Goal: Transaction & Acquisition: Book appointment/travel/reservation

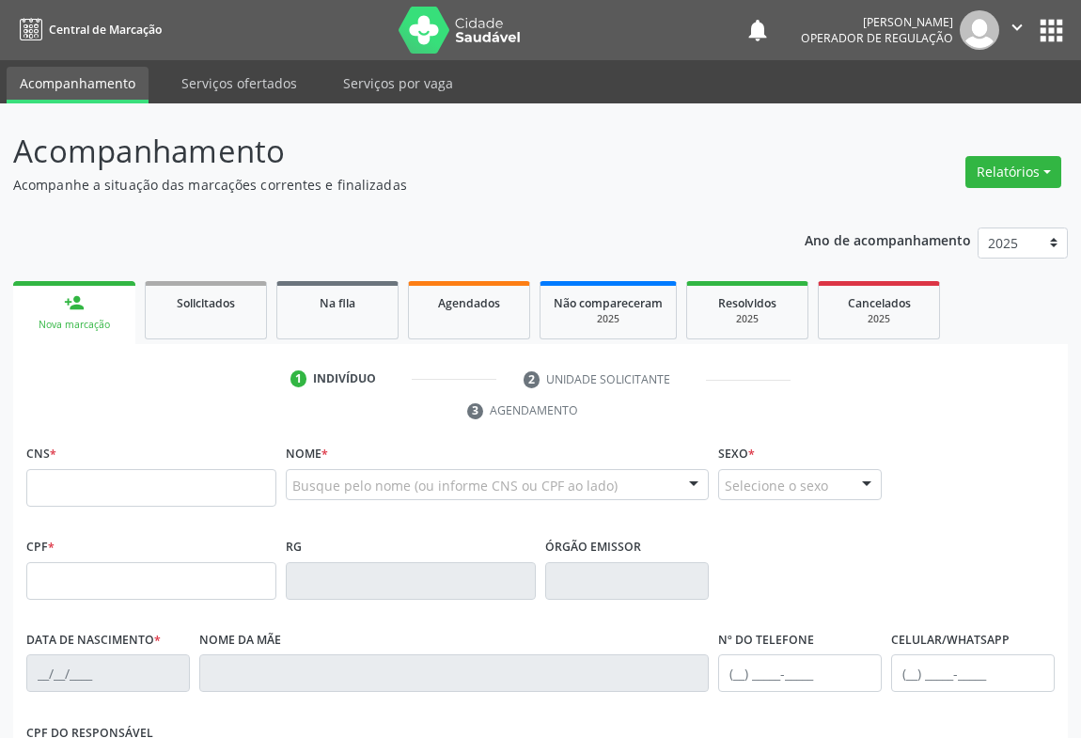
click at [78, 292] on div "person_add" at bounding box center [74, 302] width 21 height 21
click at [125, 465] on div "CNS *" at bounding box center [151, 473] width 250 height 67
click at [125, 469] on input "text" at bounding box center [151, 488] width 250 height 38
drag, startPoint x: 124, startPoint y: 484, endPoint x: 165, endPoint y: 467, distance: 44.7
click at [132, 481] on input "text" at bounding box center [151, 488] width 250 height 38
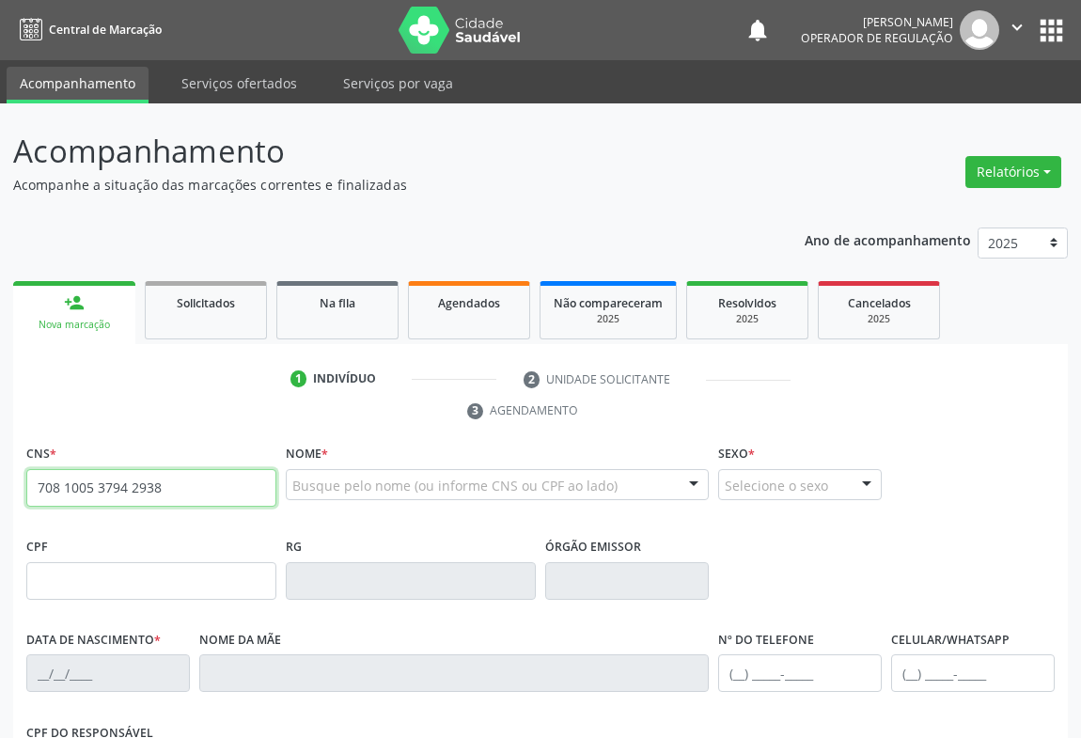
type input "708 1005 3794 2938"
type input "0979899320"
type input "11[DATE]"
type input "[PHONE_NUMBER]"
type input "S/N"
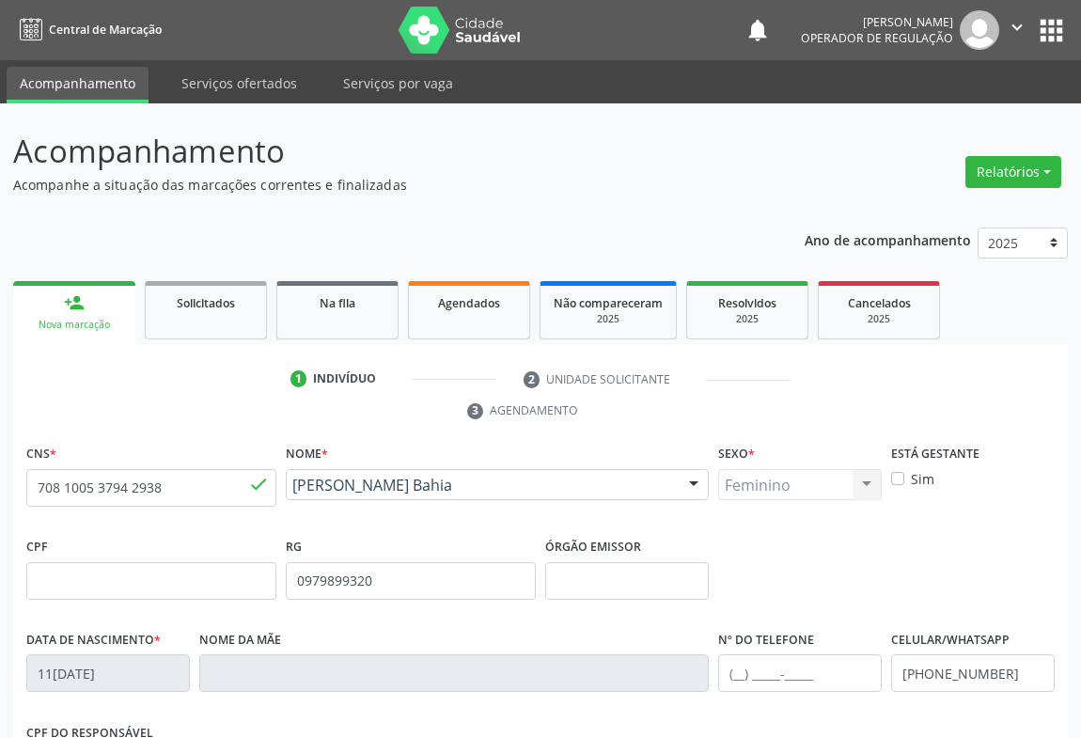
scroll to position [311, 0]
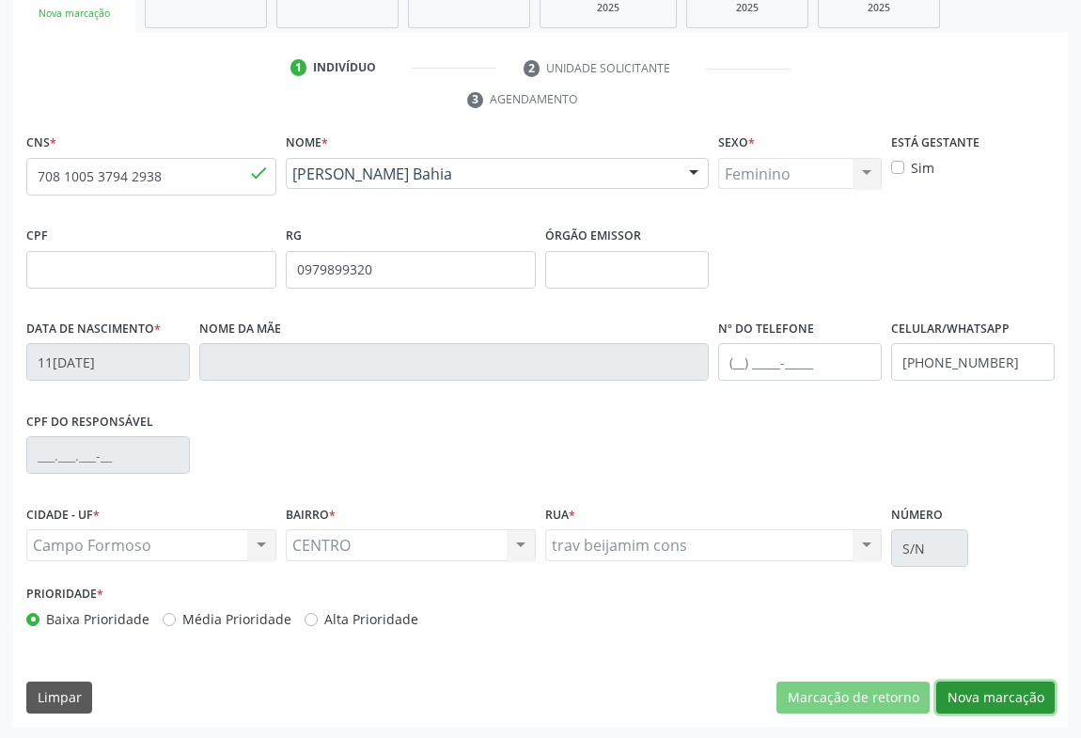
click at [1011, 693] on button "Nova marcação" at bounding box center [995, 697] width 118 height 32
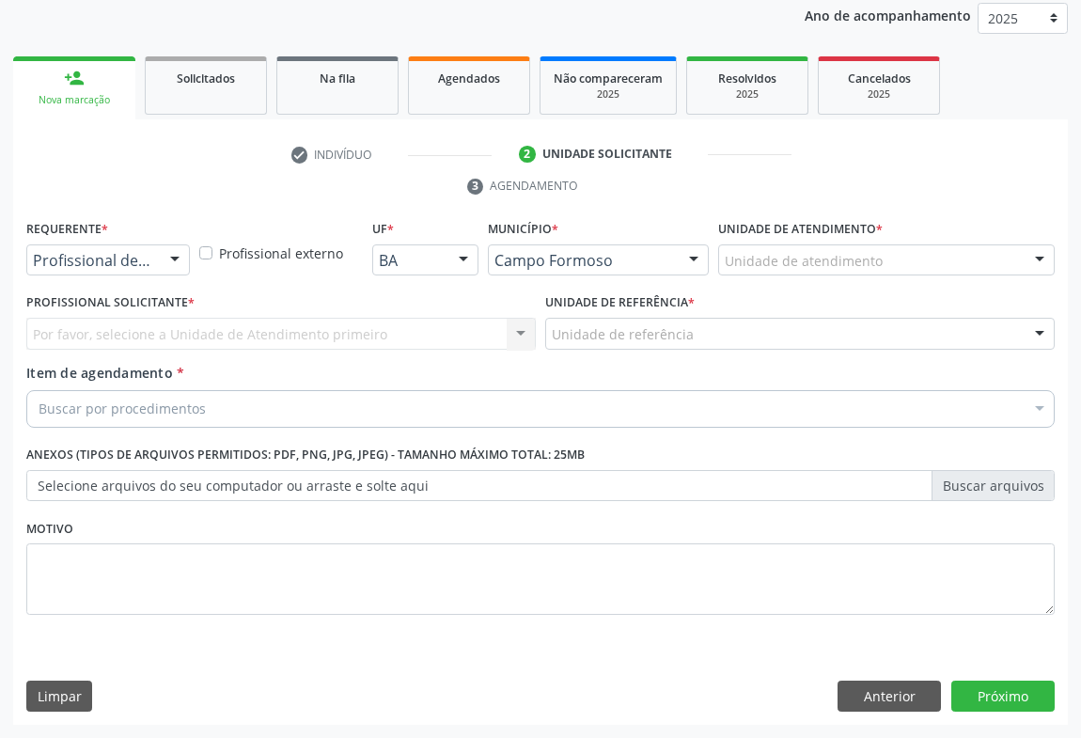
scroll to position [224, 0]
click at [156, 256] on div "Profissional de Saúde Profissional de Saúde Paciente Nenhum resultado encontrad…" at bounding box center [108, 261] width 164 height 32
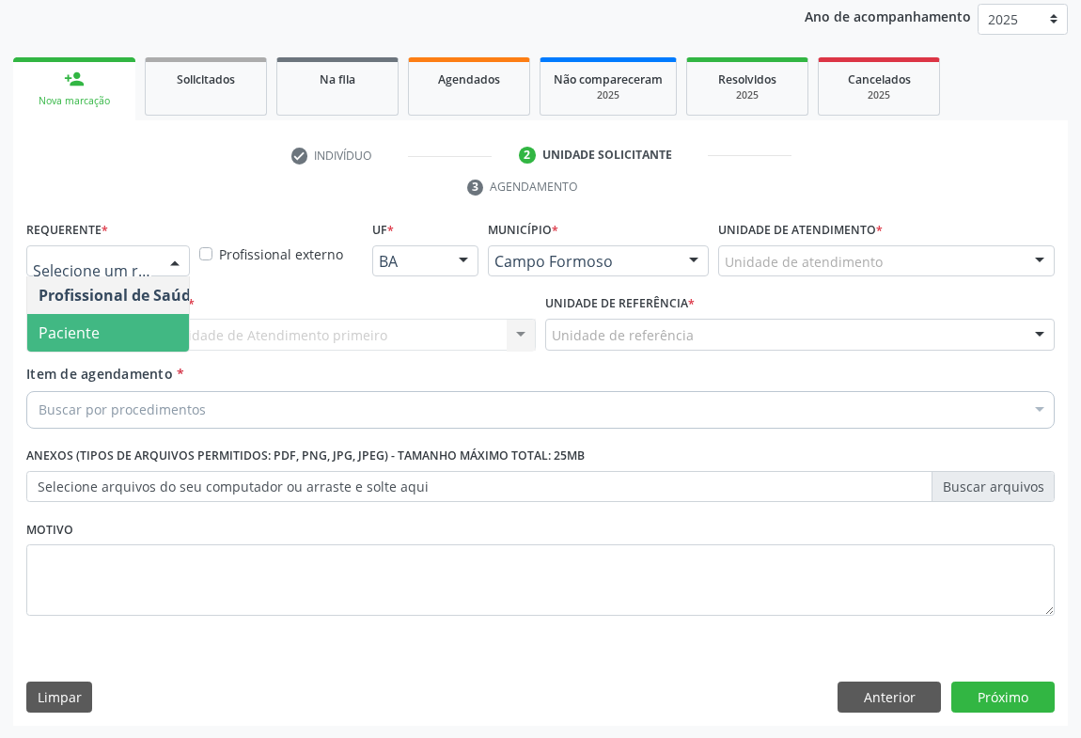
click at [55, 335] on span "Paciente" at bounding box center [69, 332] width 61 height 21
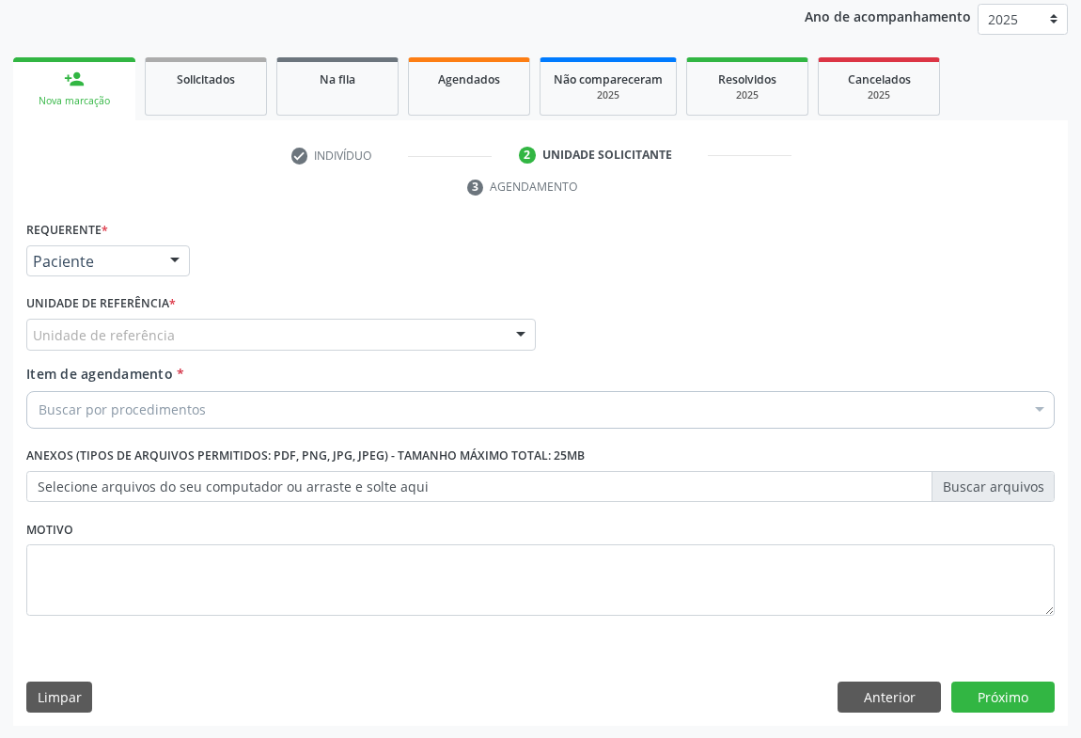
click at [516, 332] on div at bounding box center [520, 335] width 28 height 32
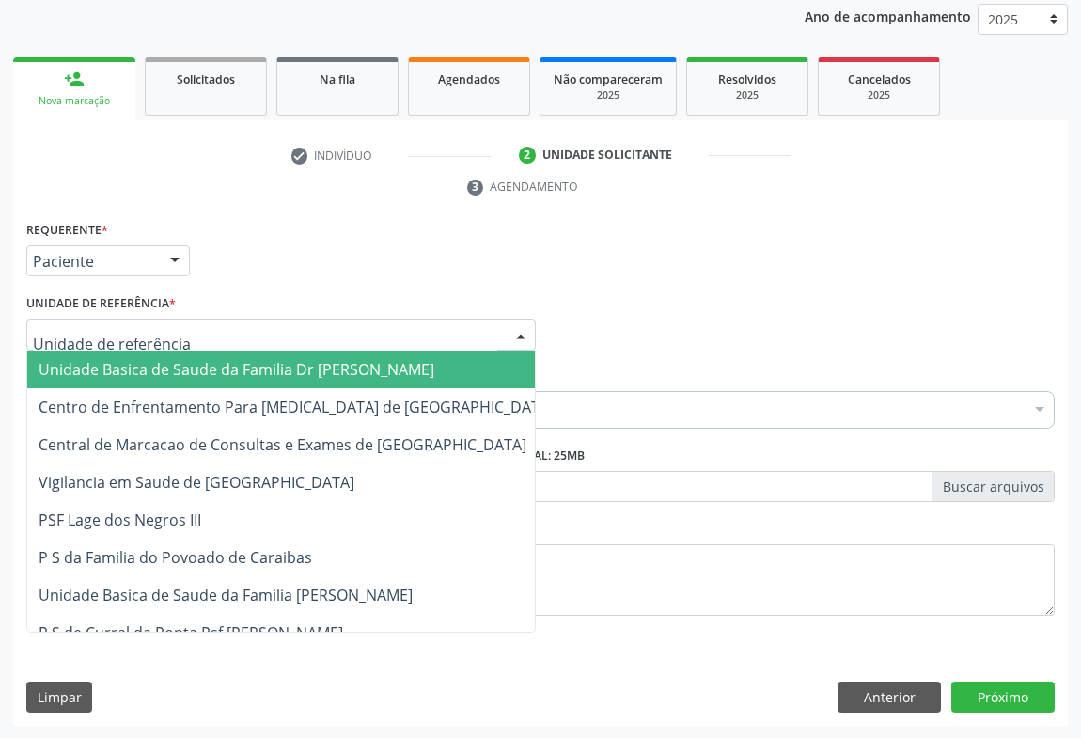
click at [182, 369] on span "Unidade Basica de Saude da Familia Dr [PERSON_NAME]" at bounding box center [237, 369] width 396 height 21
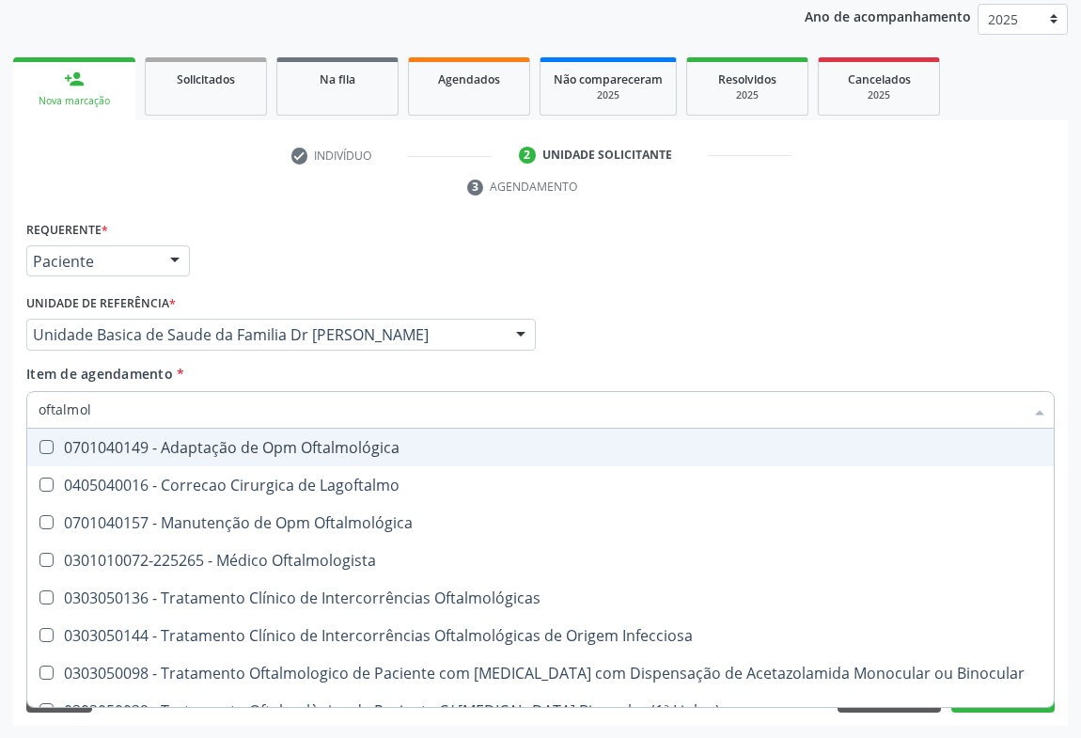
type input "oftalmolo"
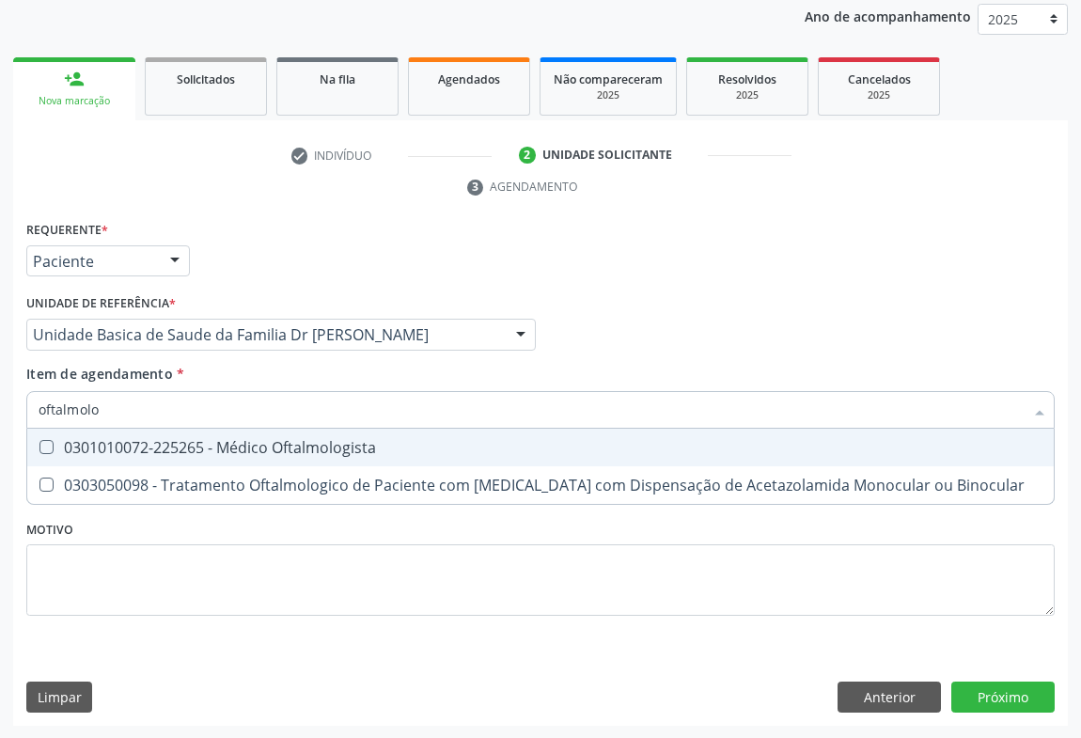
click at [291, 445] on div "0301010072-225265 - Médico Oftalmologista" at bounding box center [541, 447] width 1004 height 15
checkbox Oftalmologista "true"
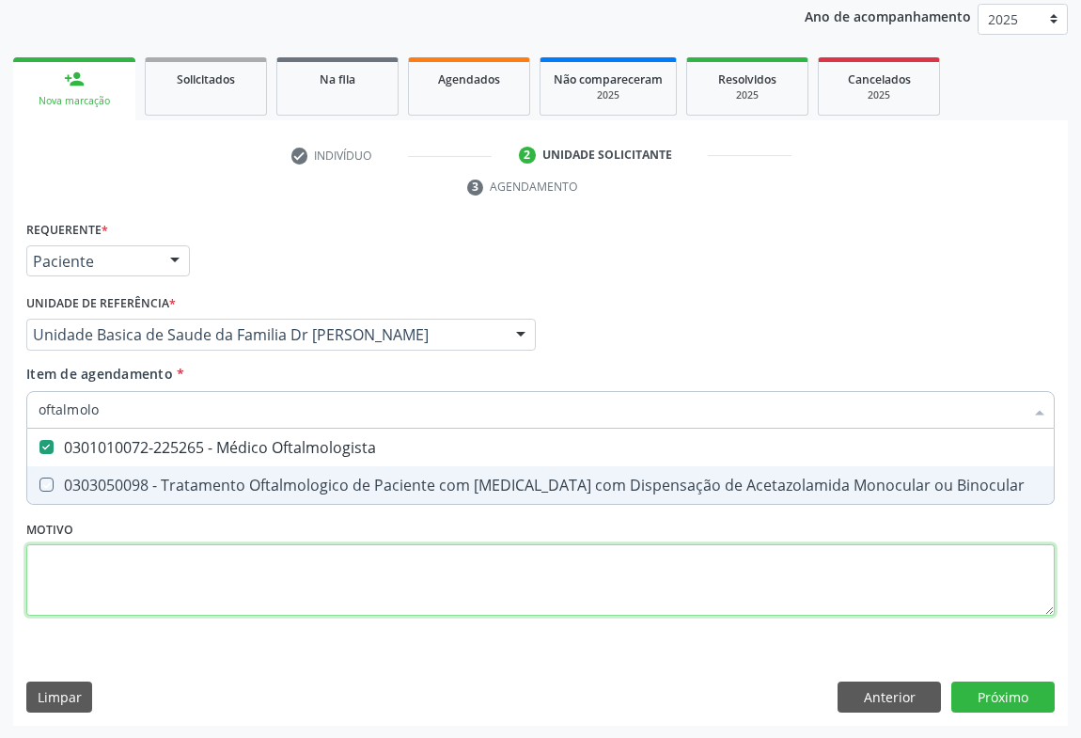
click at [432, 575] on div "Requerente * Paciente Profissional de Saúde Paciente Nenhum resultado encontrad…" at bounding box center [540, 429] width 1028 height 426
checkbox Binocular "true"
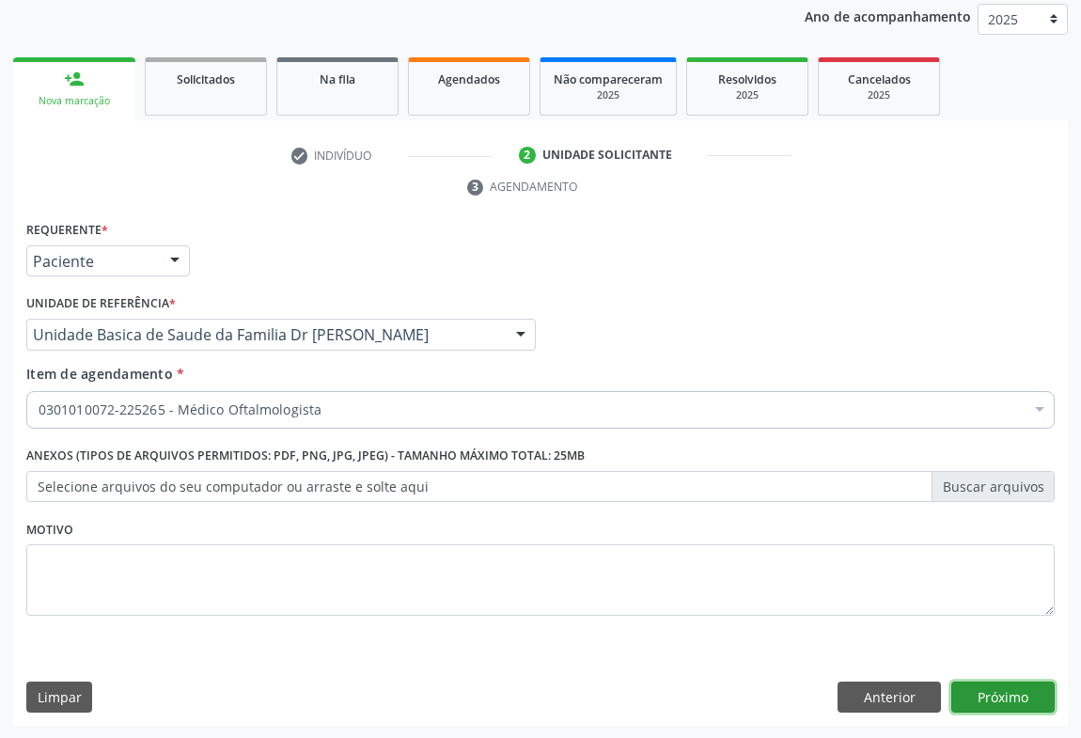
click at [1021, 703] on button "Próximo" at bounding box center [1002, 697] width 103 height 32
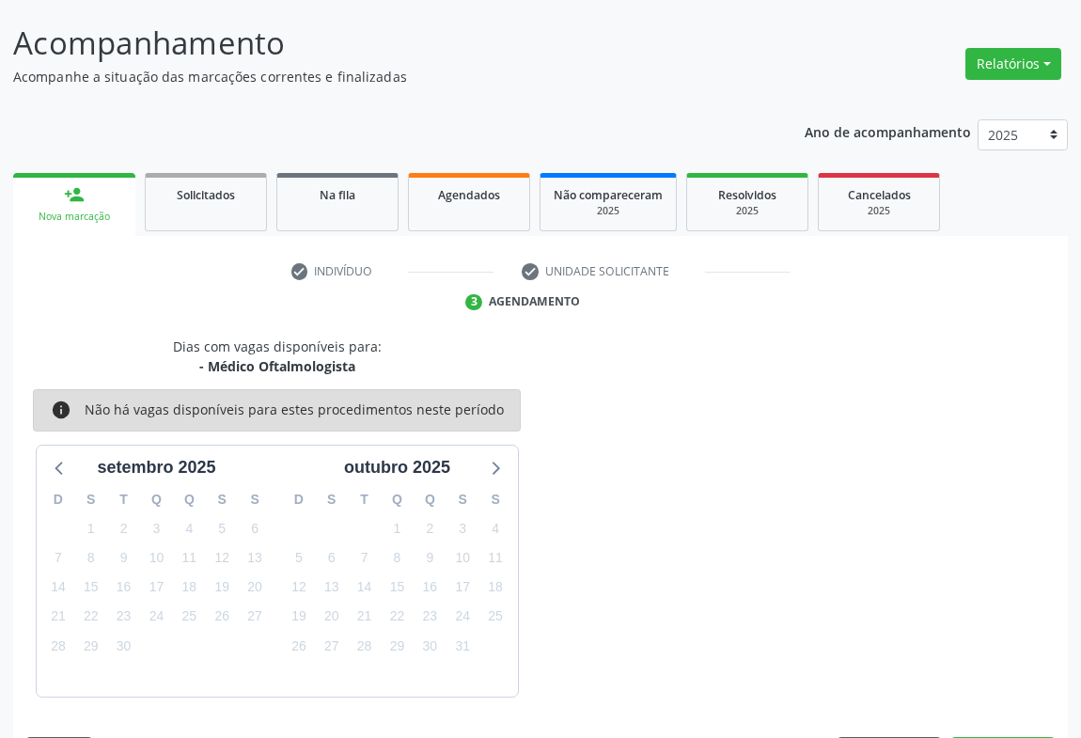
scroll to position [164, 0]
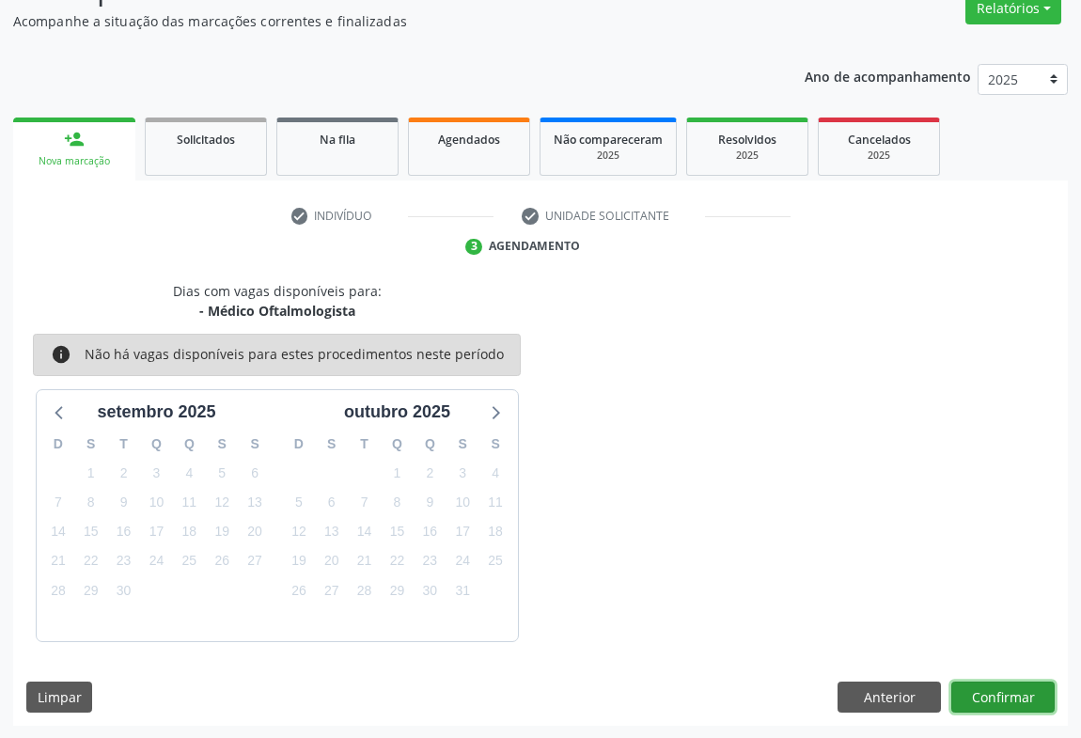
click at [1000, 698] on button "Confirmar" at bounding box center [1002, 697] width 103 height 32
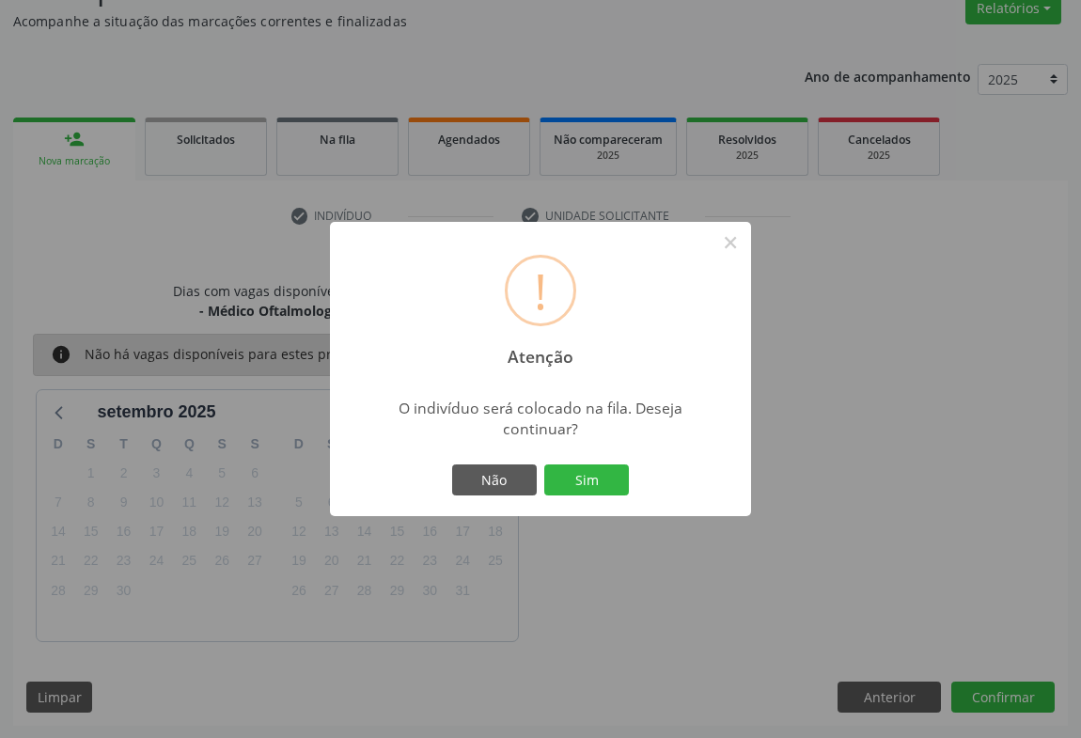
drag, startPoint x: 592, startPoint y: 485, endPoint x: 612, endPoint y: 475, distance: 21.9
click at [592, 483] on button "Sim" at bounding box center [586, 480] width 85 height 32
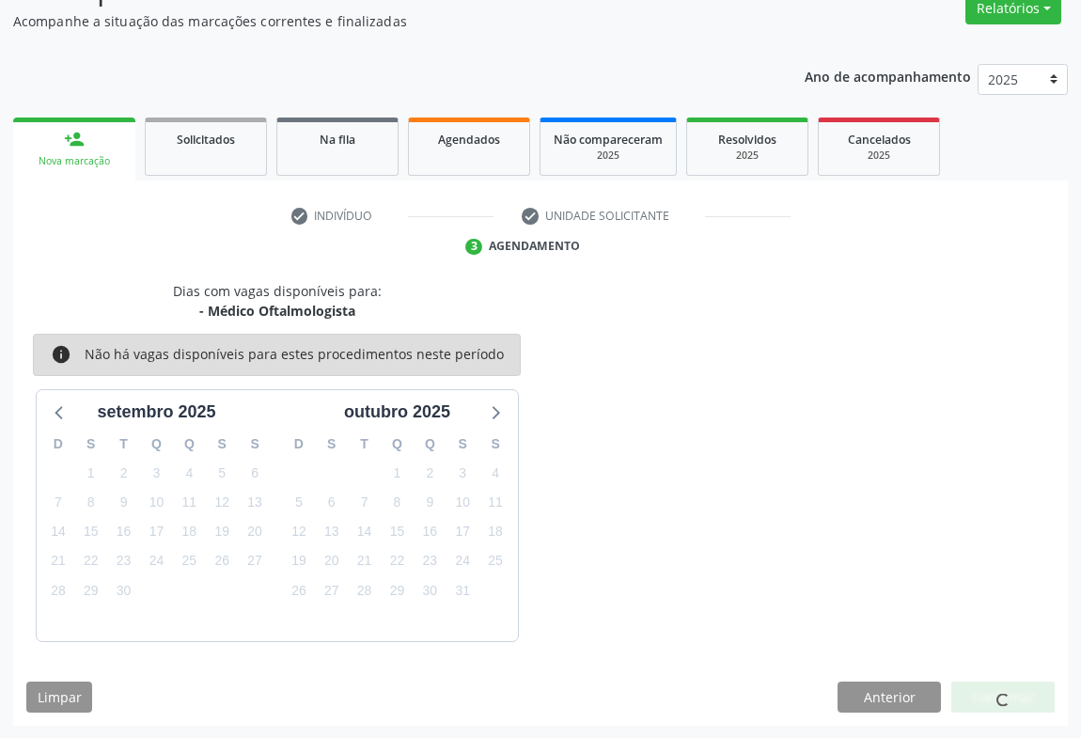
scroll to position [0, 0]
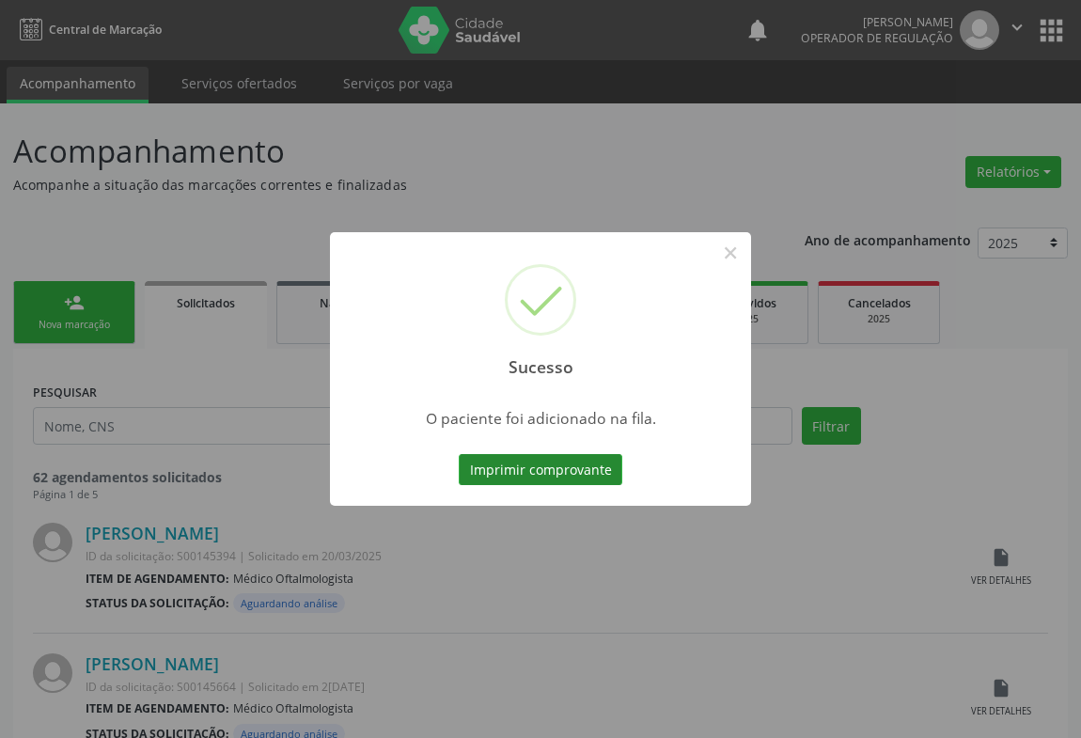
click at [534, 471] on button "Imprimir comprovante" at bounding box center [541, 470] width 164 height 32
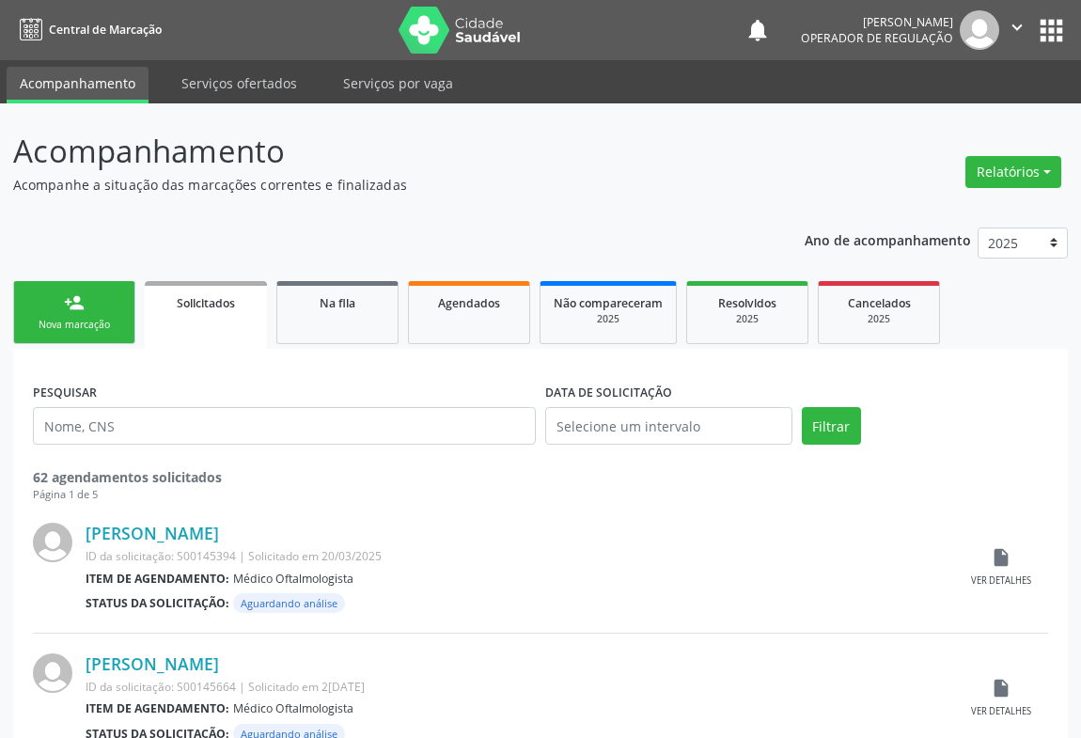
click at [82, 322] on div "Nova marcação" at bounding box center [74, 325] width 94 height 14
drag, startPoint x: 82, startPoint y: 322, endPoint x: 95, endPoint y: 319, distance: 13.5
click at [95, 319] on div "Nova marcação" at bounding box center [74, 325] width 94 height 14
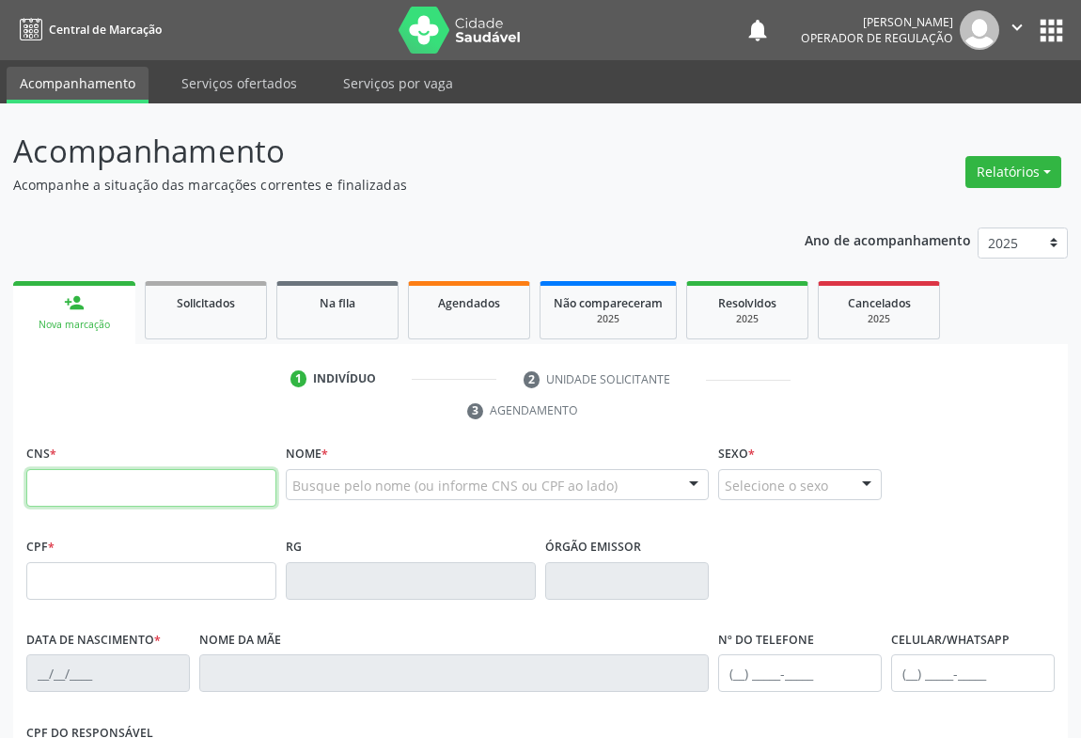
drag, startPoint x: 112, startPoint y: 494, endPoint x: 121, endPoint y: 453, distance: 42.4
click at [112, 494] on input "text" at bounding box center [151, 488] width 250 height 38
type input "705 0004 4325 6956"
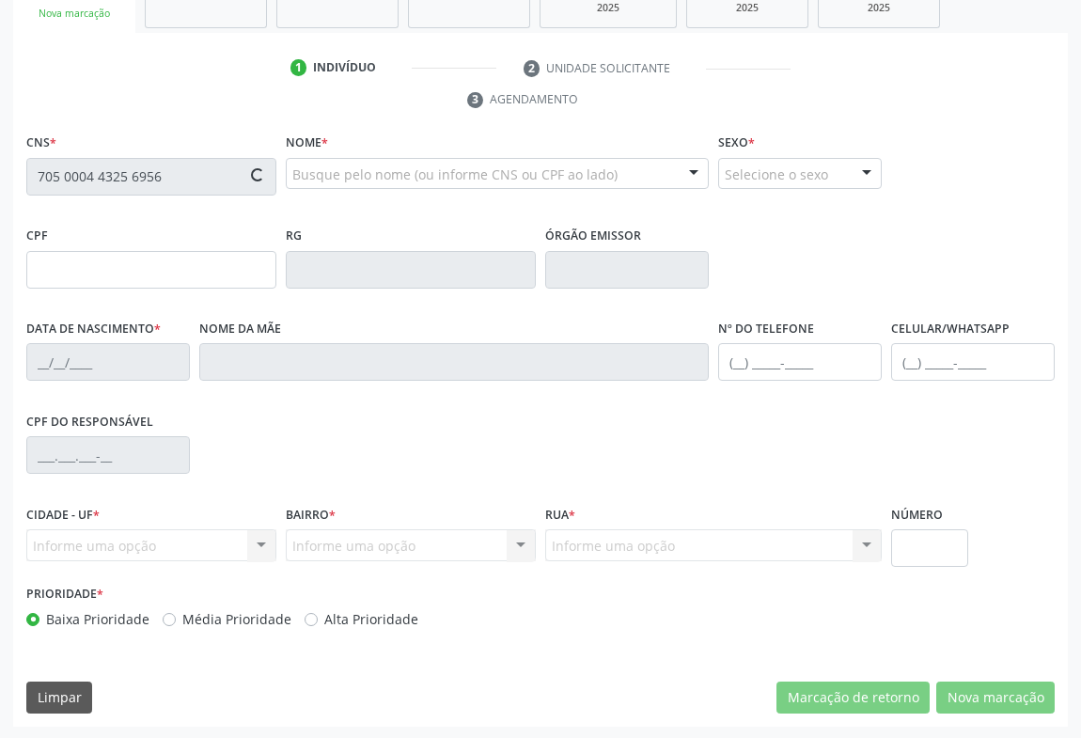
type input "0317162969"
type input "[DATE]"
type input "[PHONE_NUMBER]"
type input "344.755.595-53"
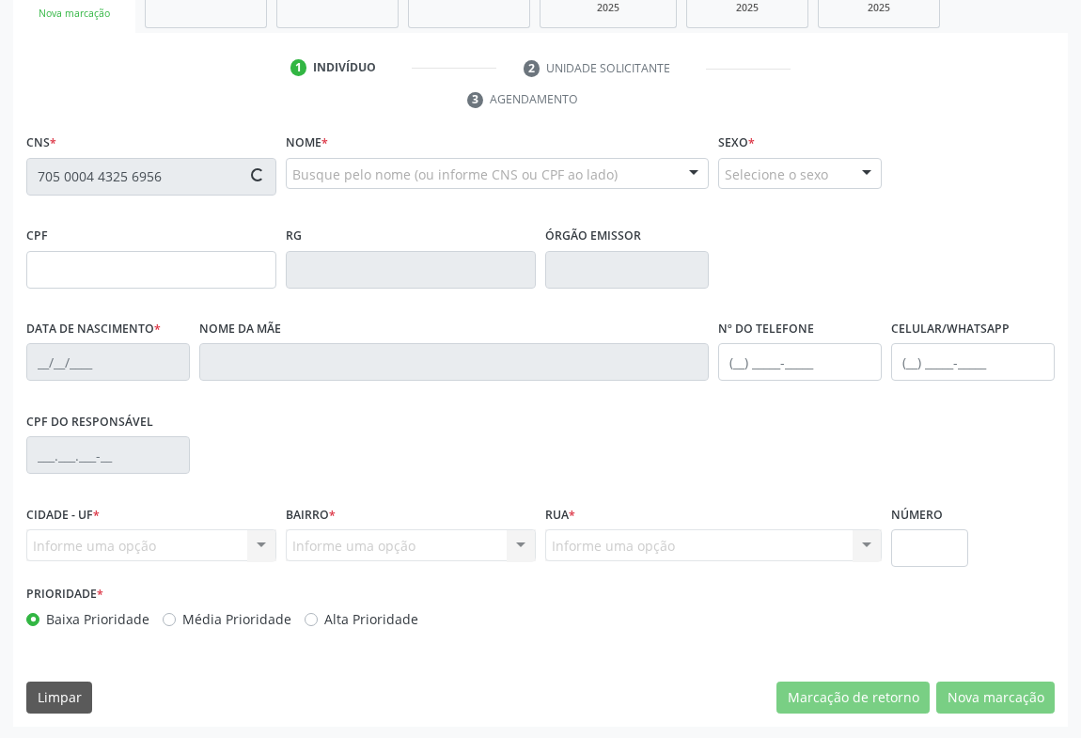
type input "S/N"
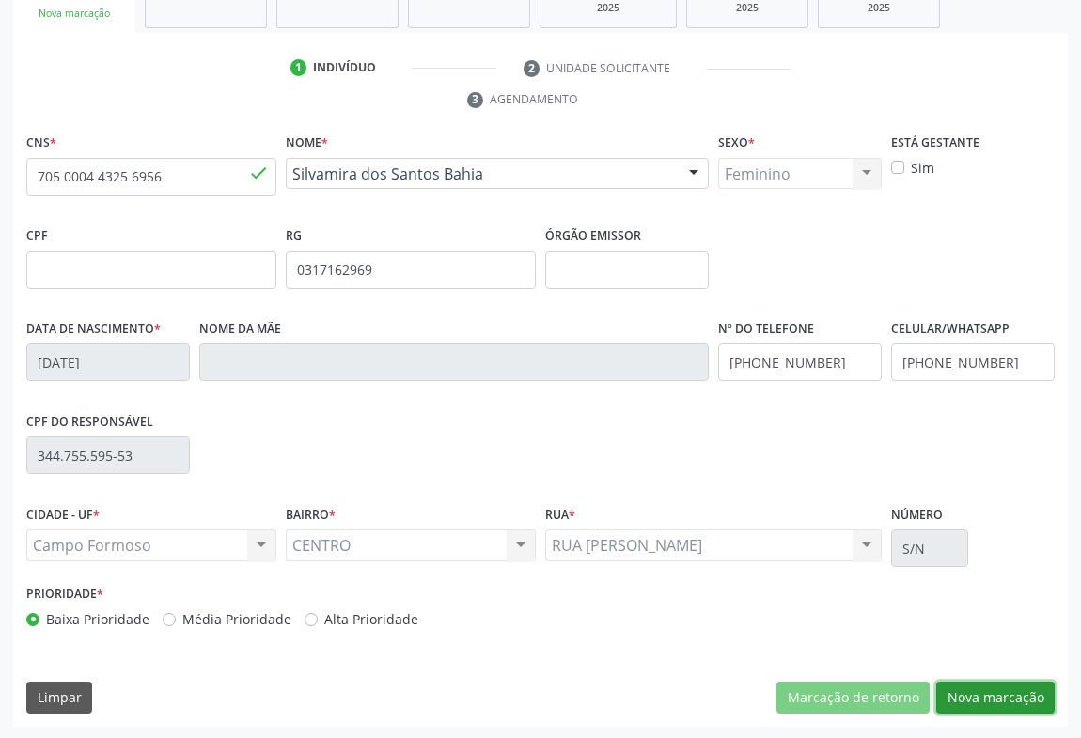
click at [1000, 695] on button "Nova marcação" at bounding box center [995, 697] width 118 height 32
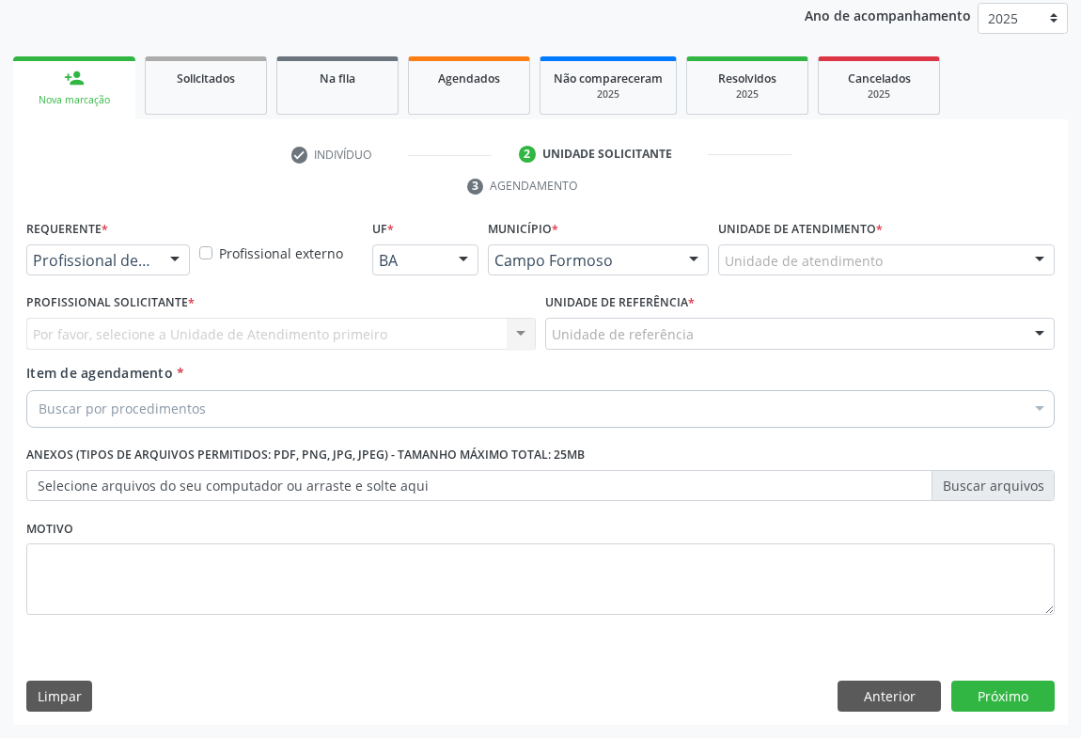
scroll to position [224, 0]
click at [154, 257] on div "Profissional de Saúde Profissional de Saúde Paciente Nenhum resultado encontrad…" at bounding box center [108, 261] width 164 height 32
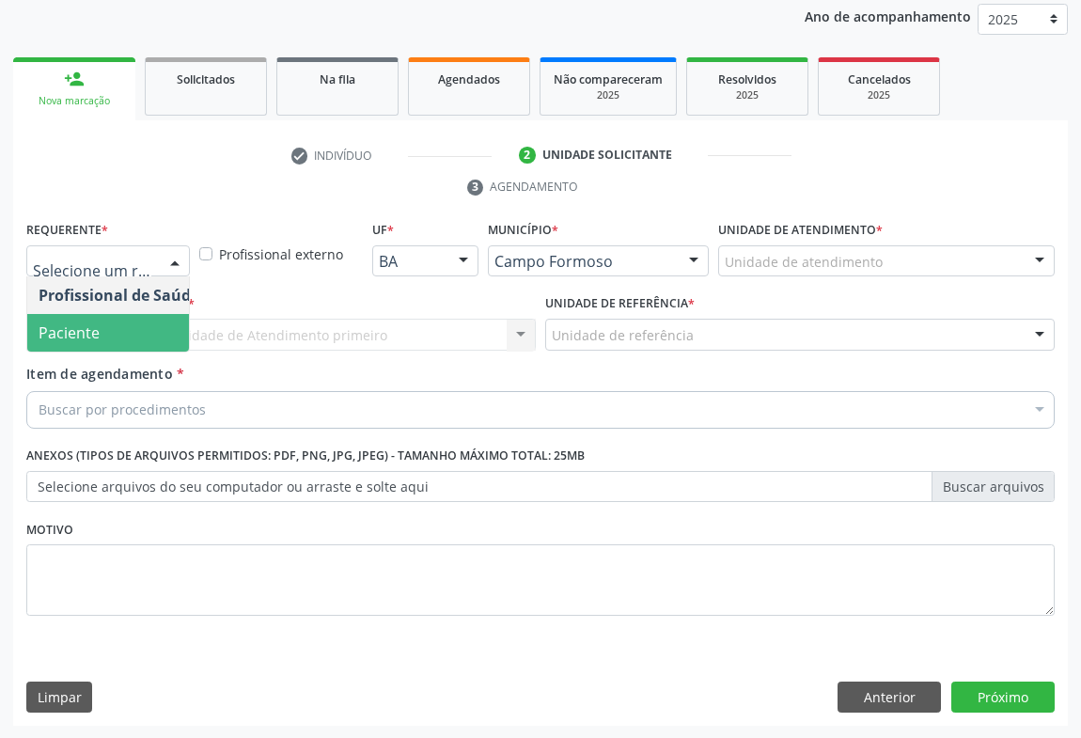
drag, startPoint x: 119, startPoint y: 338, endPoint x: 171, endPoint y: 329, distance: 52.5
click at [119, 339] on span "Paciente" at bounding box center [118, 333] width 183 height 38
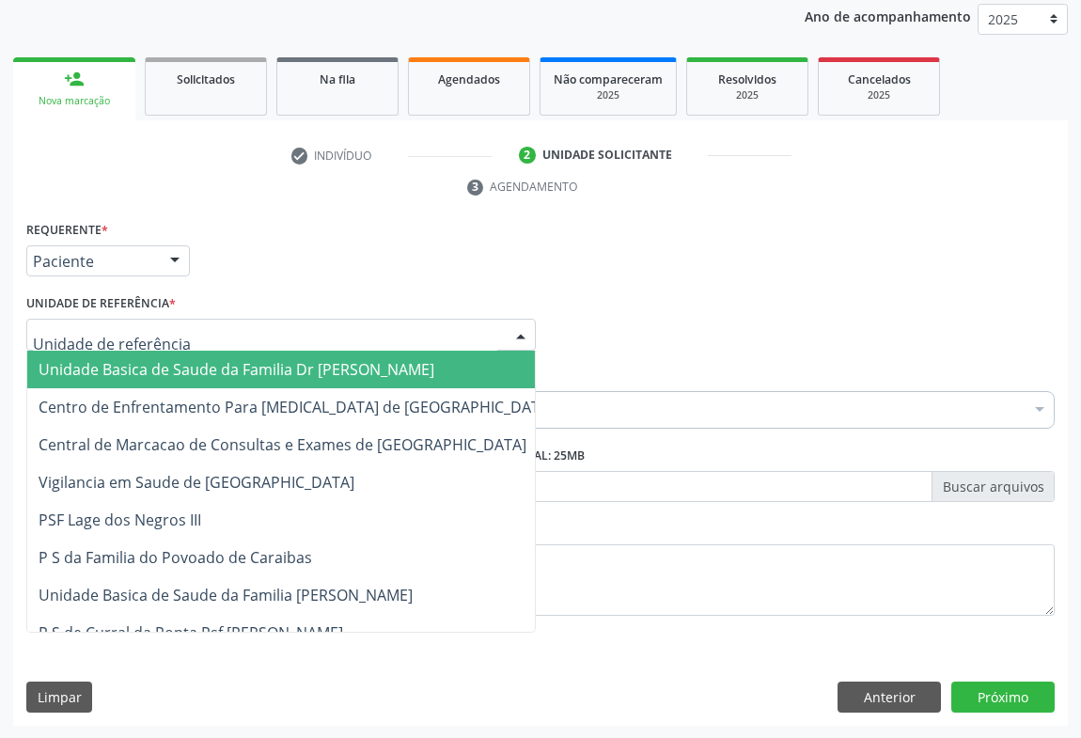
click at [197, 323] on div at bounding box center [280, 335] width 509 height 32
click at [178, 355] on span "Unidade Basica de Saude da Familia Dr [PERSON_NAME]" at bounding box center [295, 369] width 537 height 38
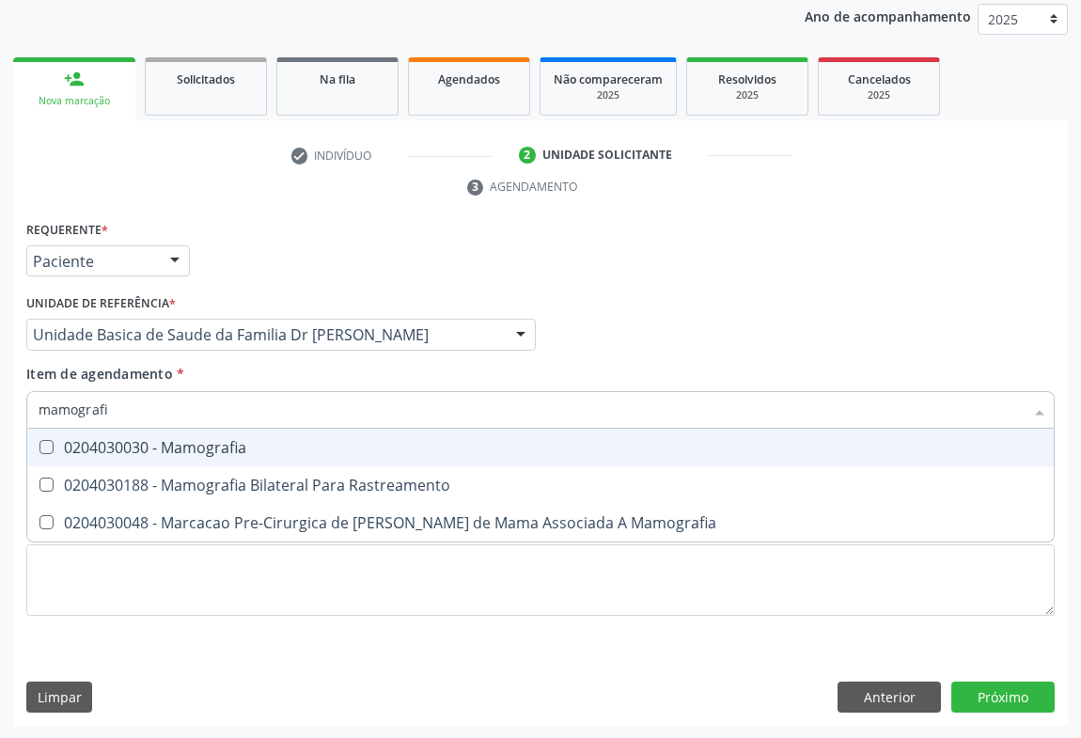
type input "mamografia"
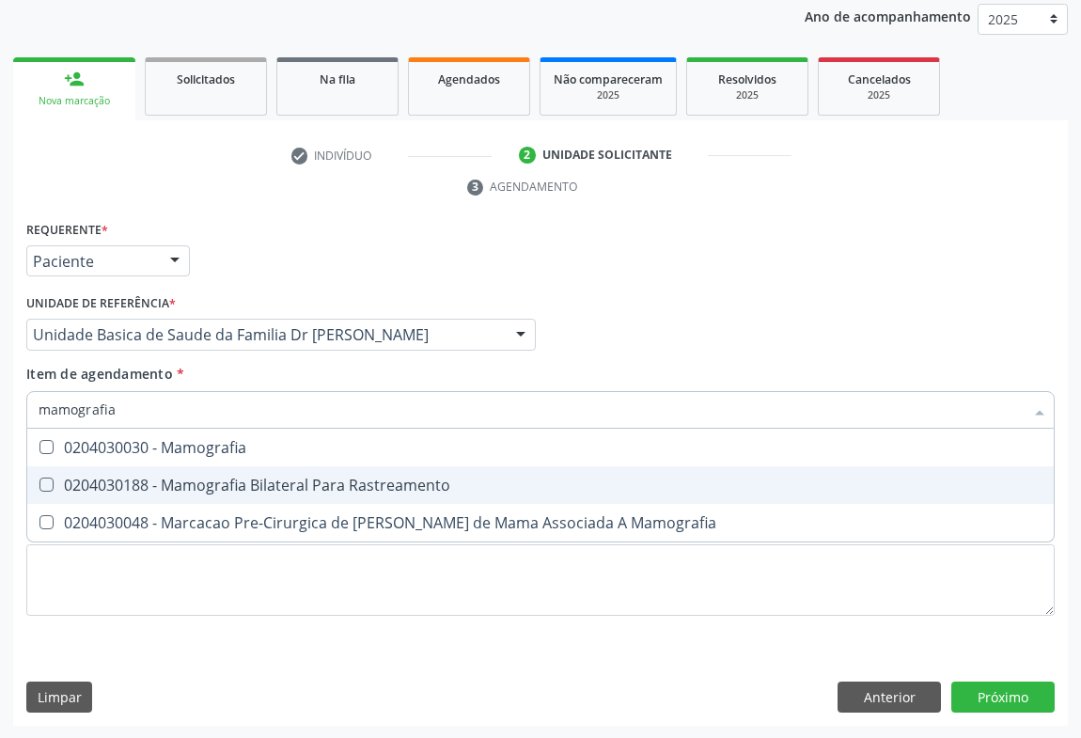
drag, startPoint x: 303, startPoint y: 489, endPoint x: 403, endPoint y: 554, distance: 120.1
click at [304, 486] on div "0204030188 - Mamografia Bilateral Para Rastreamento" at bounding box center [541, 484] width 1004 height 15
checkbox Rastreamento "true"
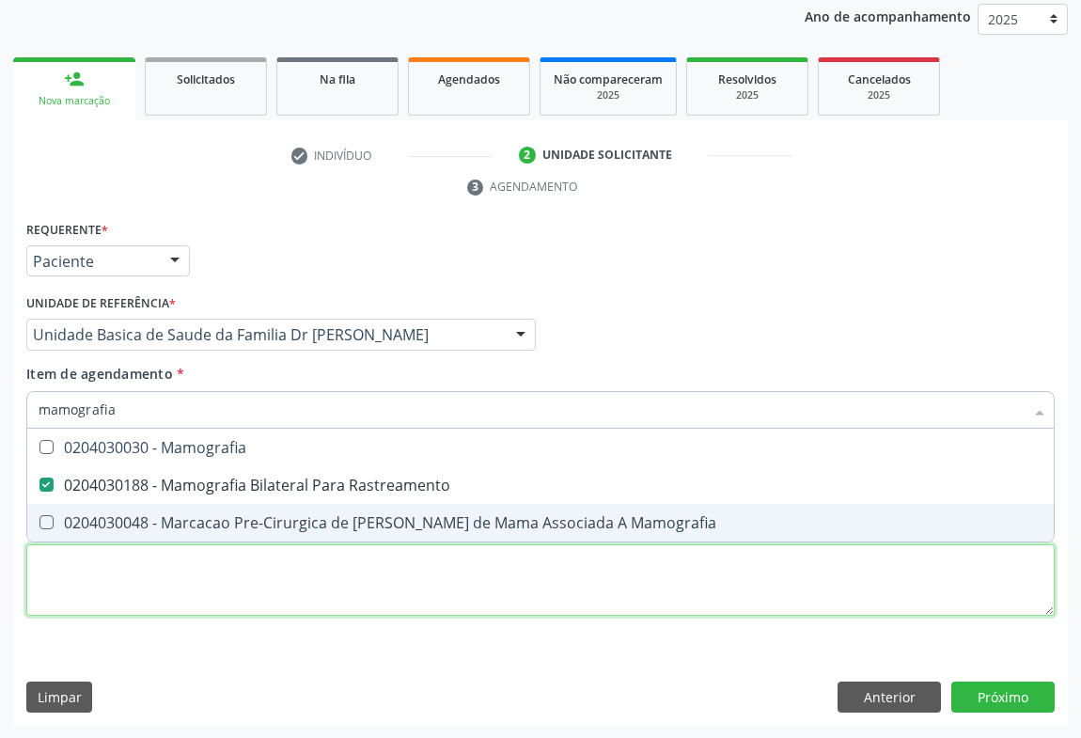
click at [389, 585] on div "Requerente * Paciente Profissional de Saúde Paciente Nenhum resultado encontrad…" at bounding box center [540, 429] width 1028 height 426
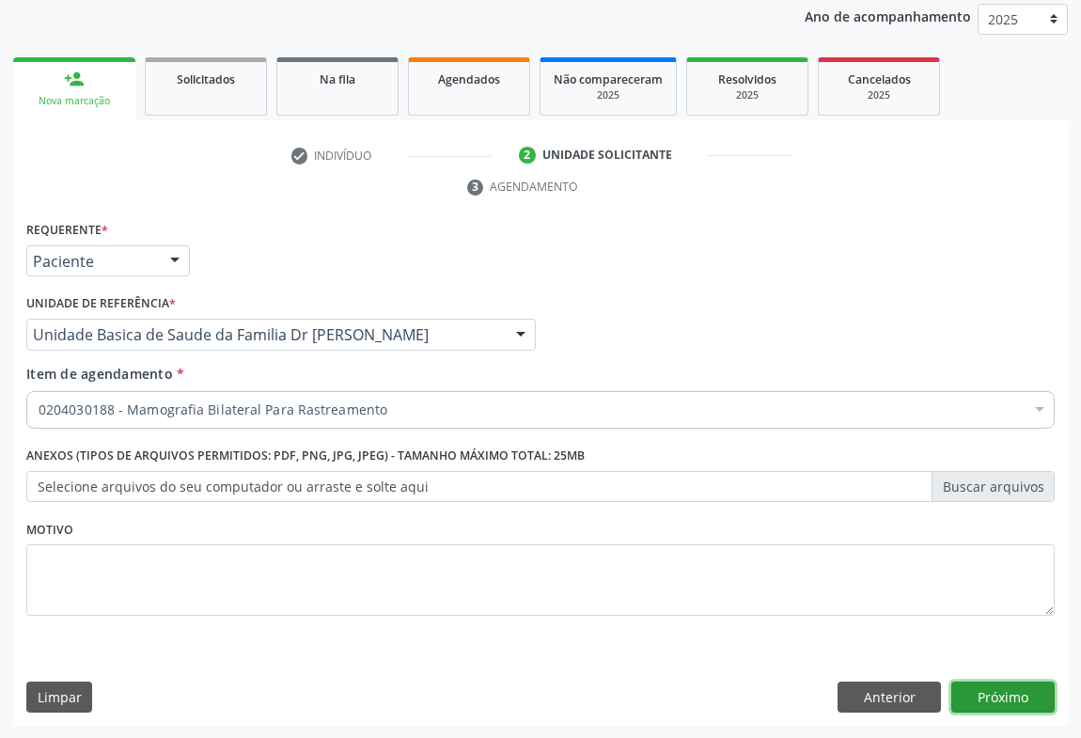
click at [1009, 705] on button "Próximo" at bounding box center [1002, 697] width 103 height 32
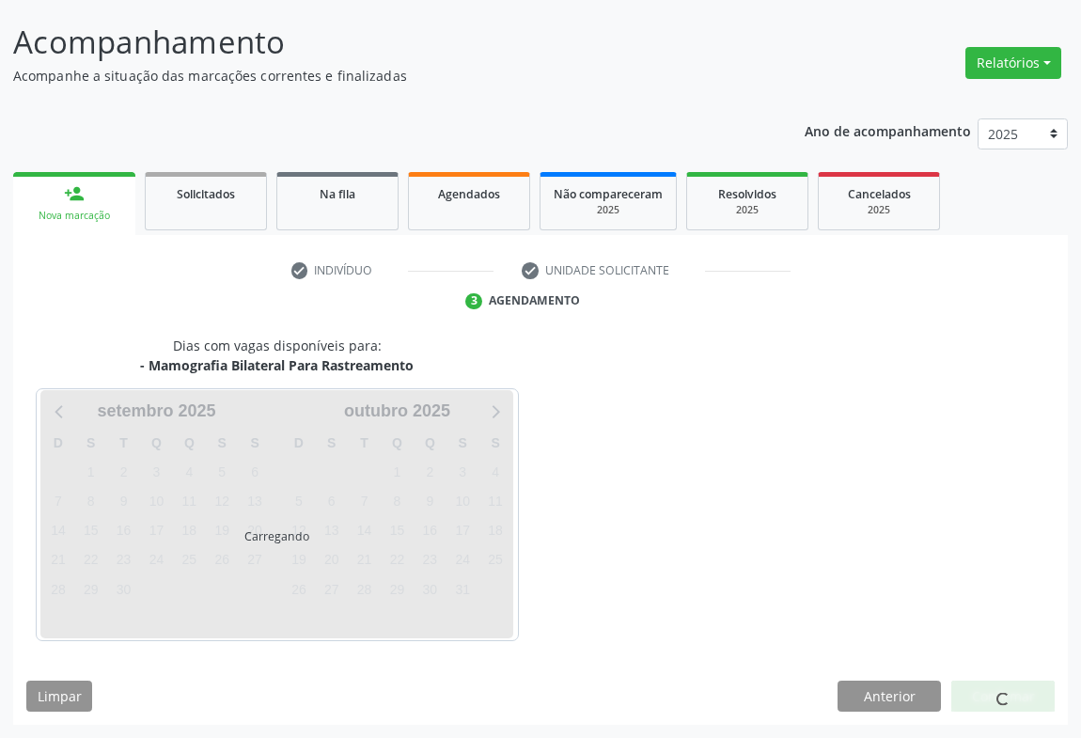
scroll to position [108, 0]
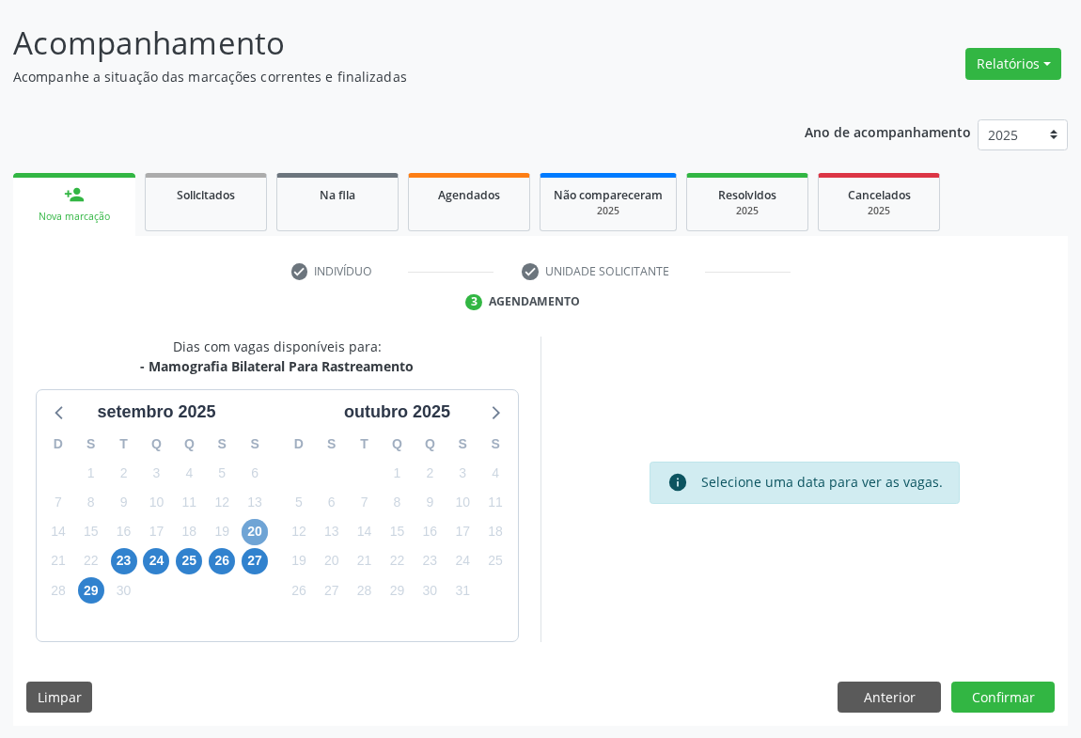
click at [254, 529] on span "20" at bounding box center [254, 532] width 26 height 26
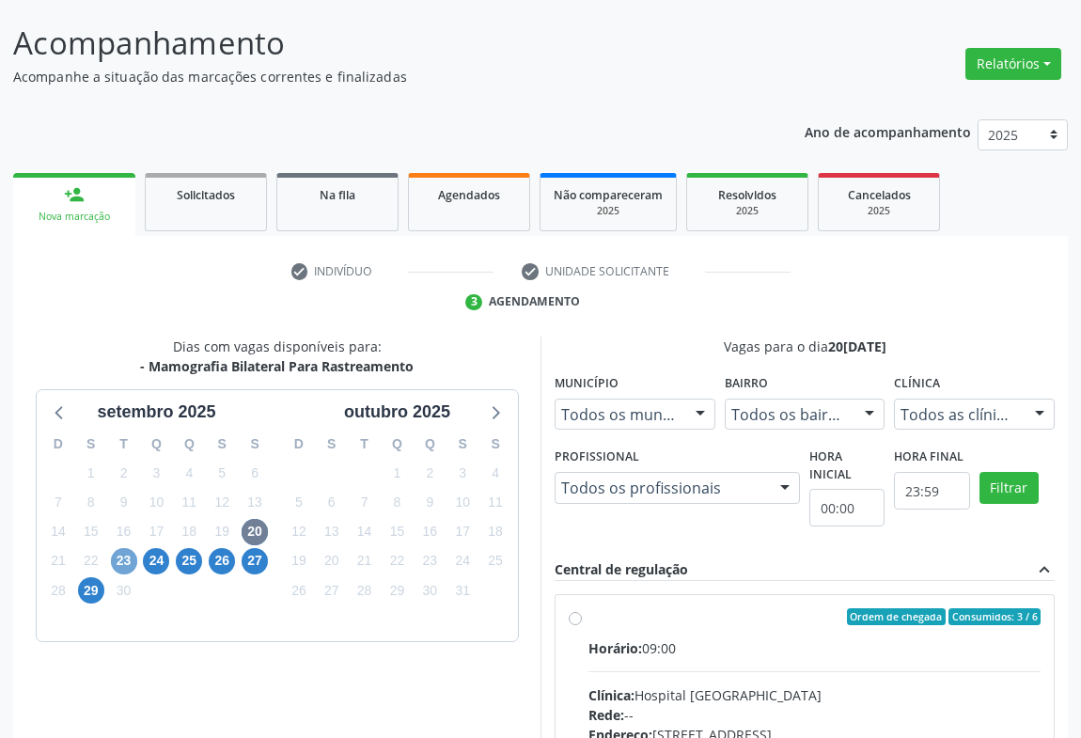
click at [123, 558] on span "23" at bounding box center [124, 561] width 26 height 26
click at [589, 618] on div "Ordem de chegada Consumidos: 1 / 6" at bounding box center [814, 616] width 452 height 17
click at [582, 618] on input "Ordem de chegada Consumidos: 1 / 6 Horário: 09:00 Clínica: Hospital [GEOGRAPHIC…" at bounding box center [574, 616] width 13 height 17
radio input "true"
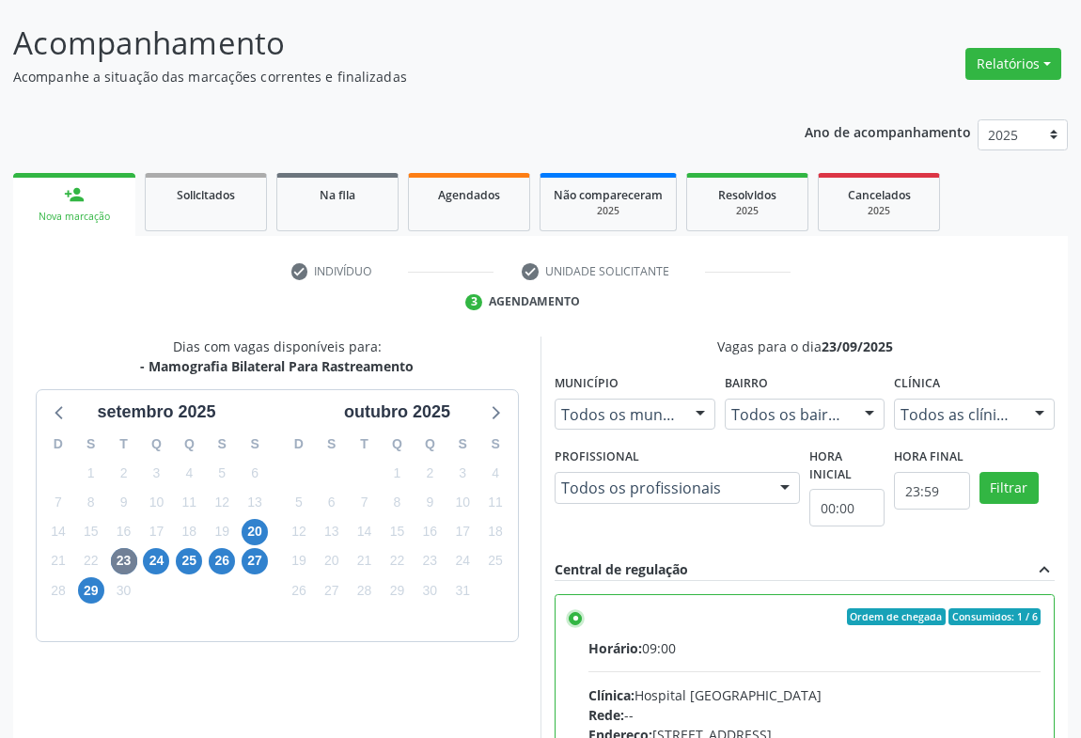
scroll to position [424, 0]
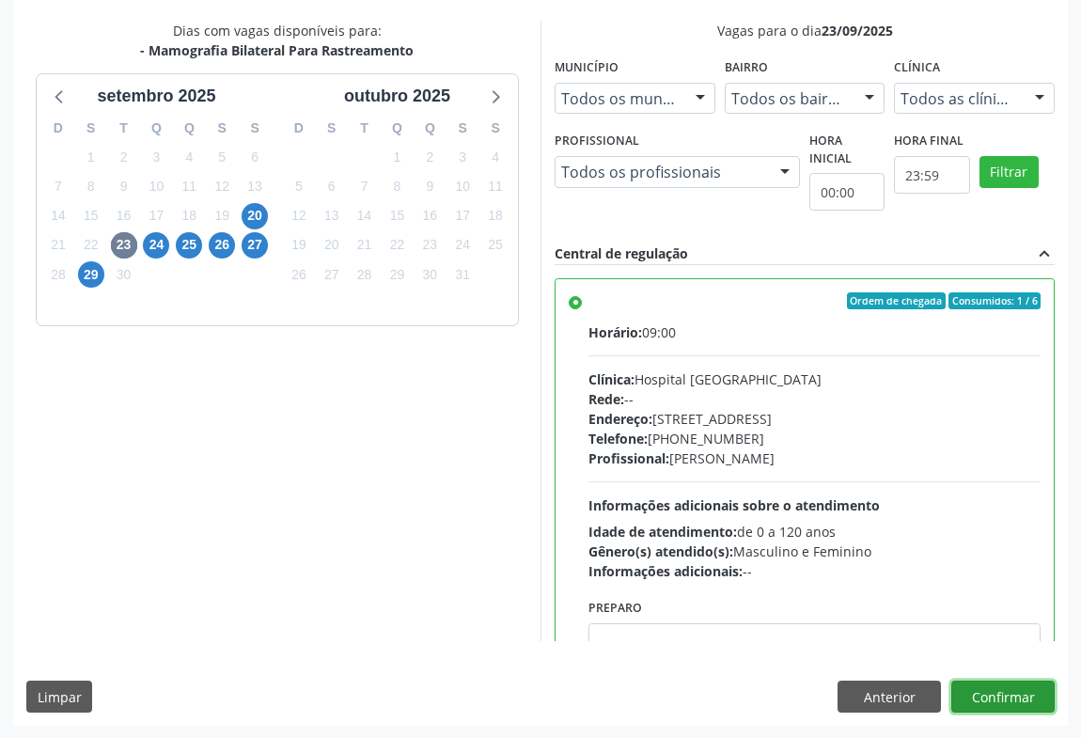
click at [990, 696] on button "Confirmar" at bounding box center [1002, 696] width 103 height 32
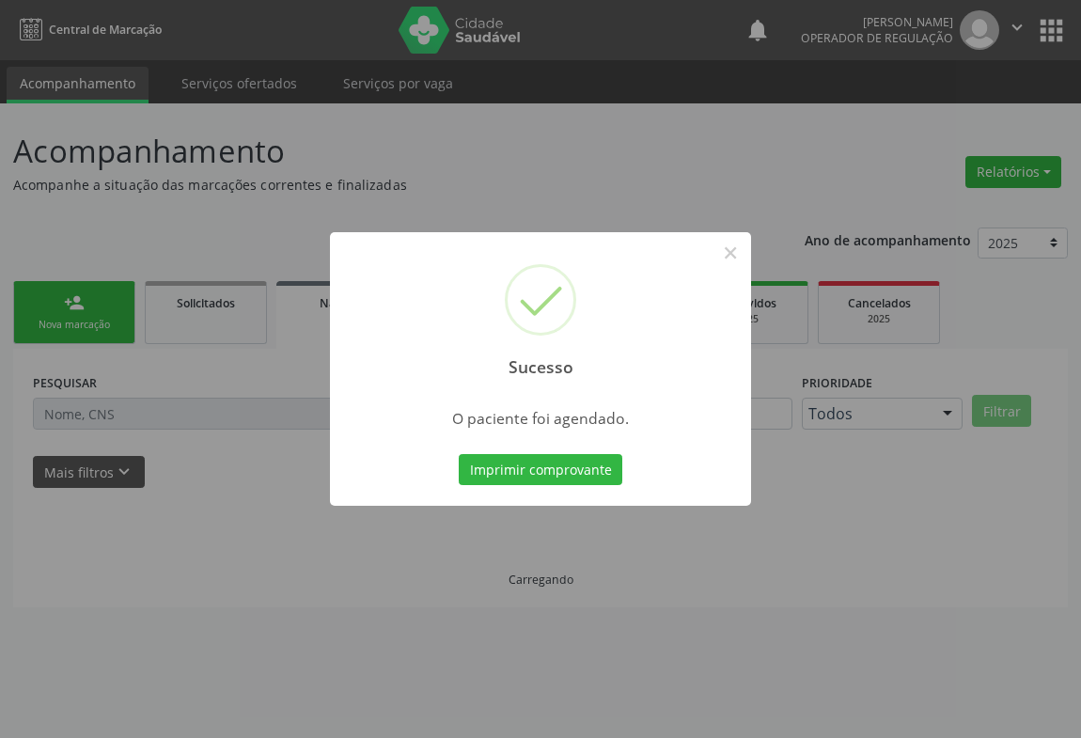
scroll to position [0, 0]
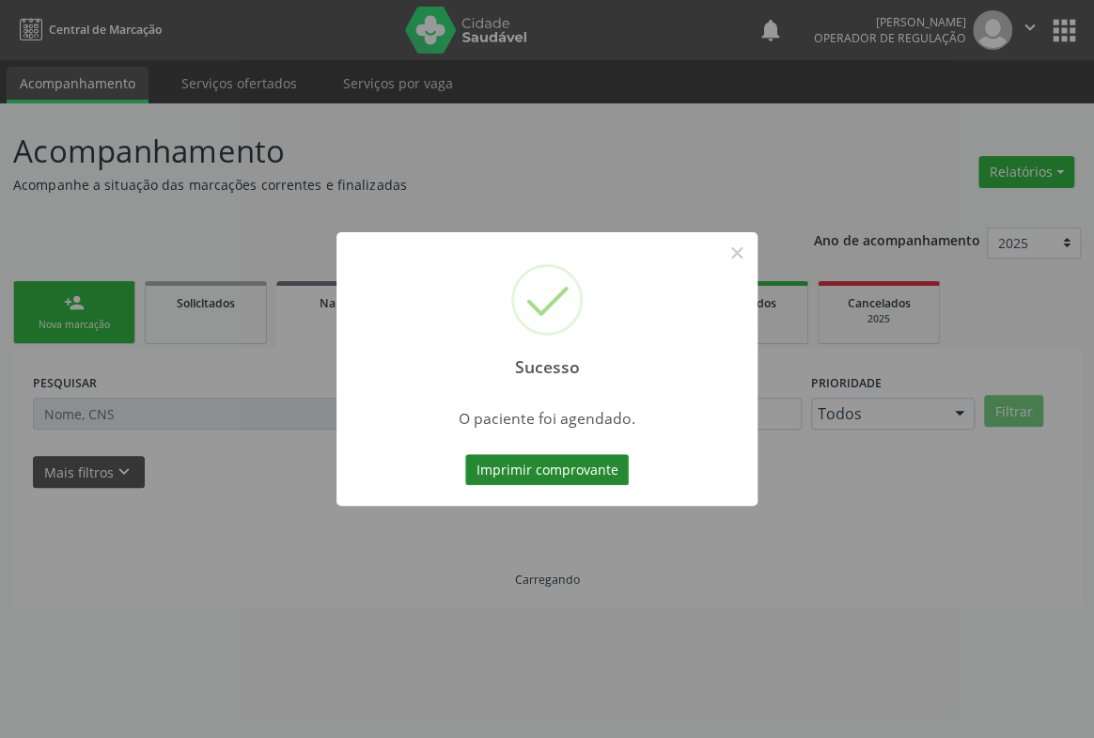
click at [527, 476] on button "Imprimir comprovante" at bounding box center [547, 470] width 164 height 32
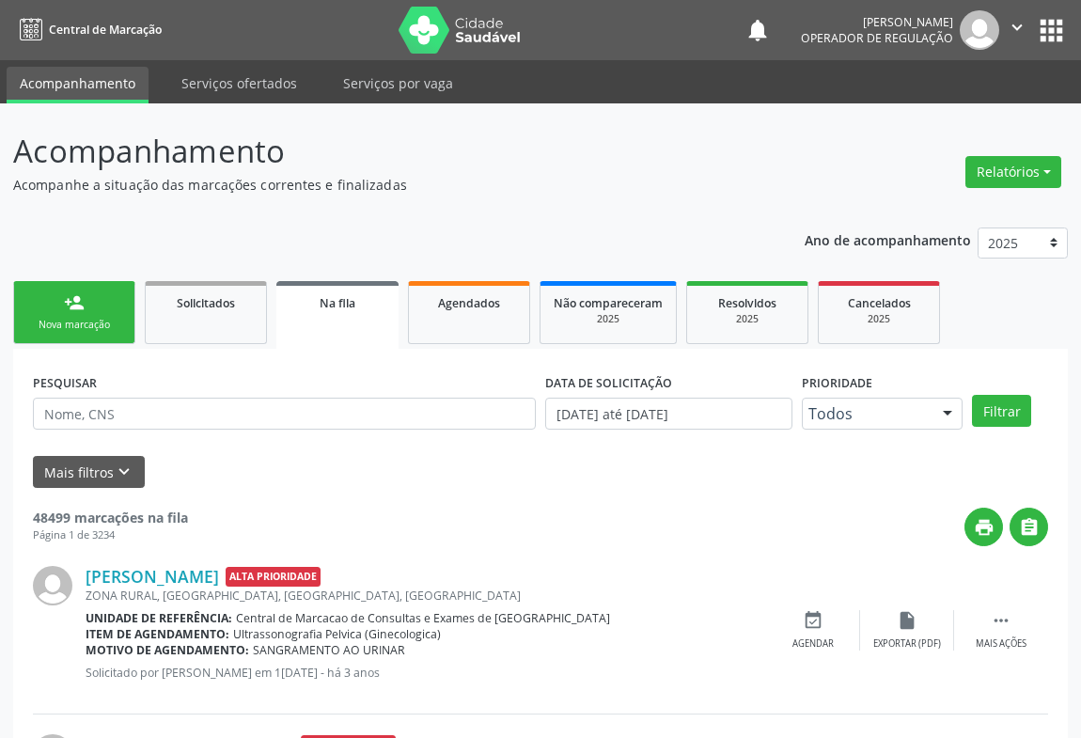
click at [106, 310] on link "person_add Nova marcação" at bounding box center [74, 312] width 122 height 63
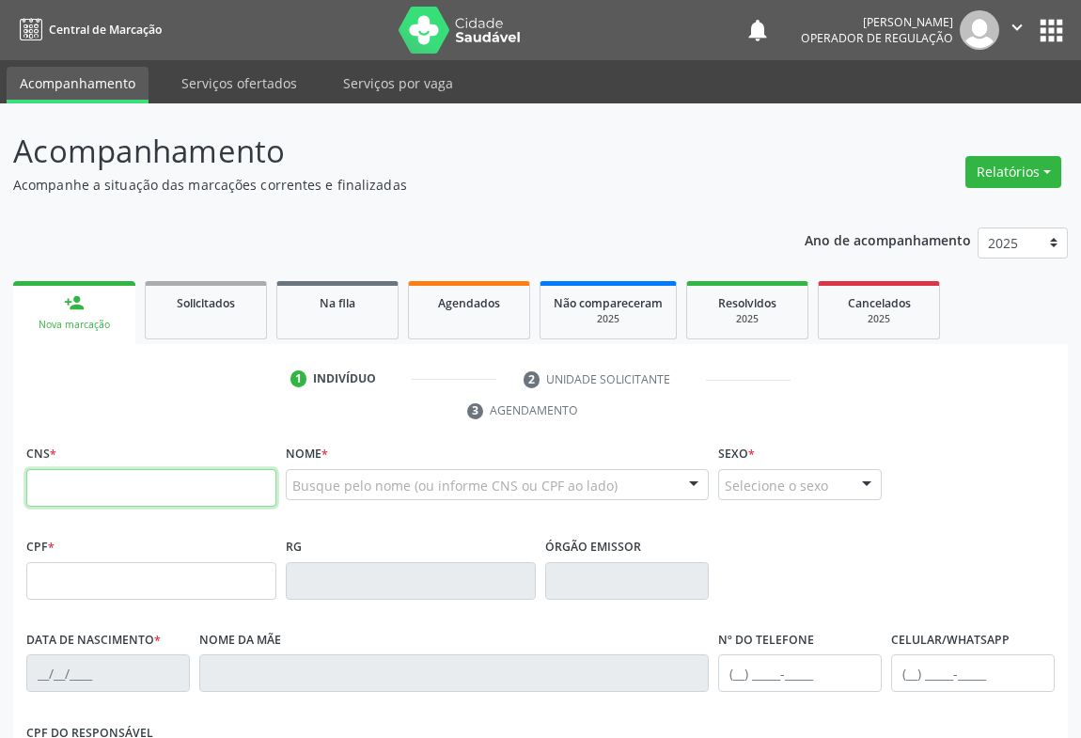
click at [112, 485] on input "text" at bounding box center [151, 488] width 250 height 38
type input "705 0006 6963 7853"
type input "0834621398"
type input "[DATE]"
type input "[PHONE_NUMBER]"
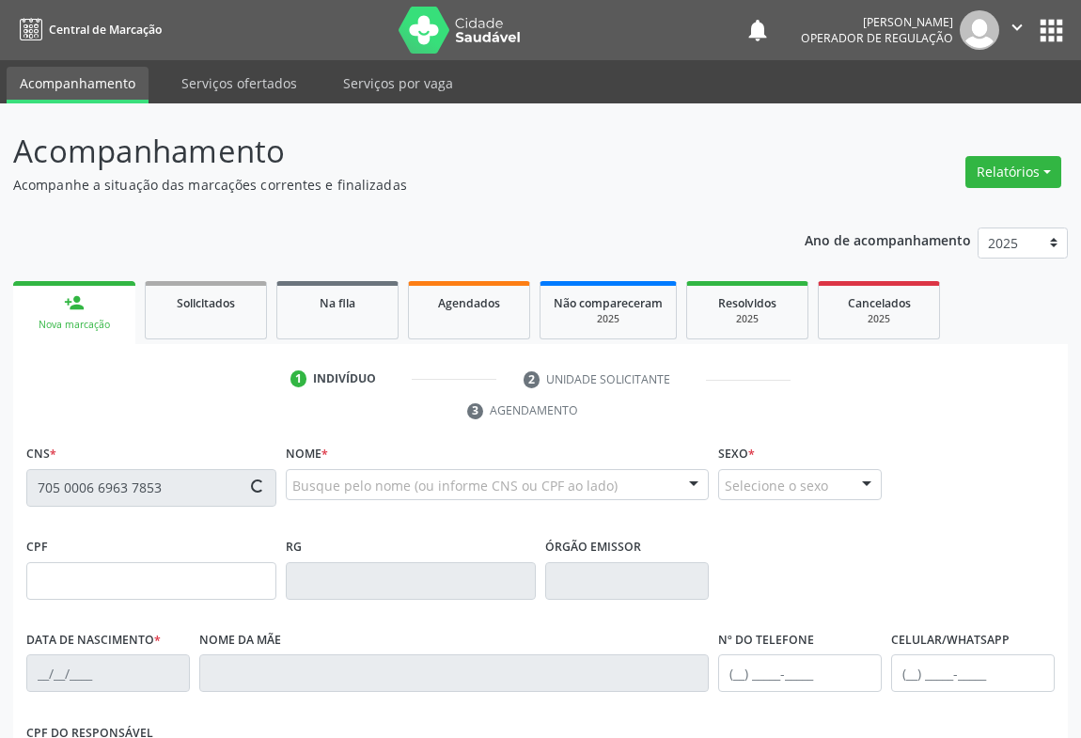
type input "[PHONE_NUMBER]"
type input "029.138.745-41"
type input "262"
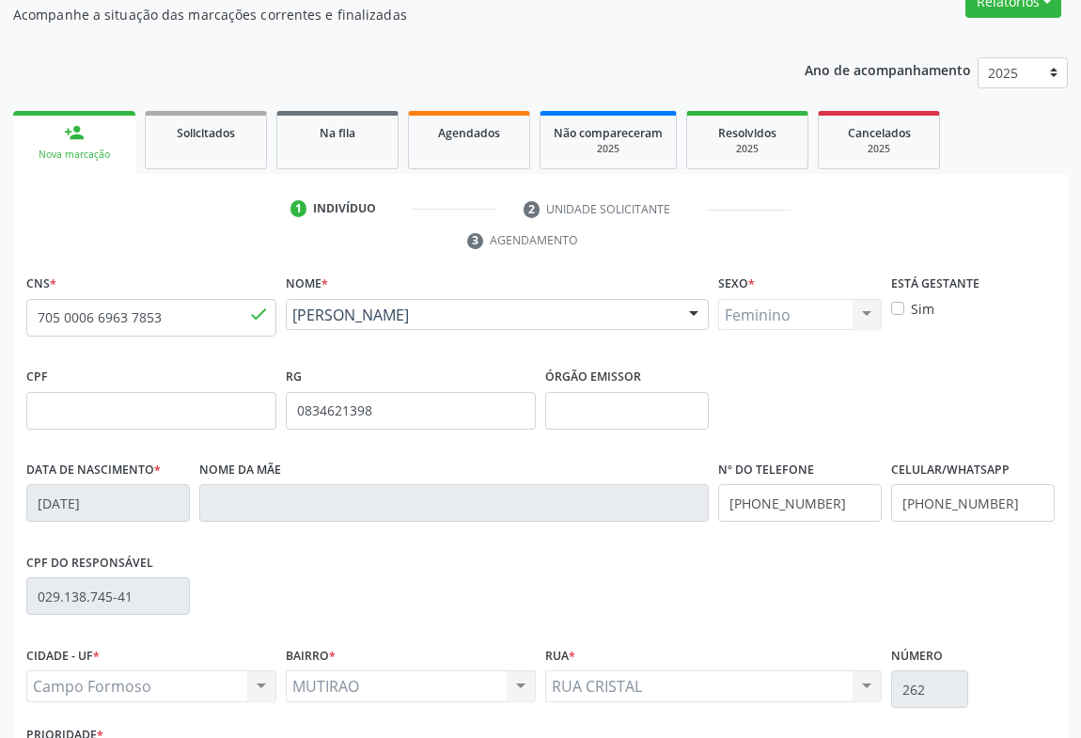
scroll to position [311, 0]
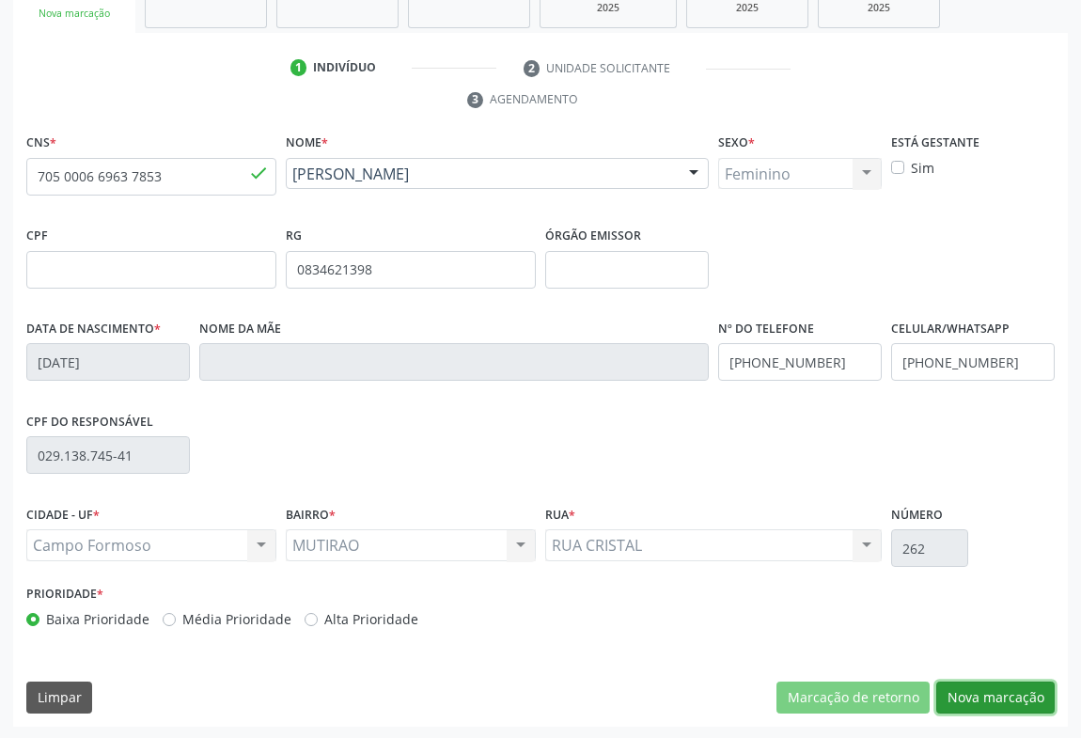
click at [1019, 693] on button "Nova marcação" at bounding box center [995, 697] width 118 height 32
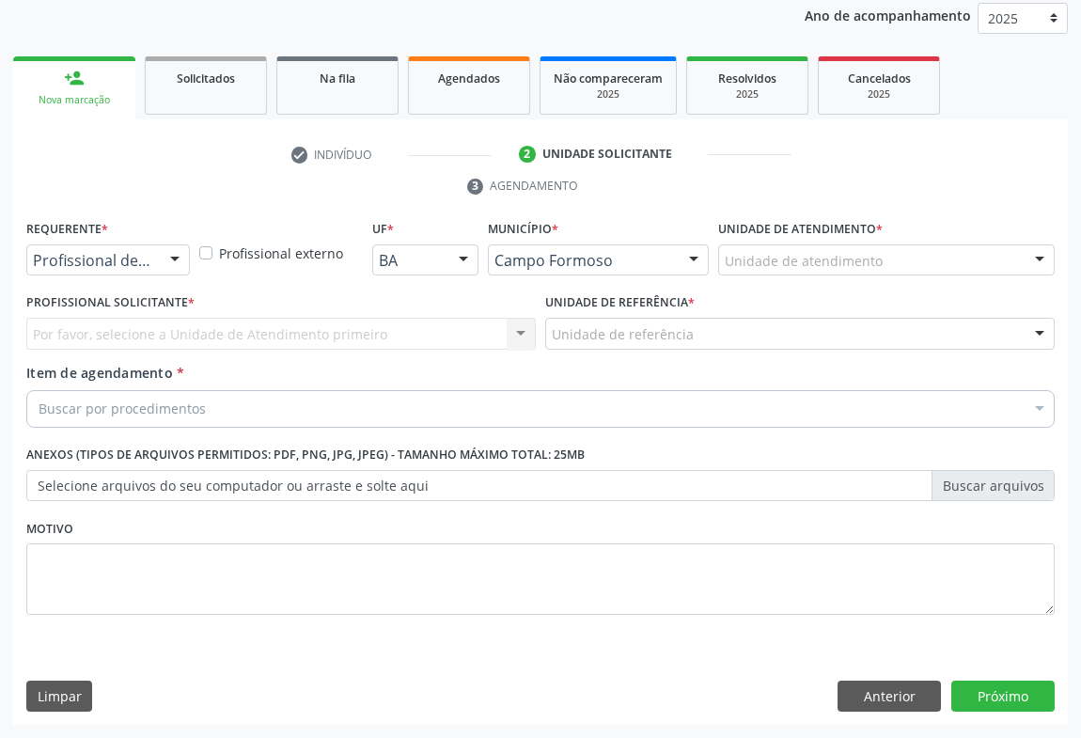
scroll to position [224, 0]
click at [150, 266] on div "Profissional de Saúde" at bounding box center [108, 261] width 164 height 32
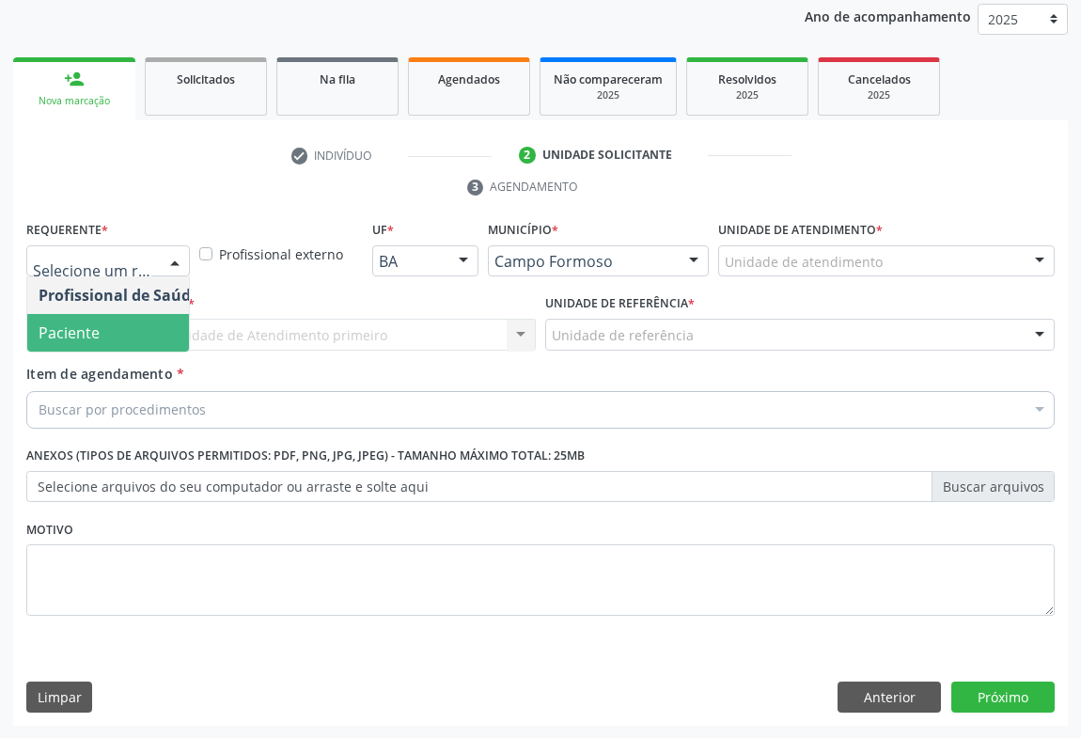
click at [69, 331] on span "Paciente" at bounding box center [69, 332] width 61 height 21
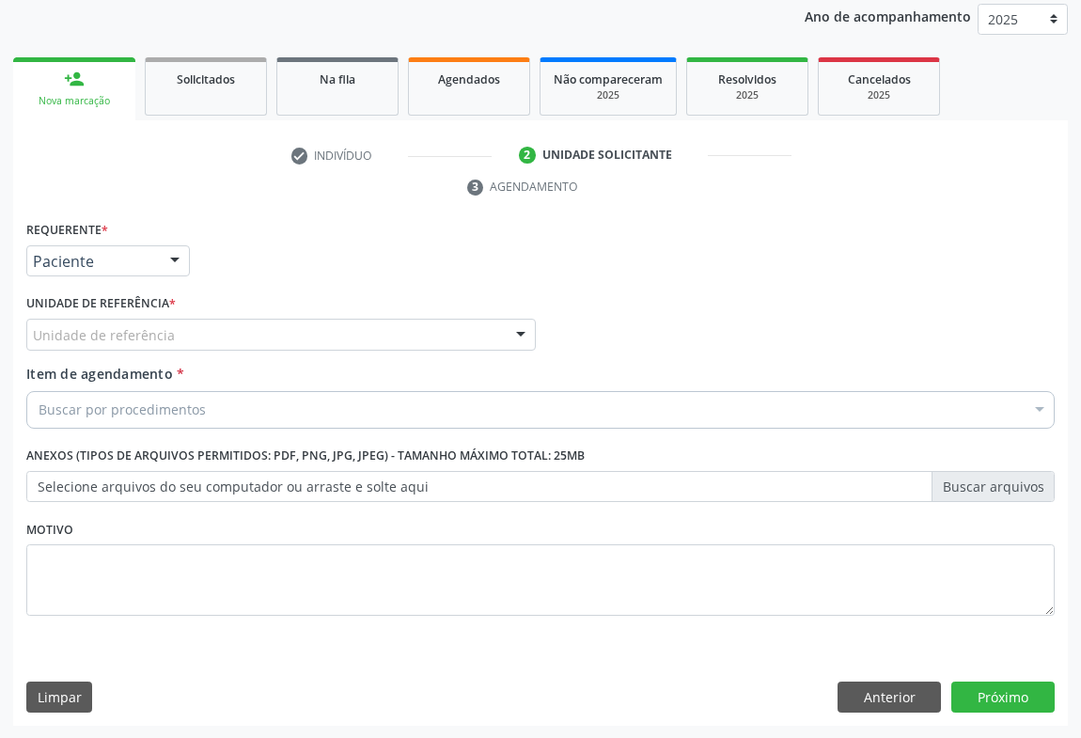
click at [251, 332] on div "Unidade de referência" at bounding box center [280, 335] width 509 height 32
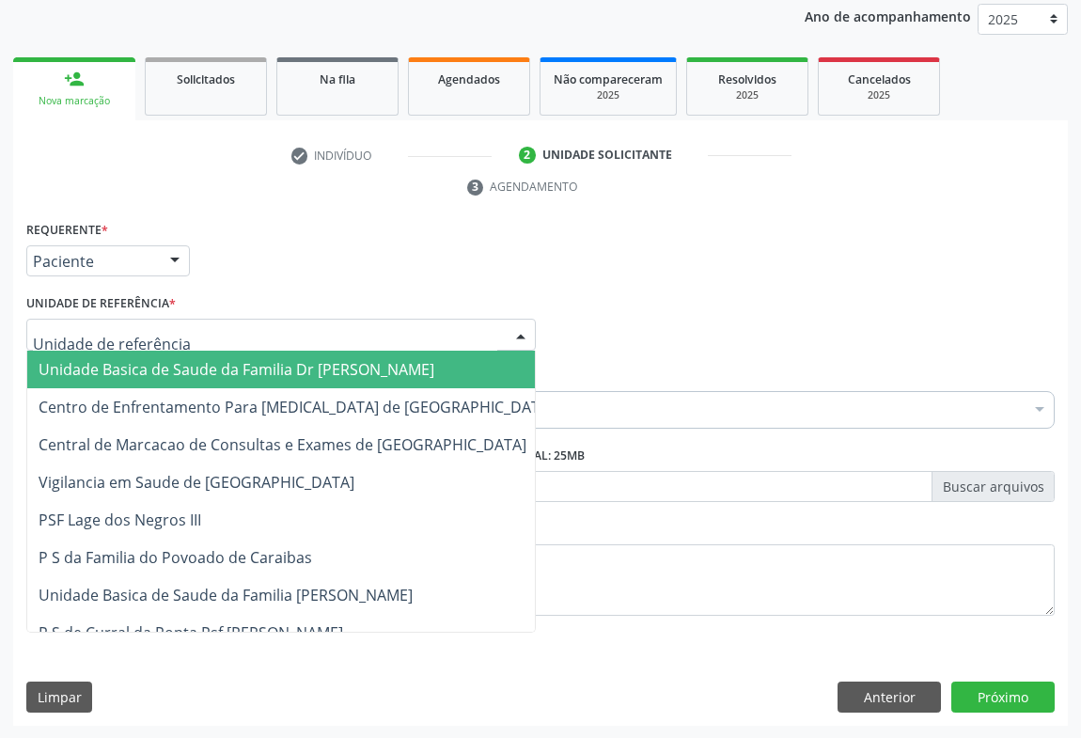
click at [148, 375] on span "Unidade Basica de Saude da Familia Dr [PERSON_NAME]" at bounding box center [237, 369] width 396 height 21
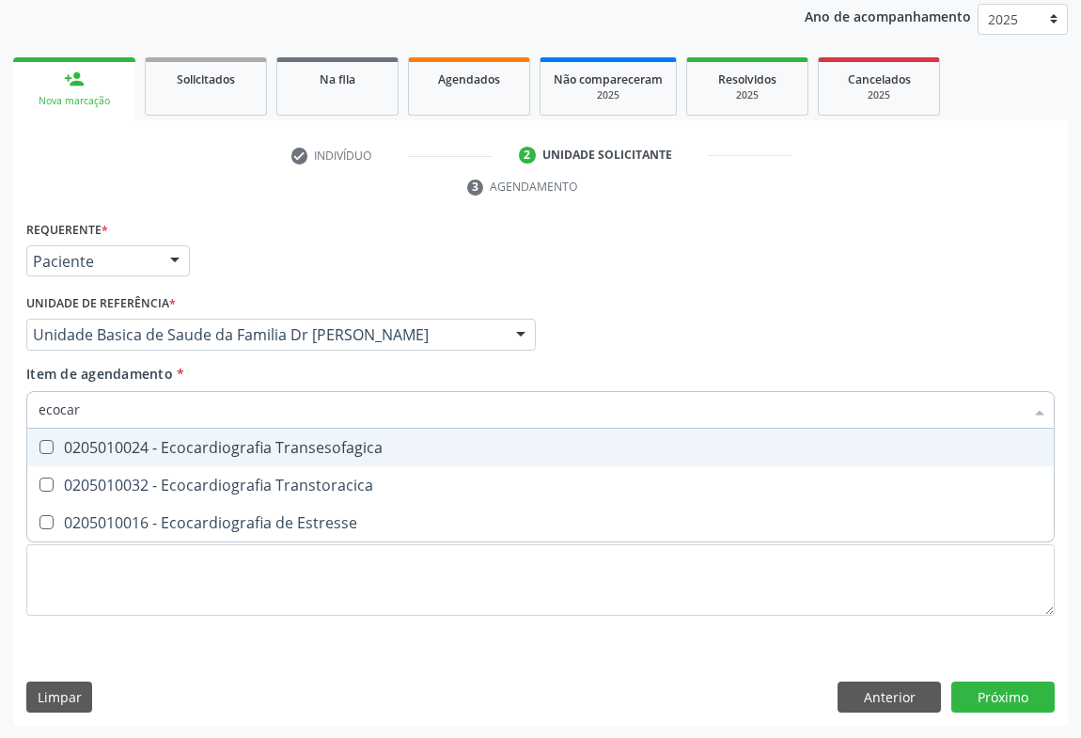
type input "ecocard"
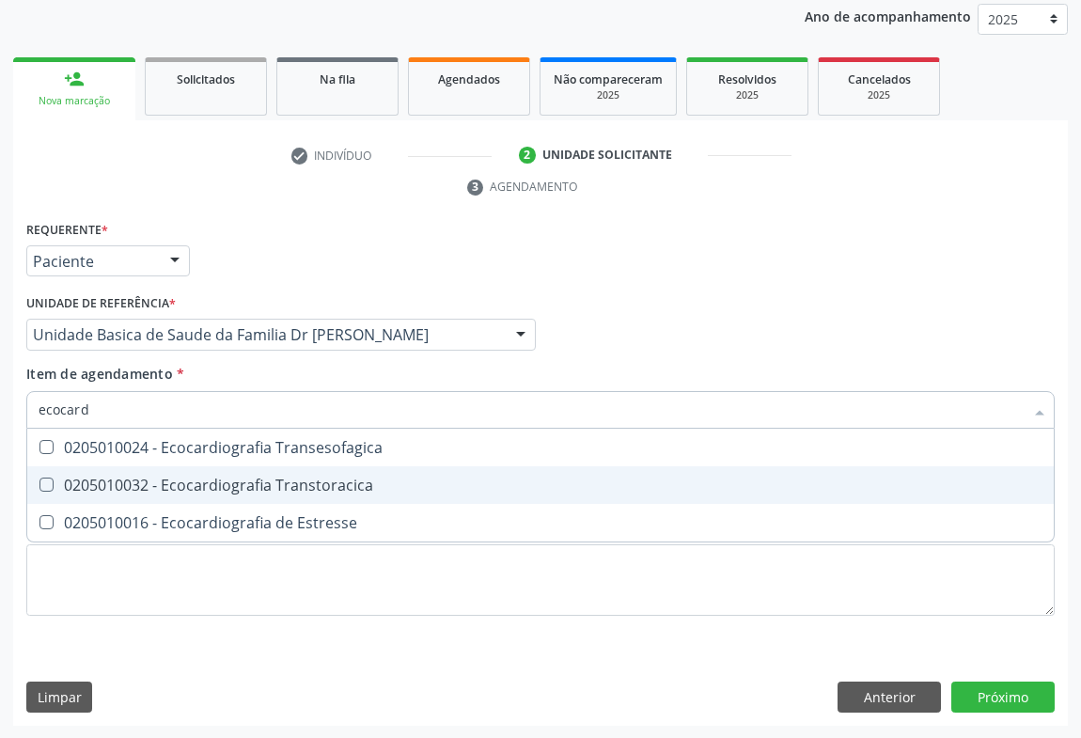
drag, startPoint x: 209, startPoint y: 483, endPoint x: 314, endPoint y: 388, distance: 141.7
click at [211, 481] on div "0205010032 - Ecocardiografia Transtoracica" at bounding box center [541, 484] width 1004 height 15
checkbox Transtoracica "true"
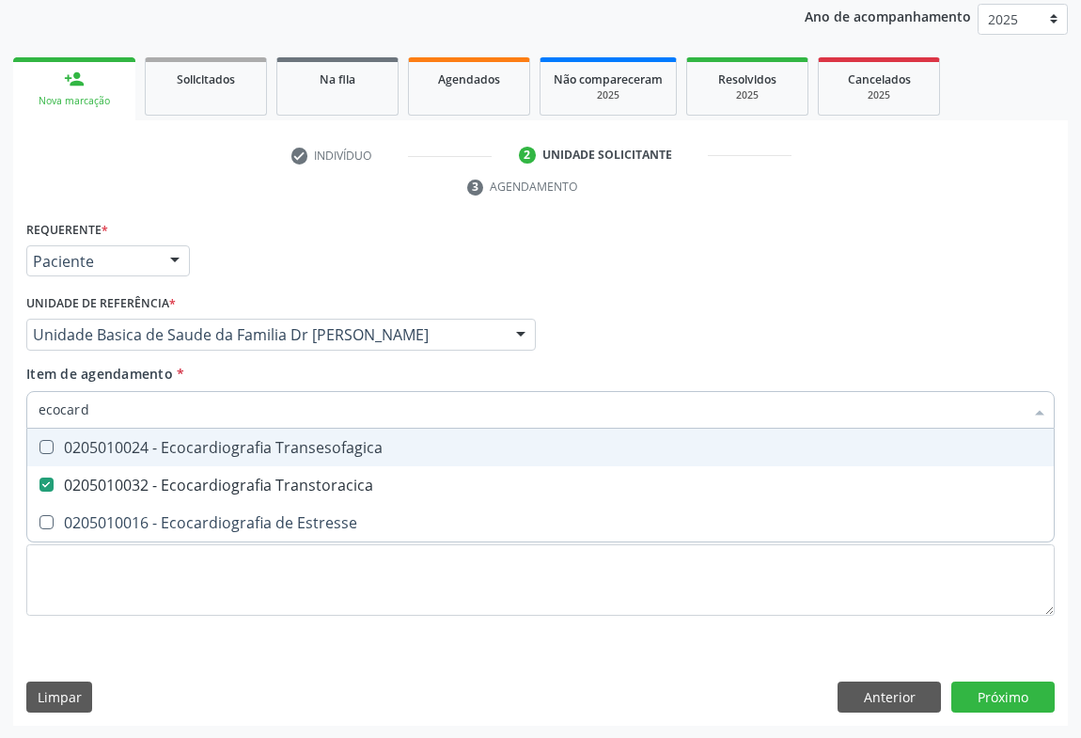
click at [309, 380] on div "Item de agendamento * ecocard Desfazer seleção 0205010024 - Ecocardiografia Tra…" at bounding box center [540, 393] width 1028 height 59
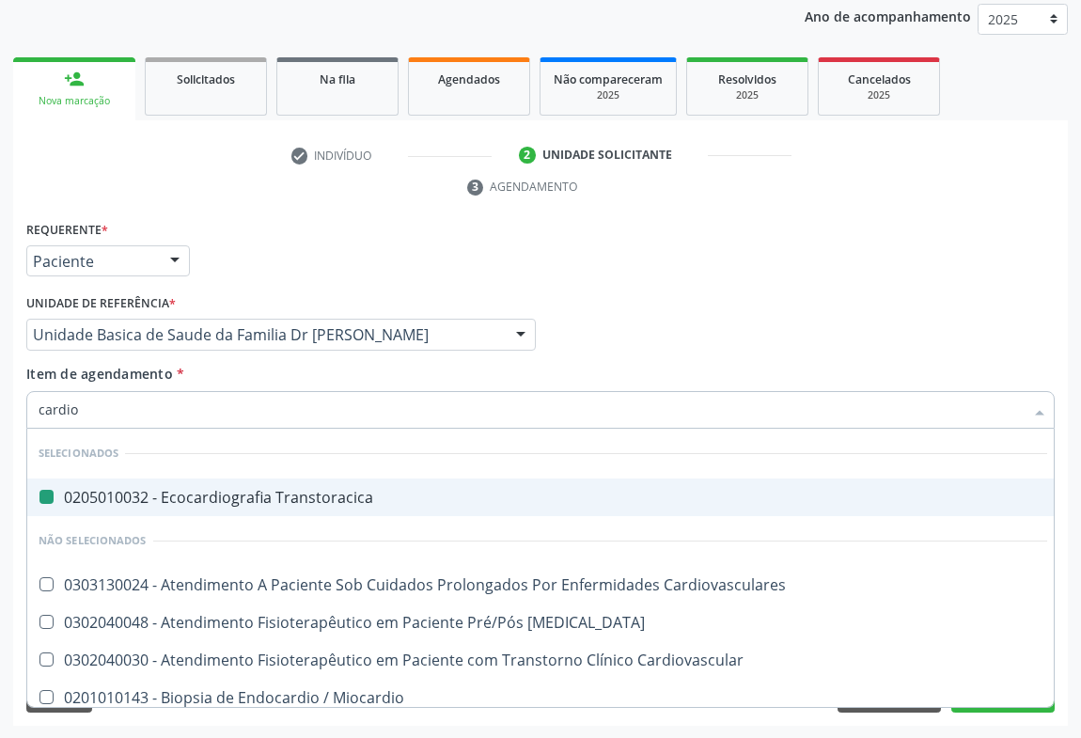
type input "cardiol"
checkbox Transtoracica "false"
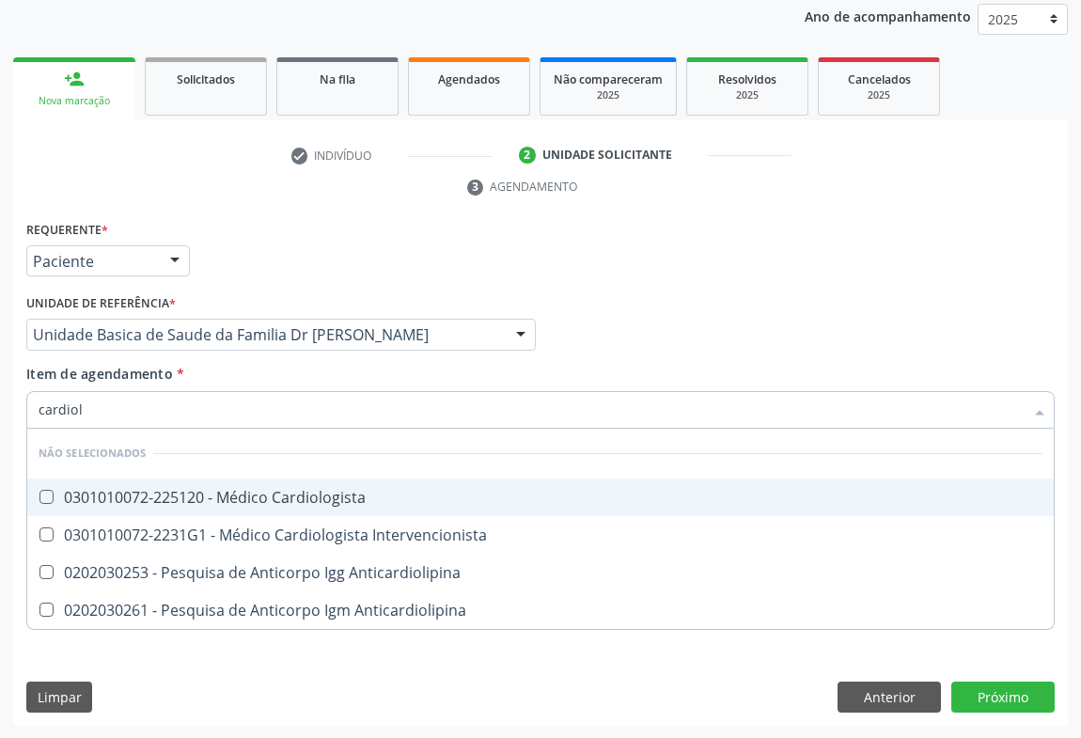
type input "cardiolo"
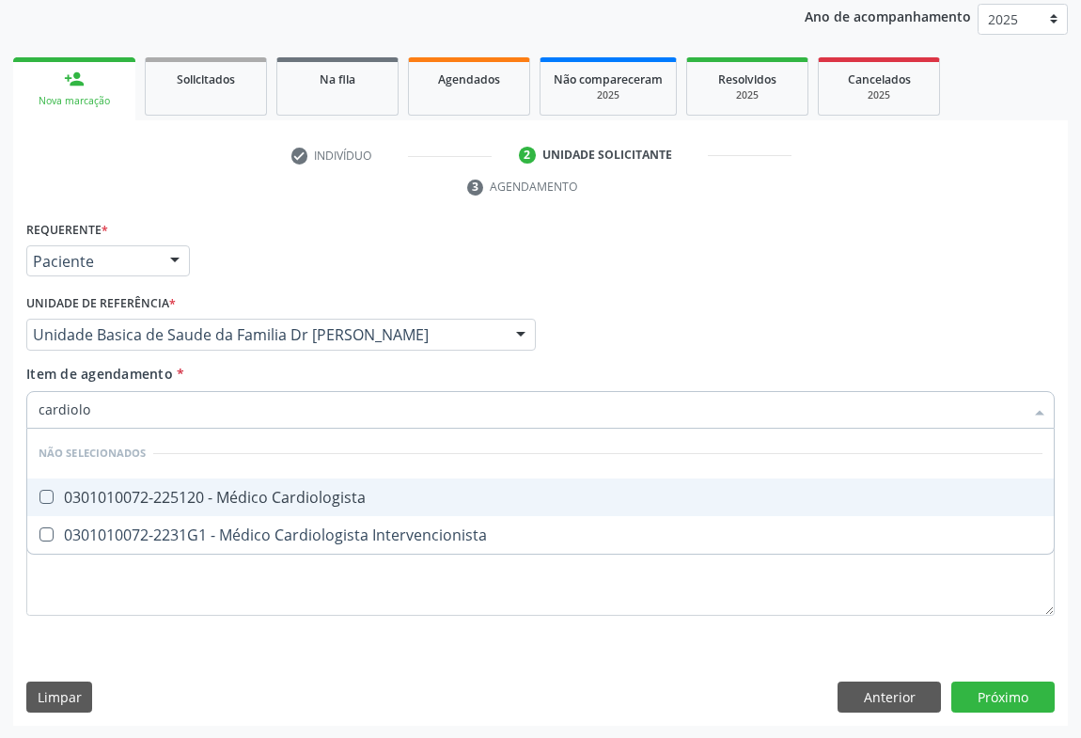
click at [257, 498] on div "0301010072-225120 - Médico Cardiologista" at bounding box center [541, 497] width 1004 height 15
checkbox Cardiologista "true"
click at [485, 364] on div "Item de agendamento * cardiolo Desfazer seleção Não selecionados 0301010072-225…" at bounding box center [540, 393] width 1028 height 59
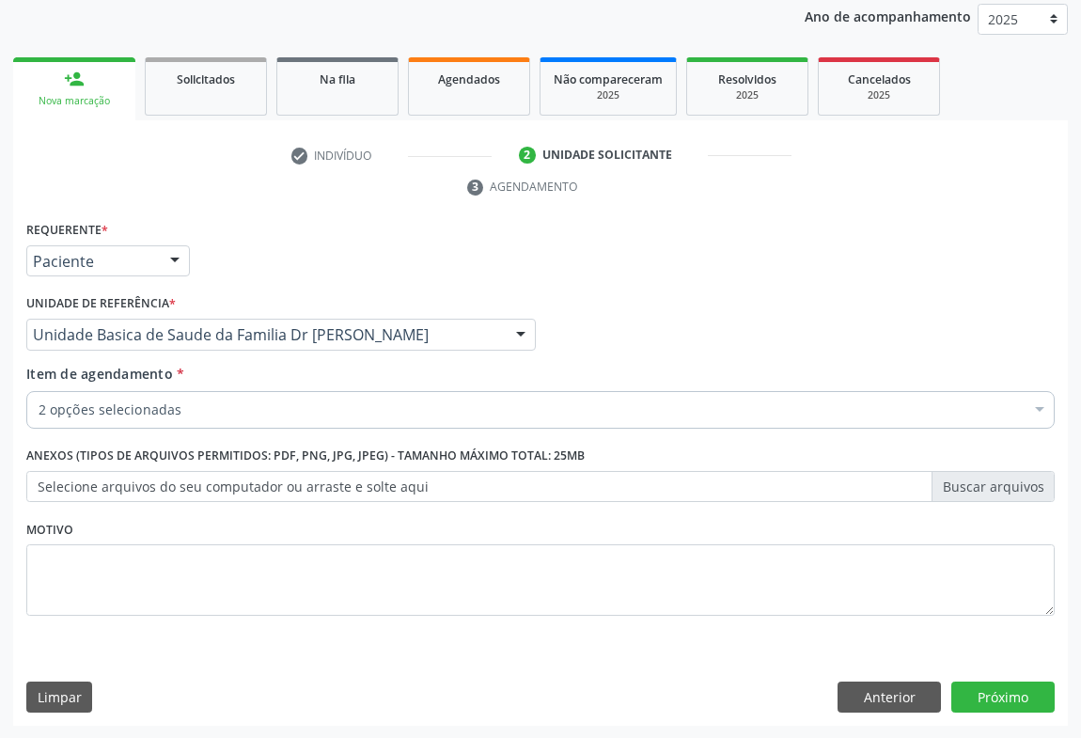
checkbox Cardiologista "true"
click at [1002, 685] on button "Próximo" at bounding box center [1002, 697] width 103 height 32
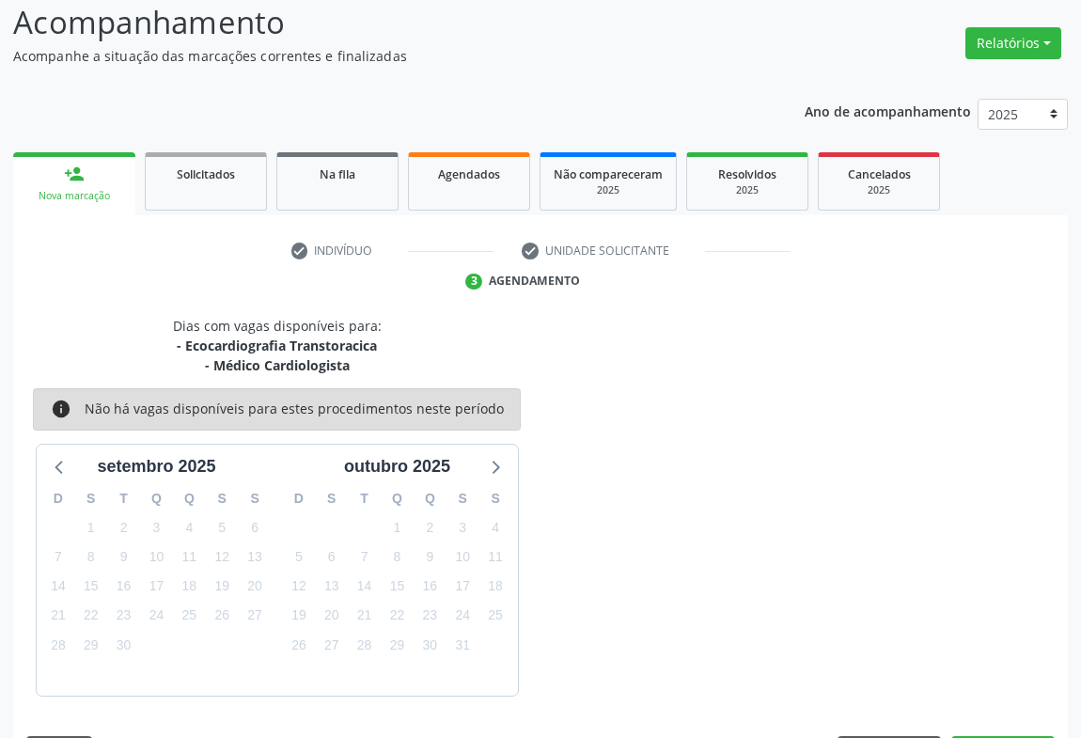
scroll to position [183, 0]
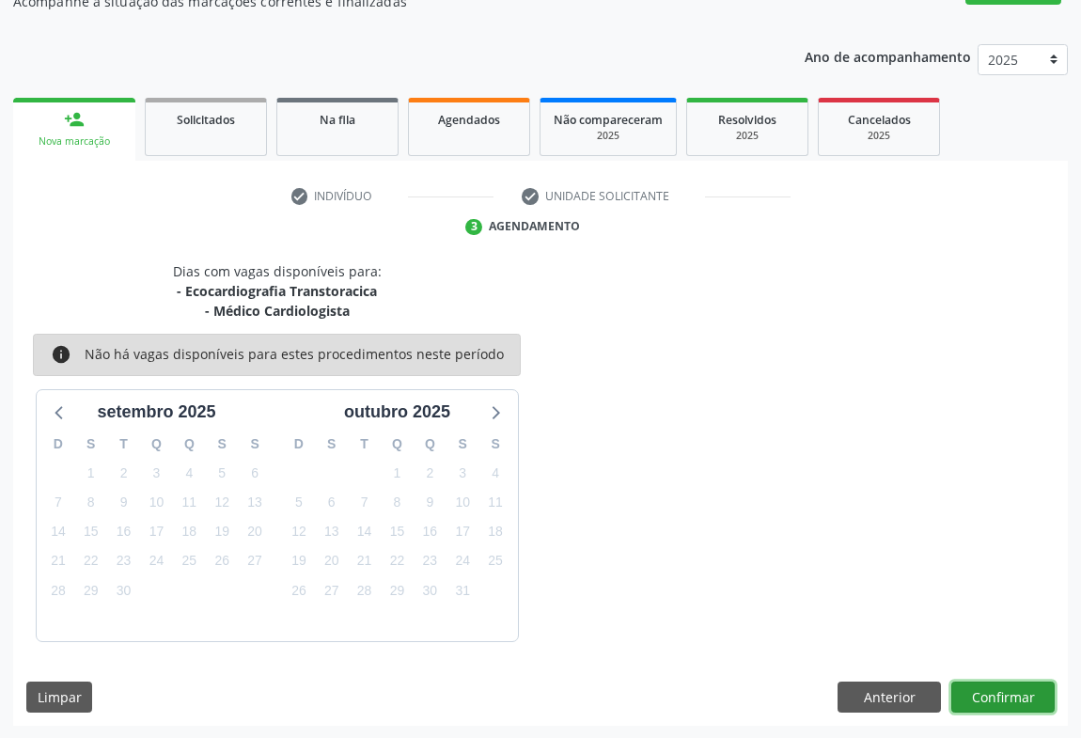
click at [991, 686] on button "Confirmar" at bounding box center [1002, 697] width 103 height 32
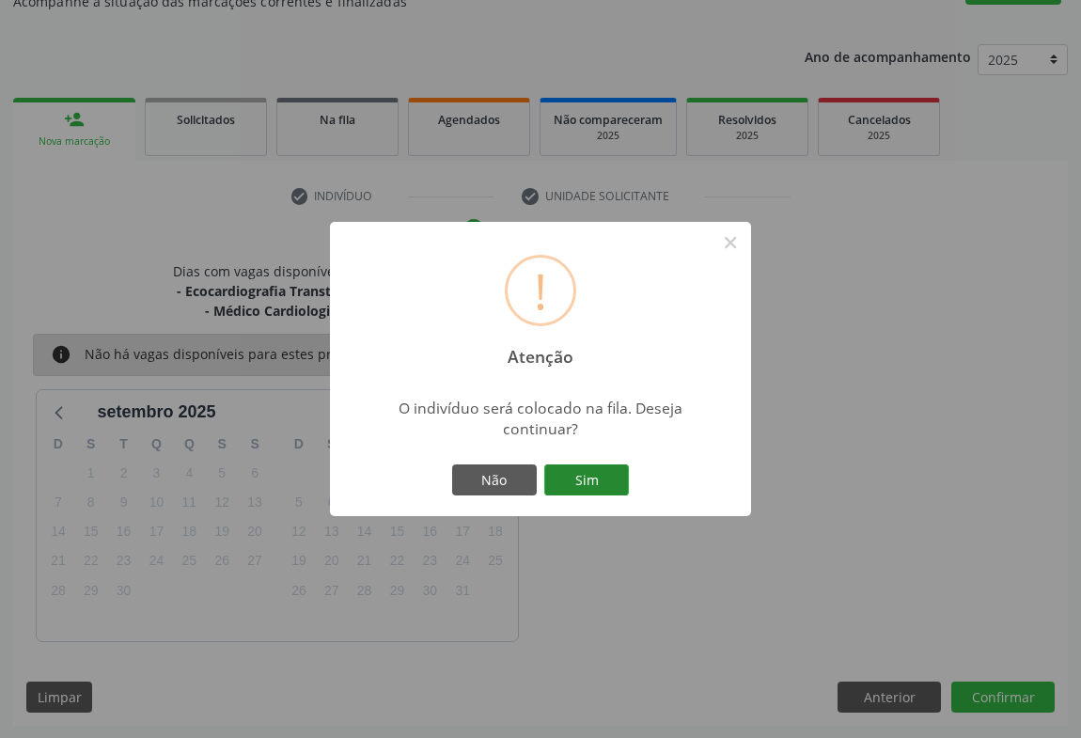
click at [566, 480] on button "Sim" at bounding box center [586, 480] width 85 height 32
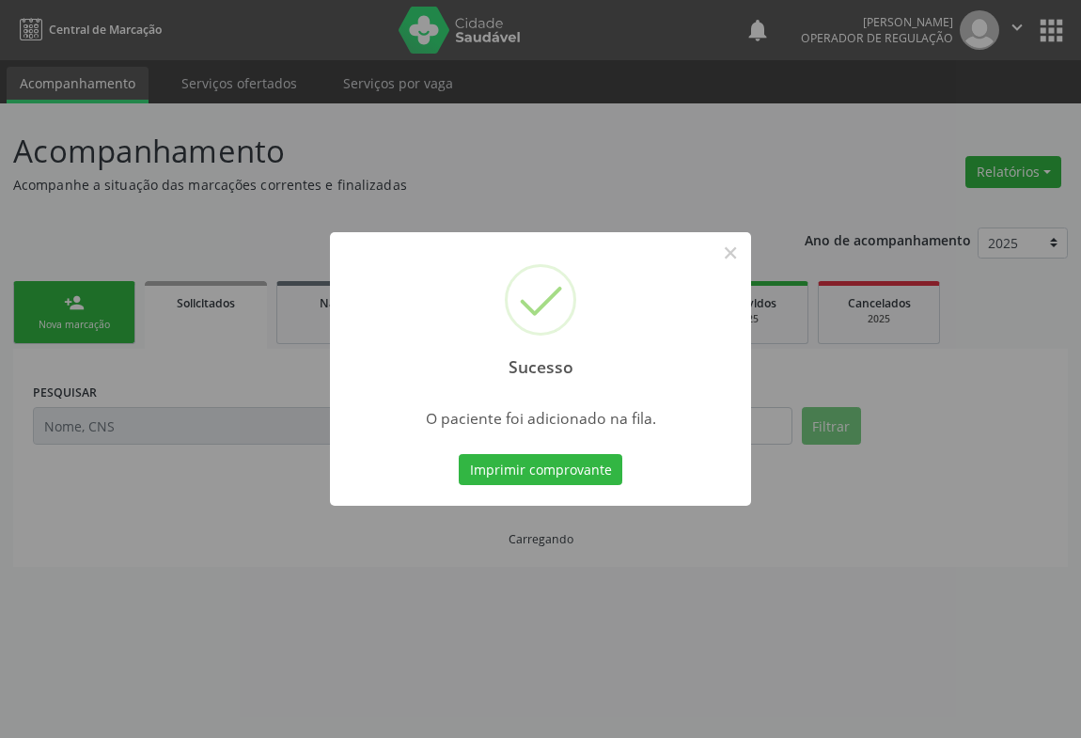
scroll to position [0, 0]
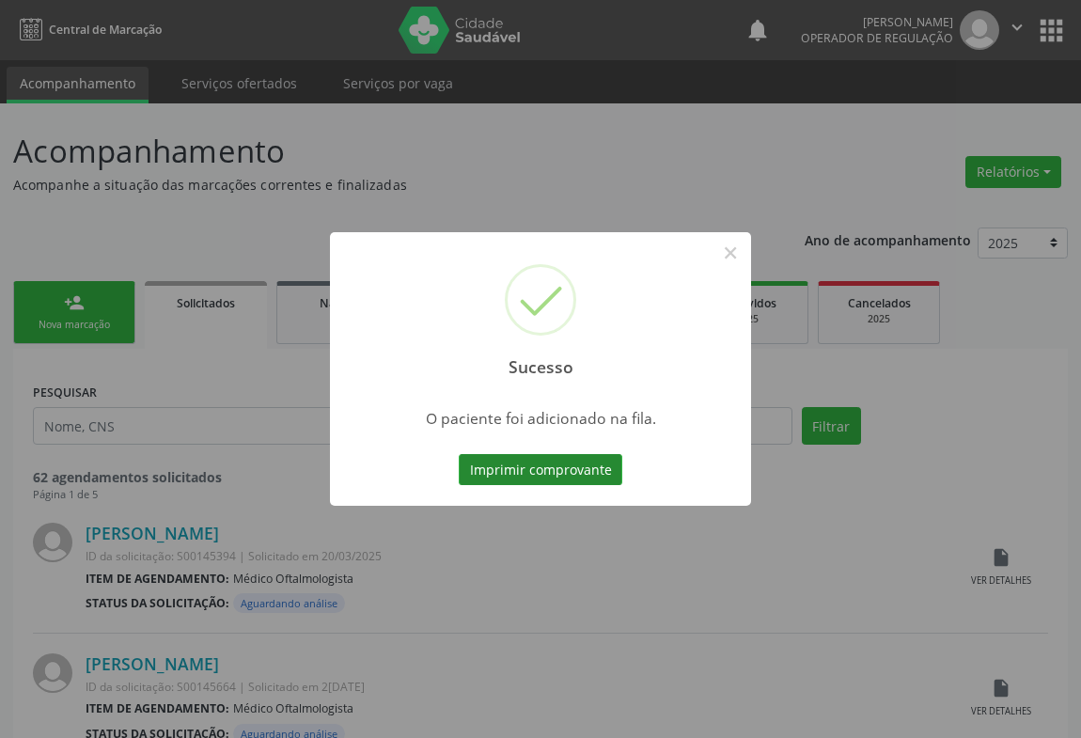
click at [582, 463] on button "Imprimir comprovante" at bounding box center [541, 470] width 164 height 32
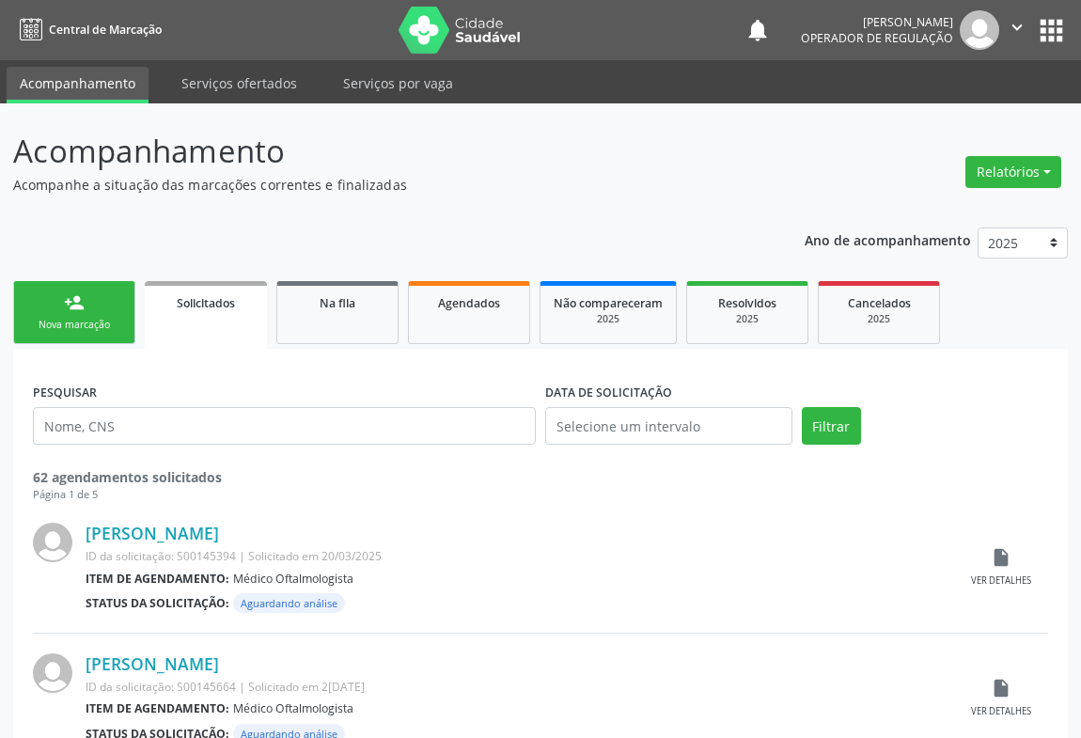
click at [78, 304] on div "person_add" at bounding box center [74, 302] width 21 height 21
click at [80, 304] on div "person_add" at bounding box center [74, 302] width 21 height 21
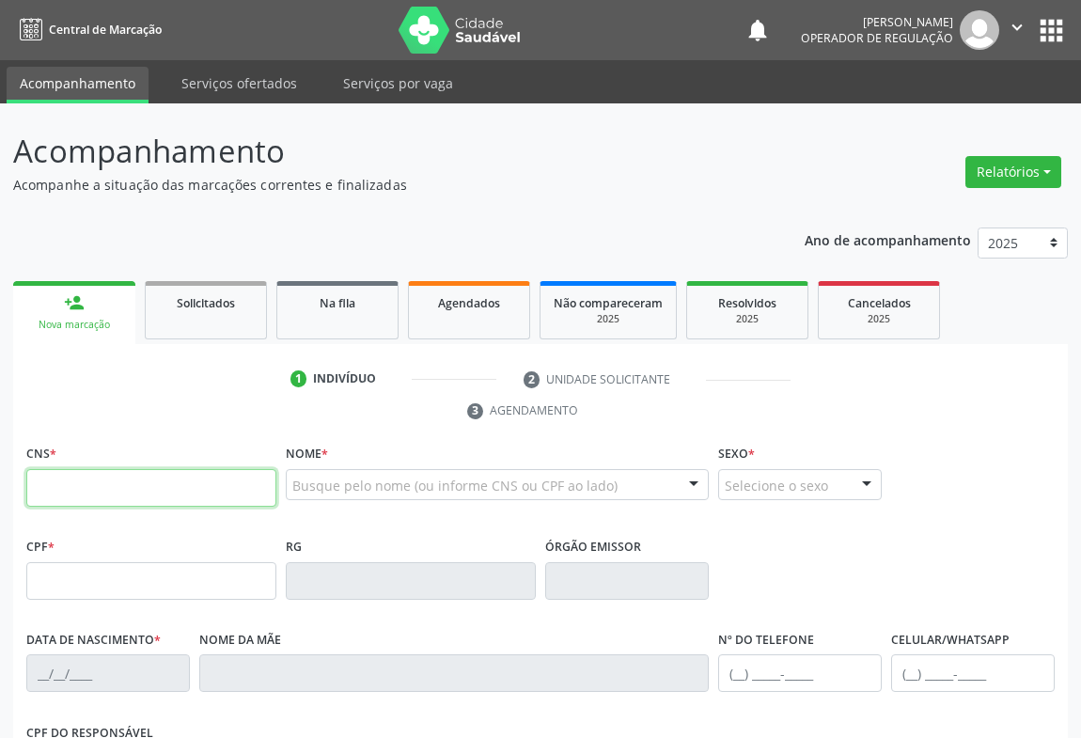
click at [122, 480] on input "text" at bounding box center [151, 488] width 250 height 38
click at [147, 488] on input "700 0011 6933 79" at bounding box center [151, 488] width 250 height 38
type input "700 0011 6933 7605"
type input "0789776679"
type input "[DATE]"
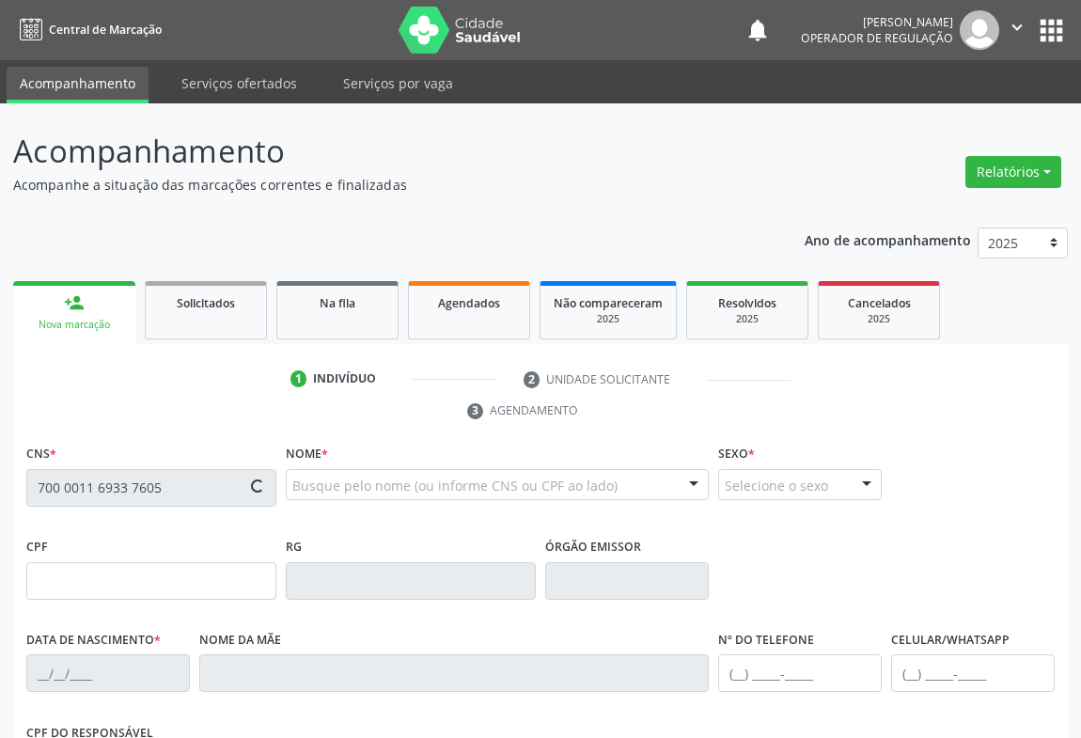
type input "[PHONE_NUMBER]"
type input "986.598.805-44"
type input "SN"
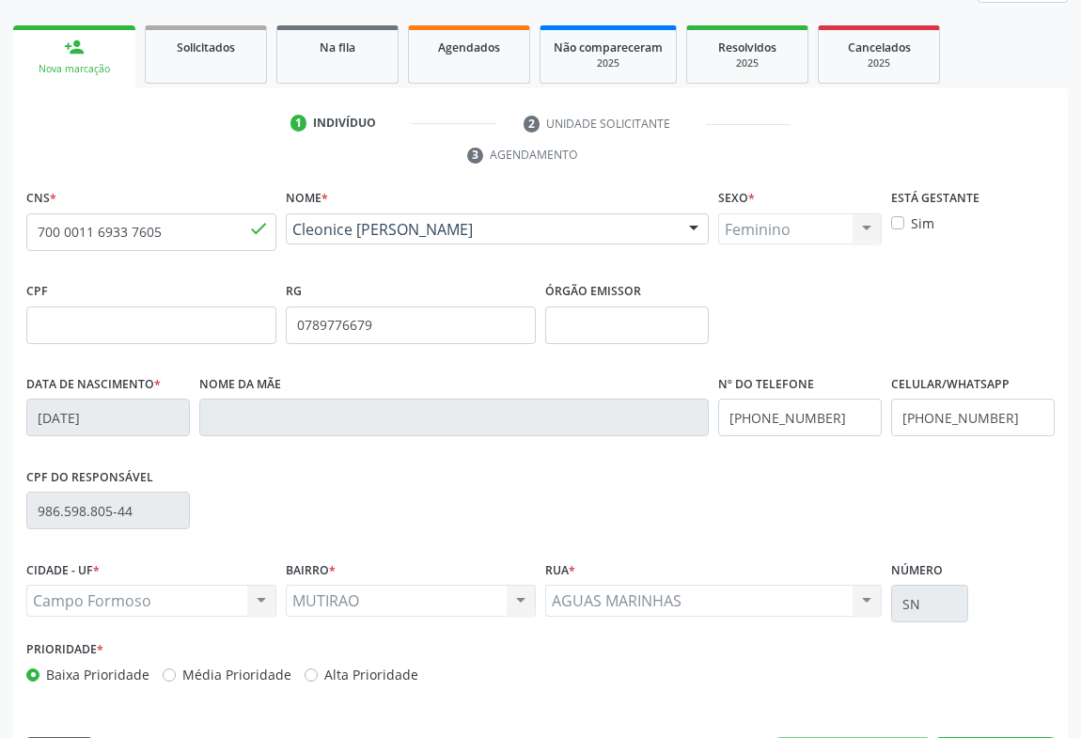
scroll to position [311, 0]
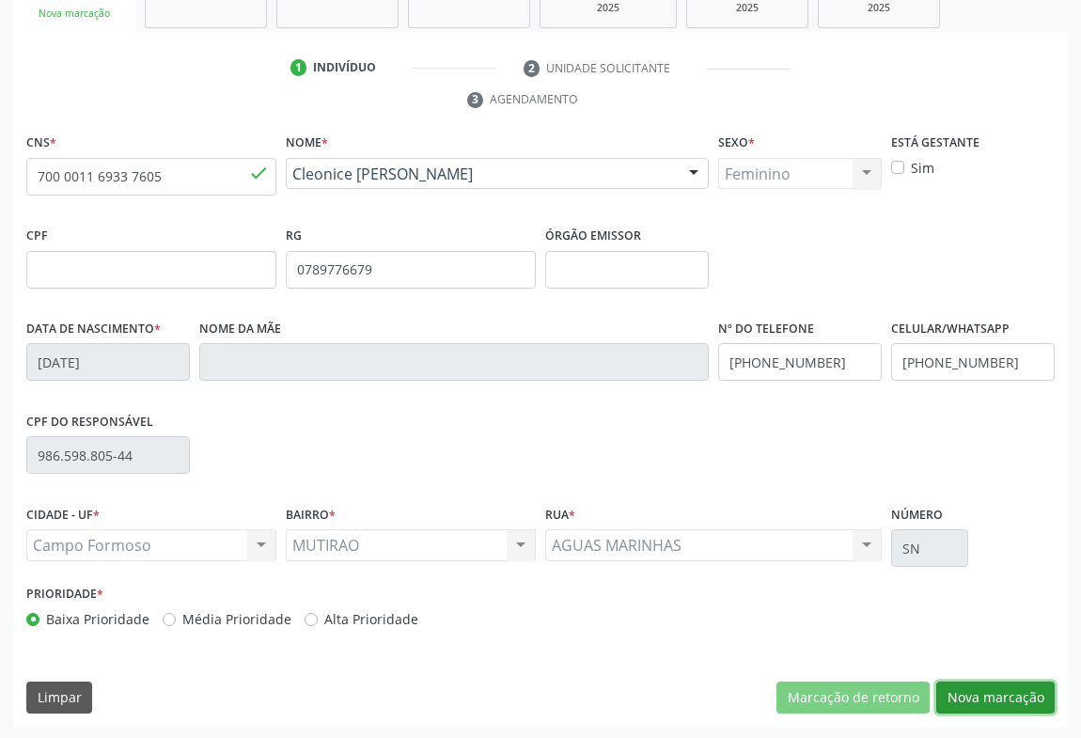
click at [1002, 700] on button "Nova marcação" at bounding box center [995, 697] width 118 height 32
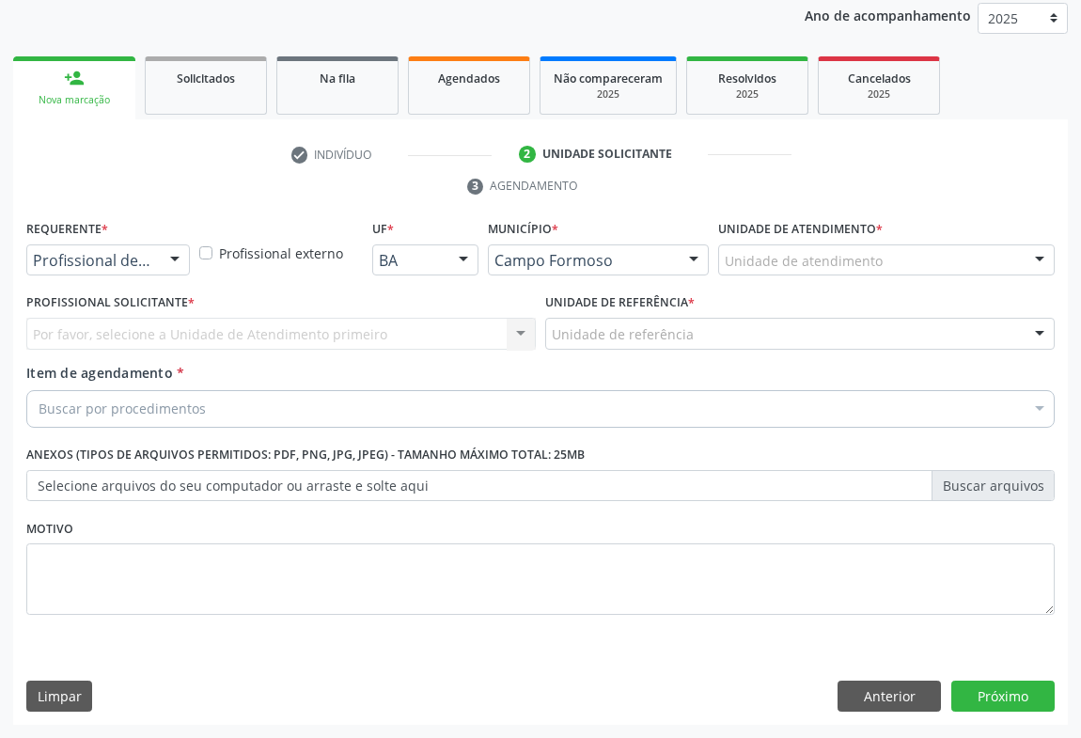
scroll to position [224, 0]
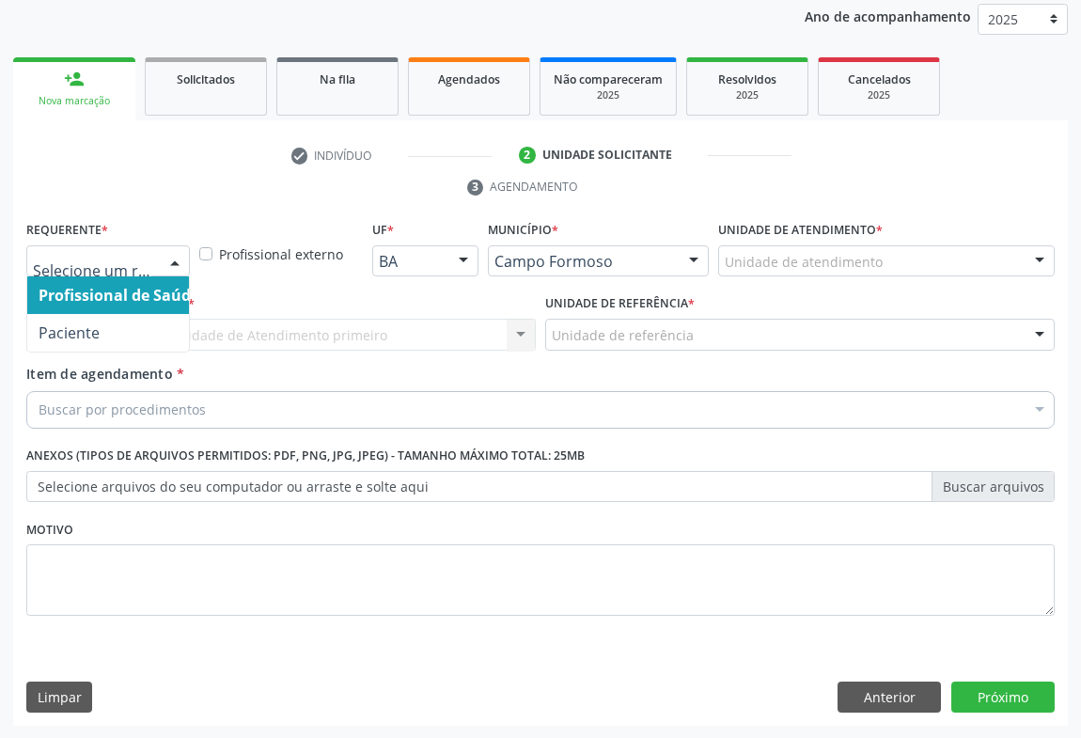
drag, startPoint x: 179, startPoint y: 256, endPoint x: 119, endPoint y: 314, distance: 83.1
click at [179, 256] on div at bounding box center [175, 262] width 28 height 32
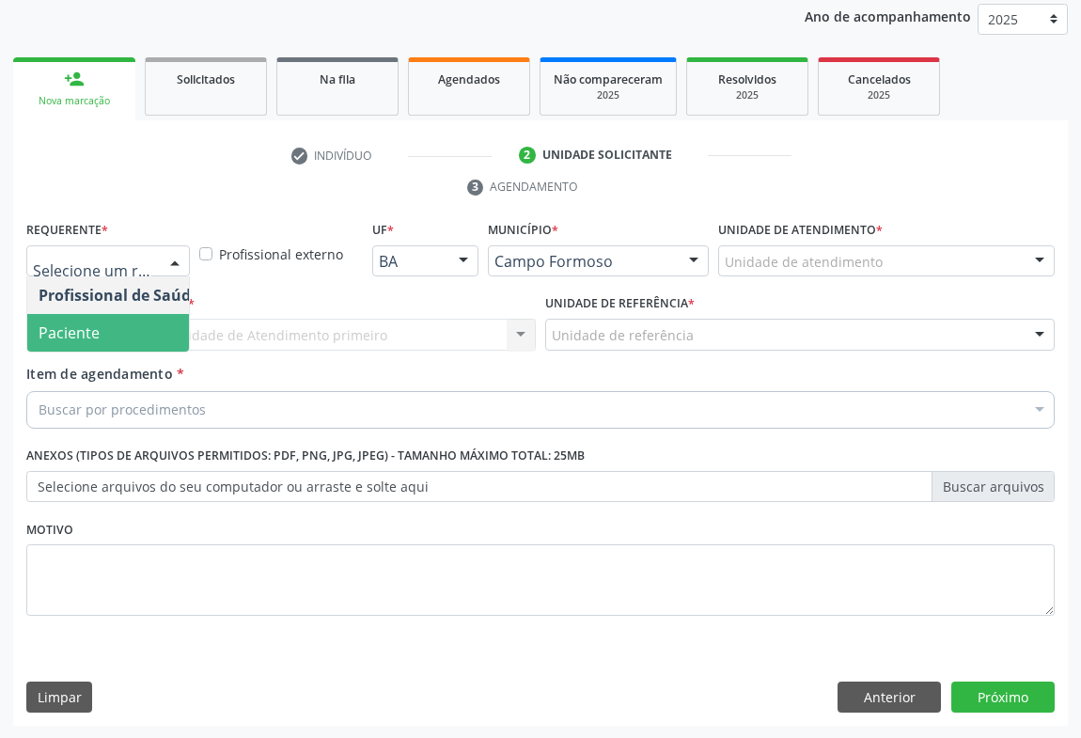
click at [75, 343] on span "Paciente" at bounding box center [118, 333] width 183 height 38
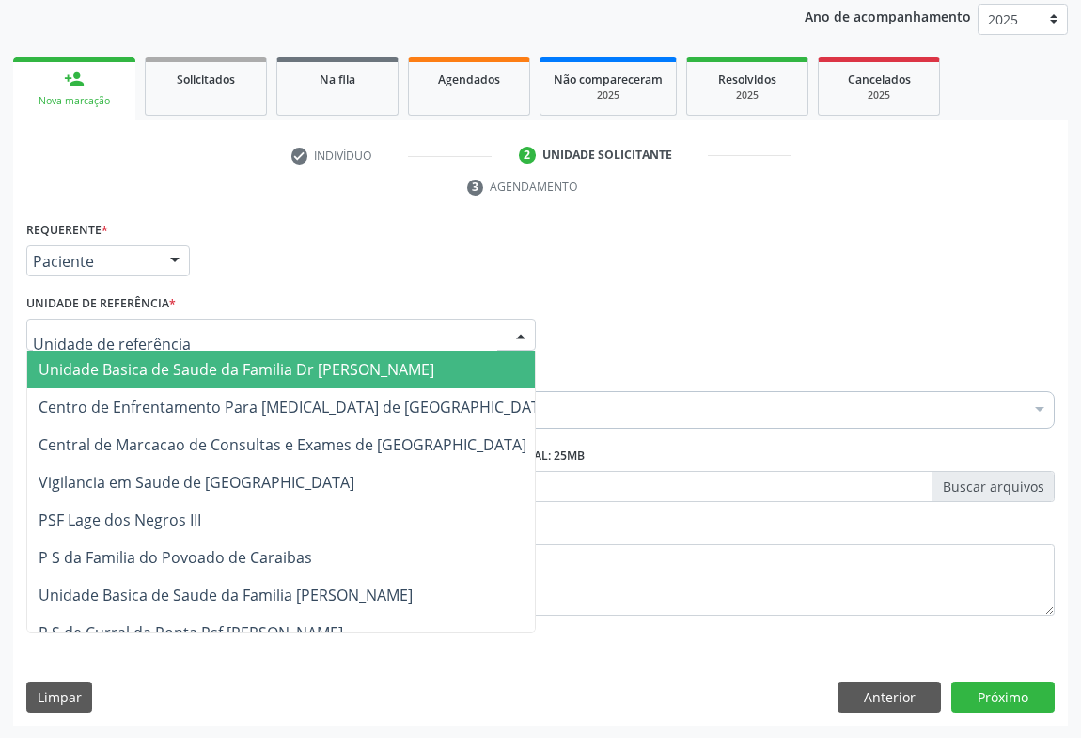
click at [311, 327] on div at bounding box center [280, 335] width 509 height 32
click at [197, 368] on span "Unidade Basica de Saude da Familia Dr [PERSON_NAME]" at bounding box center [237, 369] width 396 height 21
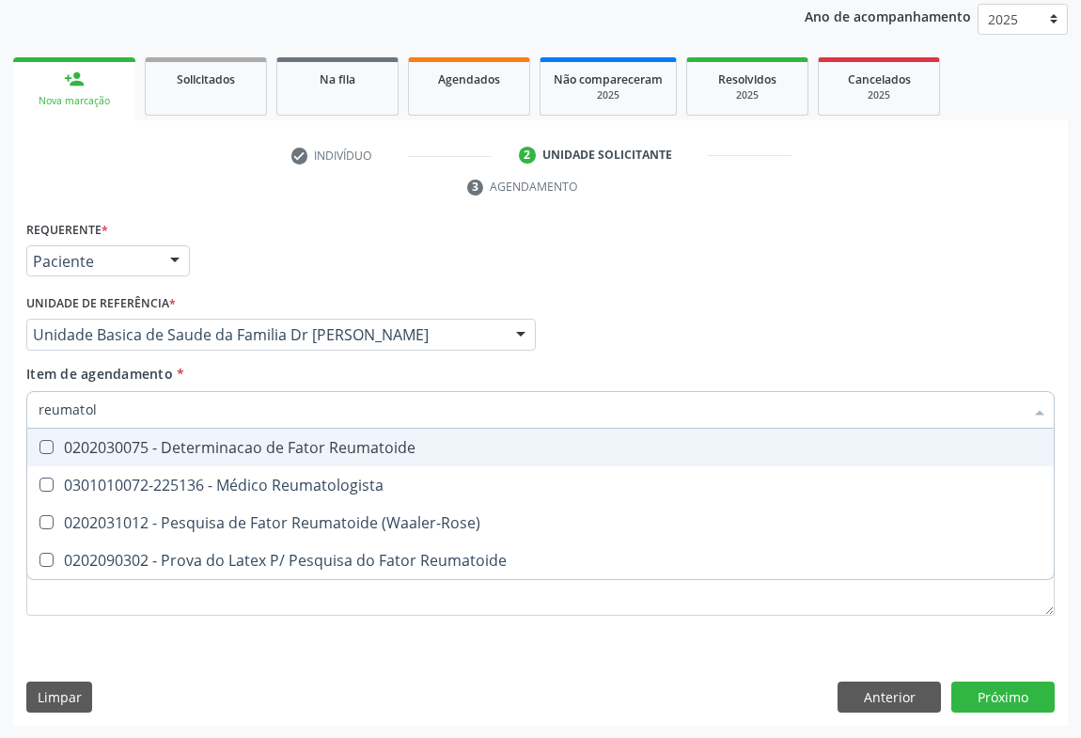
type input "reumatolo"
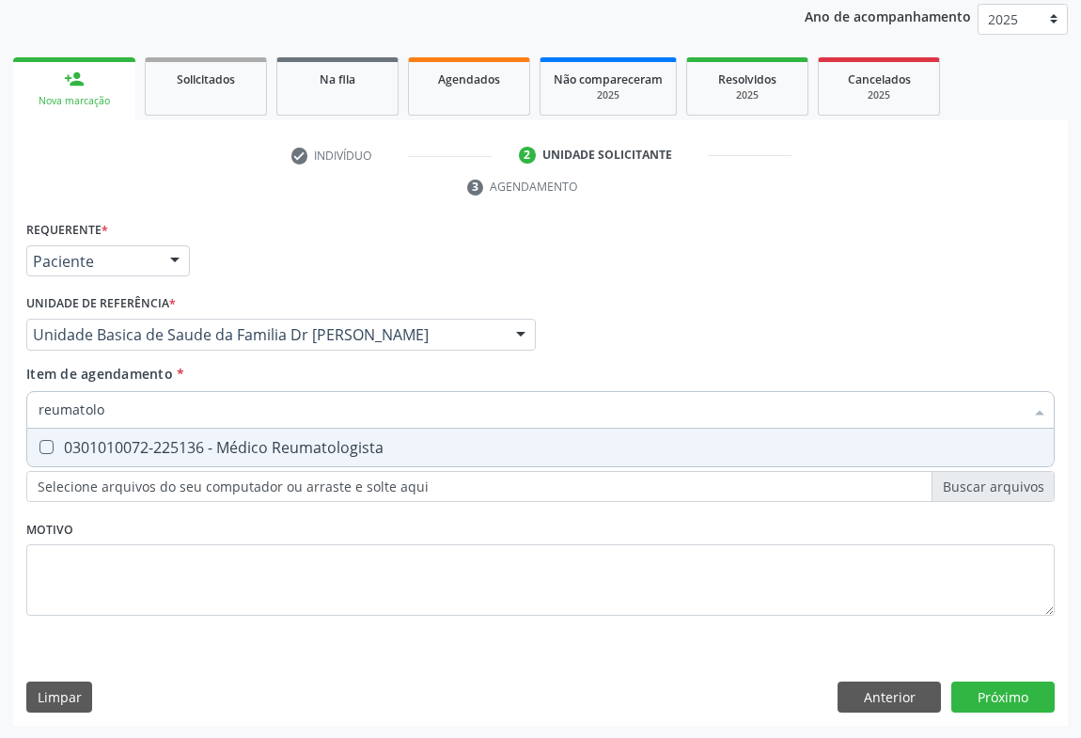
click at [244, 440] on div "0301010072-225136 - Médico Reumatologista" at bounding box center [541, 447] width 1004 height 15
checkbox Reumatologista "true"
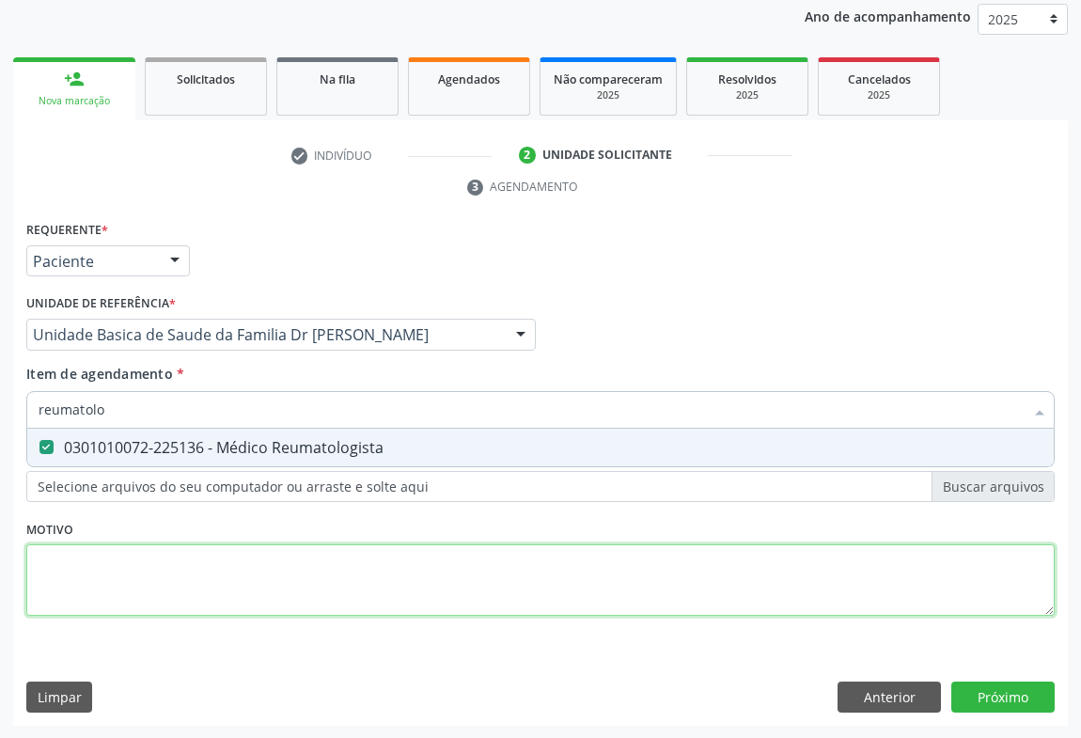
click at [234, 568] on div "Requerente * Paciente Profissional de Saúde Paciente Nenhum resultado encontrad…" at bounding box center [540, 429] width 1028 height 426
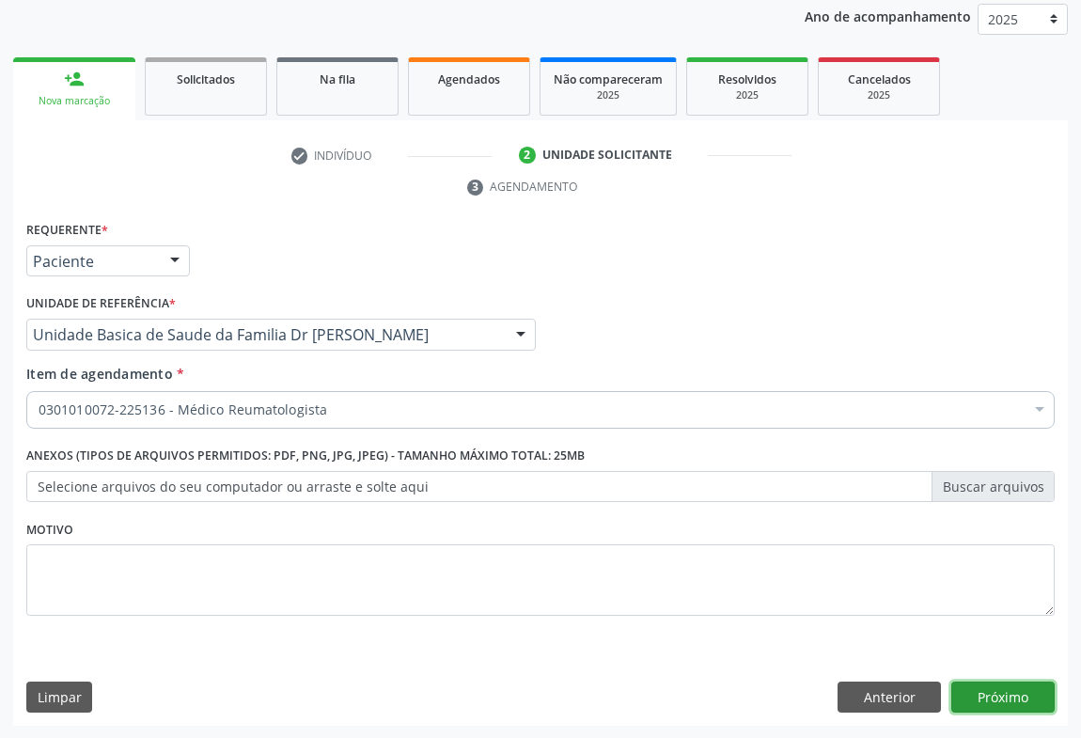
click at [992, 692] on button "Próximo" at bounding box center [1002, 697] width 103 height 32
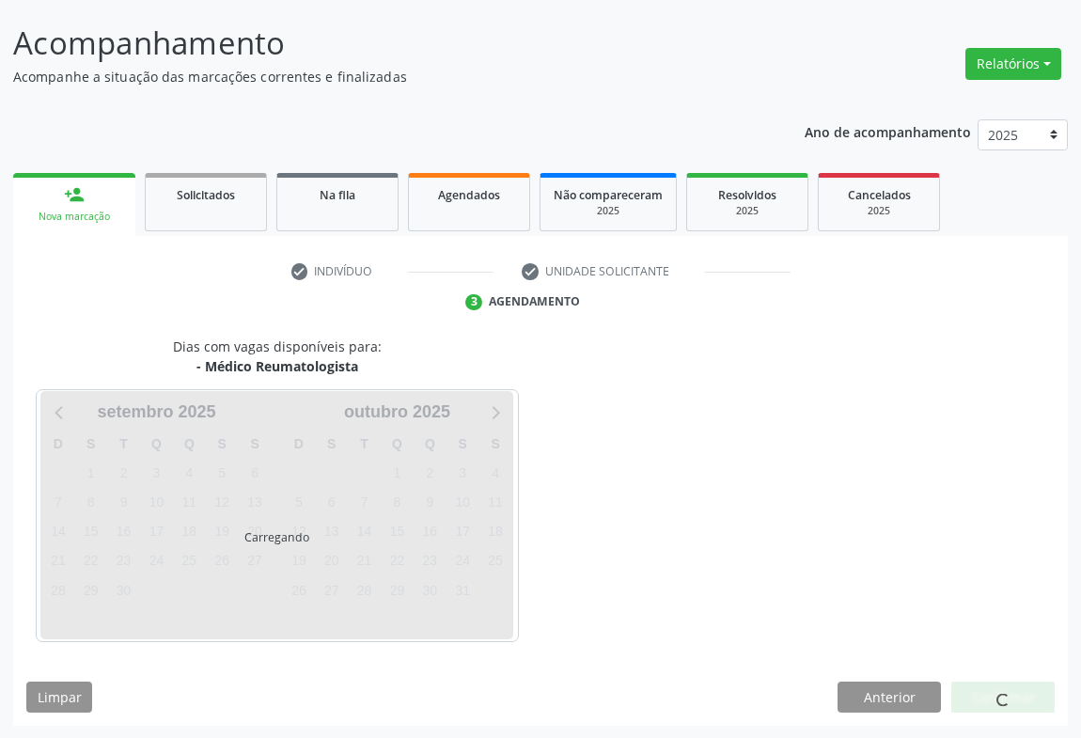
scroll to position [164, 0]
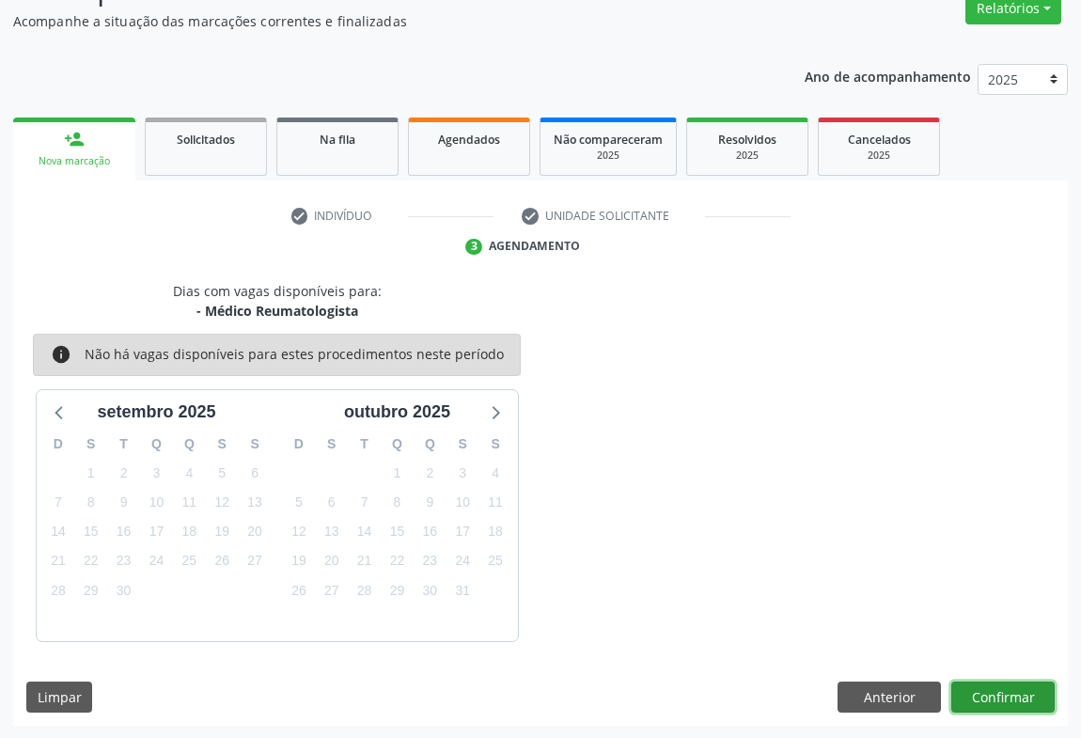
click at [999, 693] on button "Confirmar" at bounding box center [1002, 697] width 103 height 32
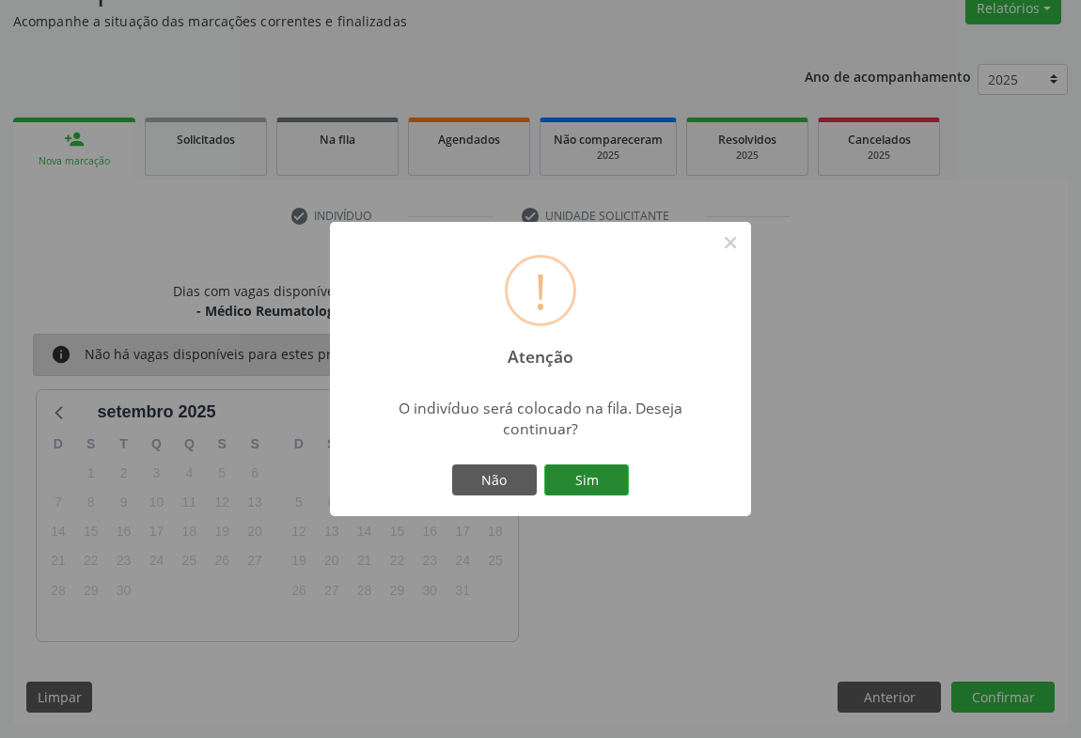
click at [595, 481] on button "Sim" at bounding box center [586, 480] width 85 height 32
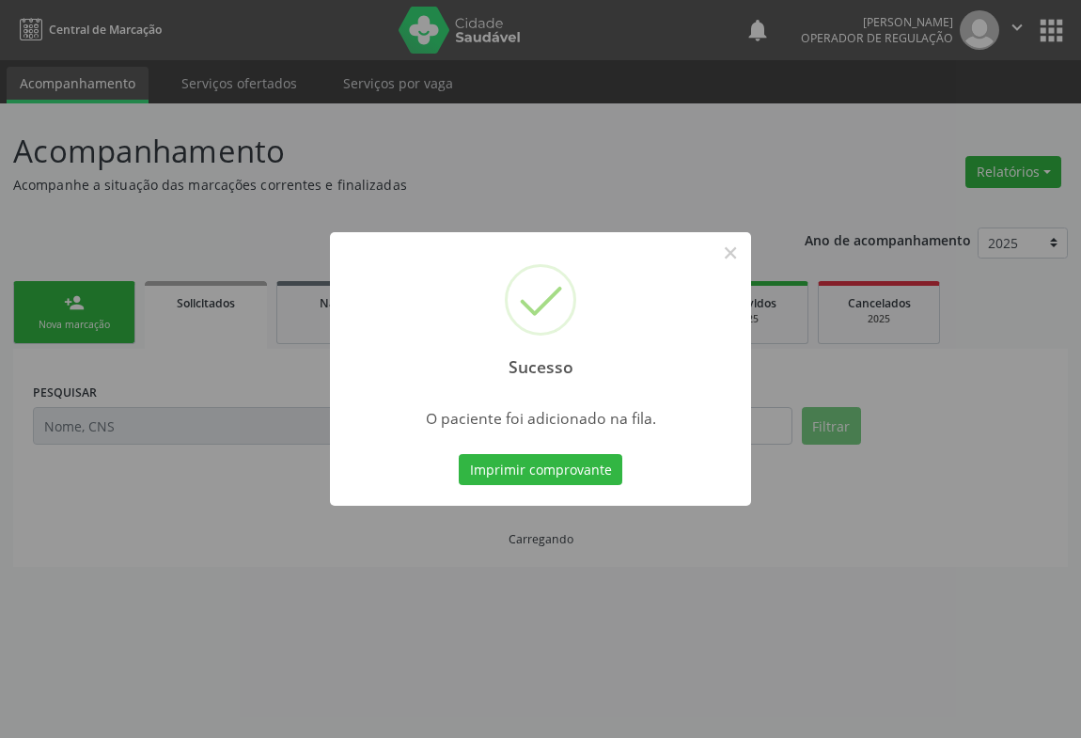
scroll to position [0, 0]
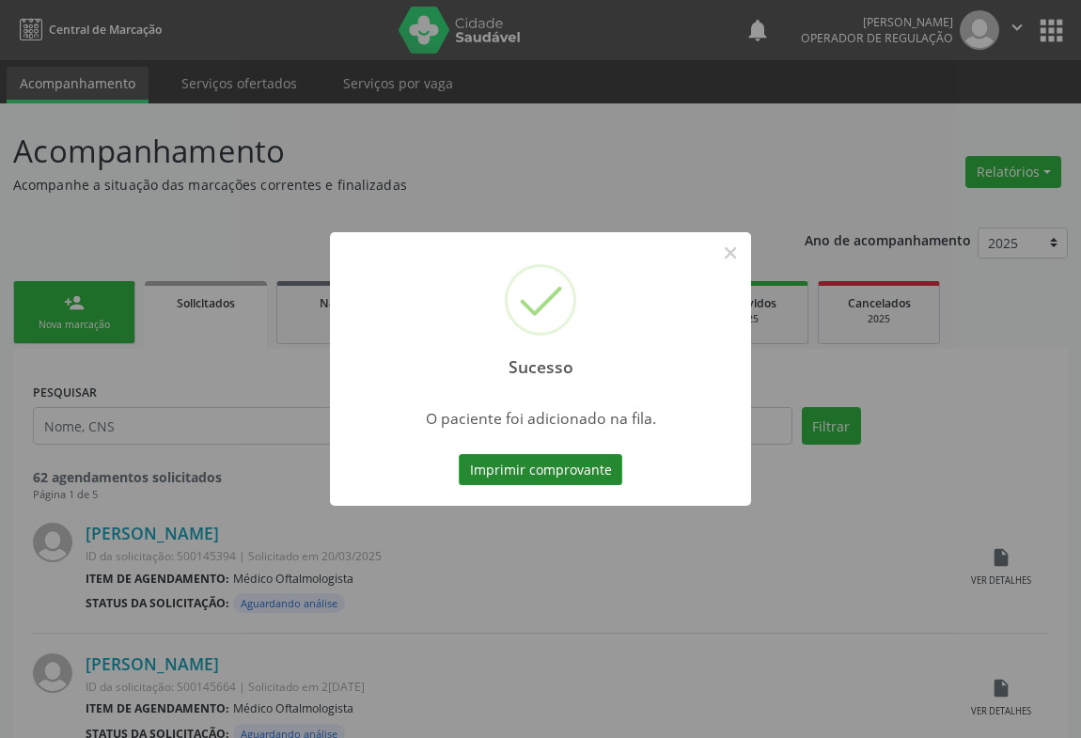
click at [559, 469] on button "Imprimir comprovante" at bounding box center [541, 470] width 164 height 32
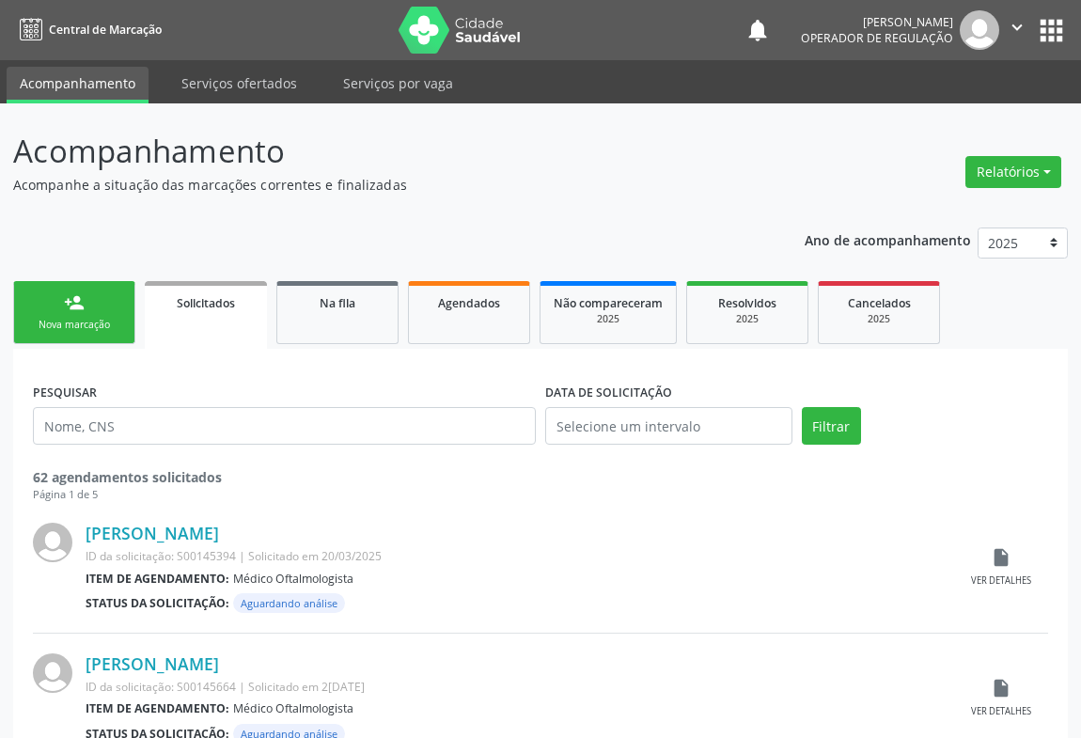
click at [86, 308] on link "person_add Nova marcação" at bounding box center [74, 312] width 122 height 63
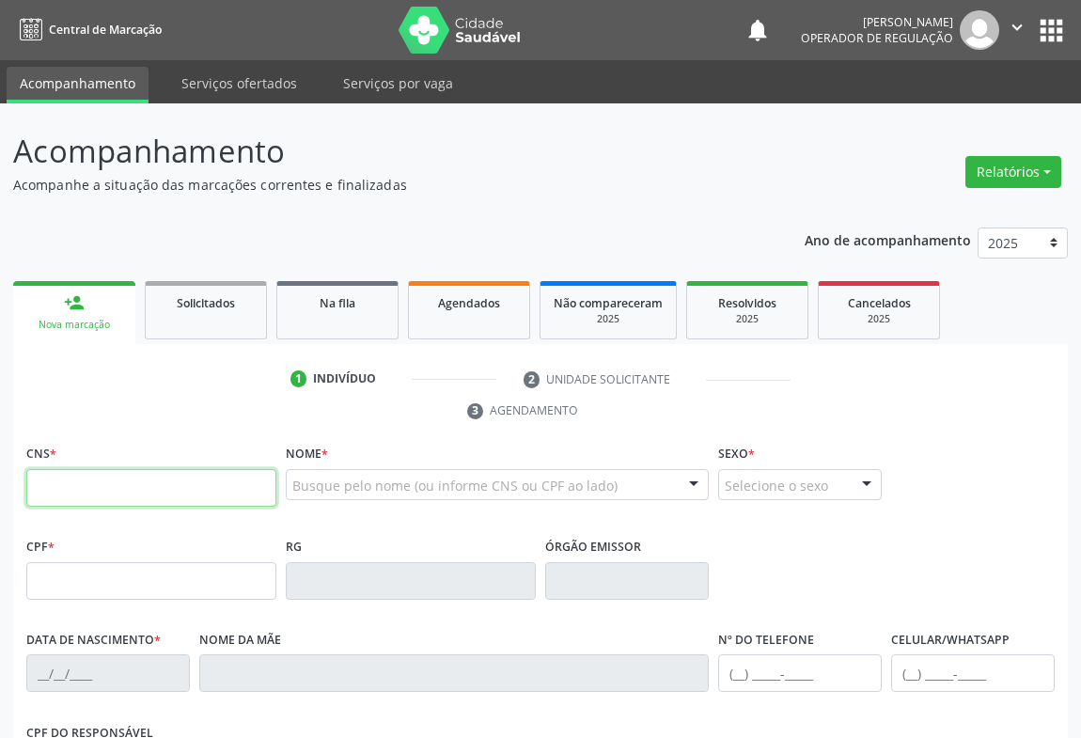
drag, startPoint x: 109, startPoint y: 488, endPoint x: 131, endPoint y: 475, distance: 25.3
click at [109, 488] on input "text" at bounding box center [151, 488] width 250 height 38
type input "700 8099 4368 9681"
type input "2201634483"
type input "06[DATE]"
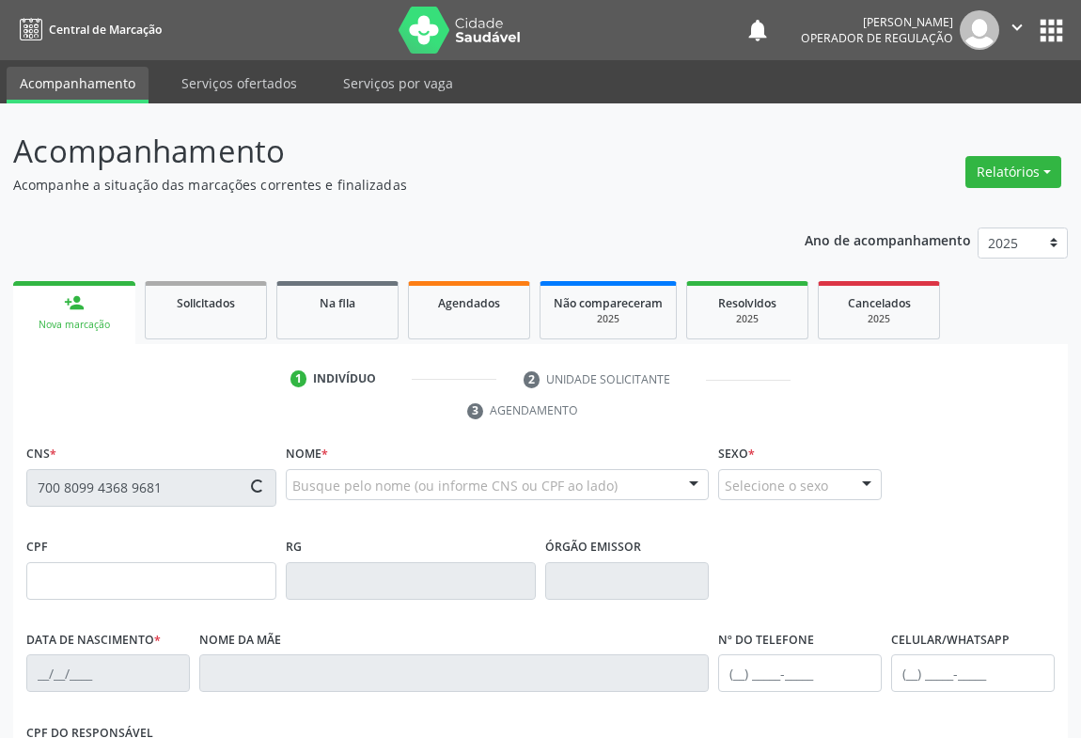
type input "[PHONE_NUMBER]"
type input "082.083.735-08"
type input "S/N"
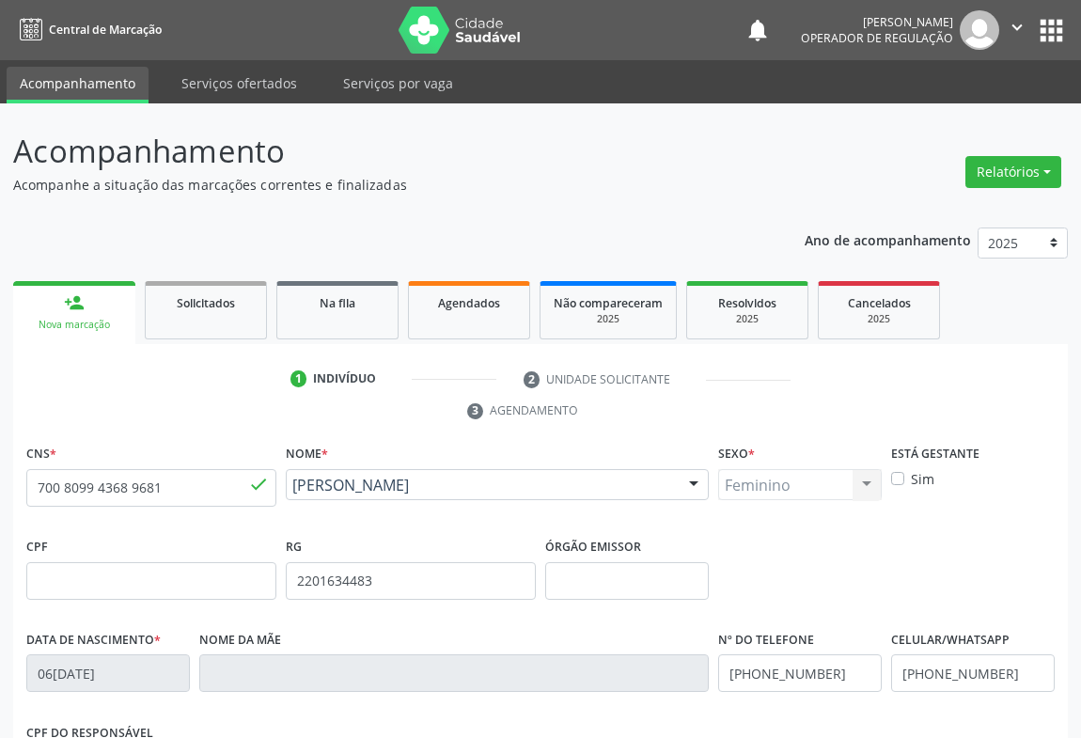
scroll to position [311, 0]
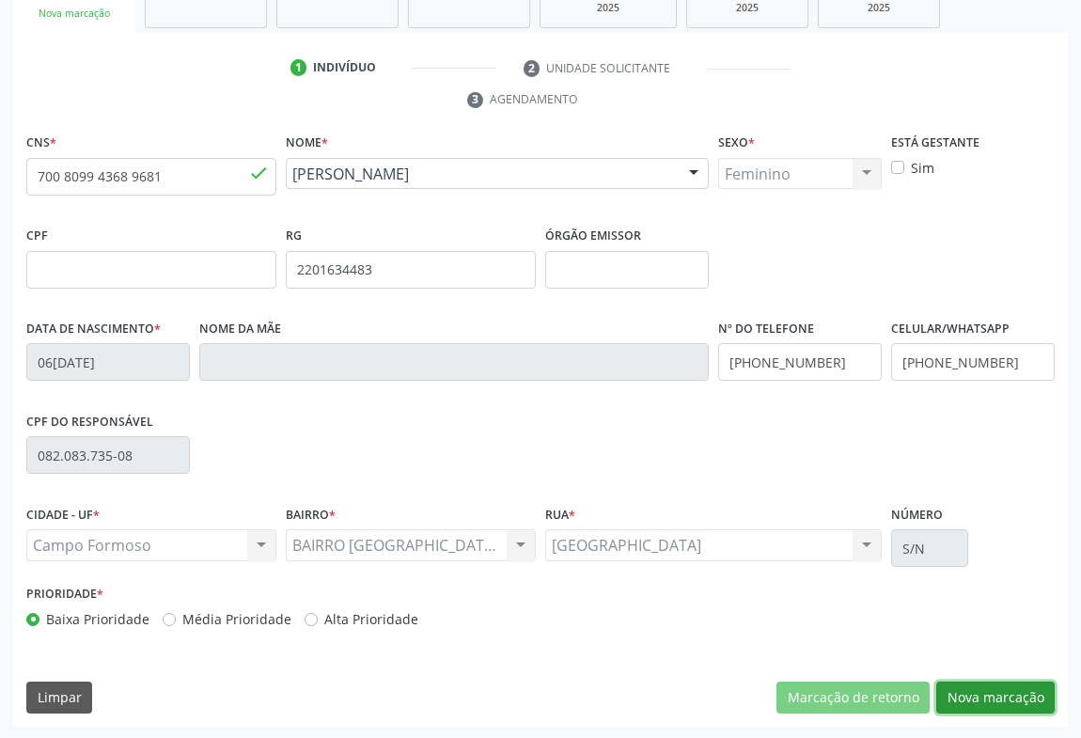
click at [1026, 700] on button "Nova marcação" at bounding box center [995, 697] width 118 height 32
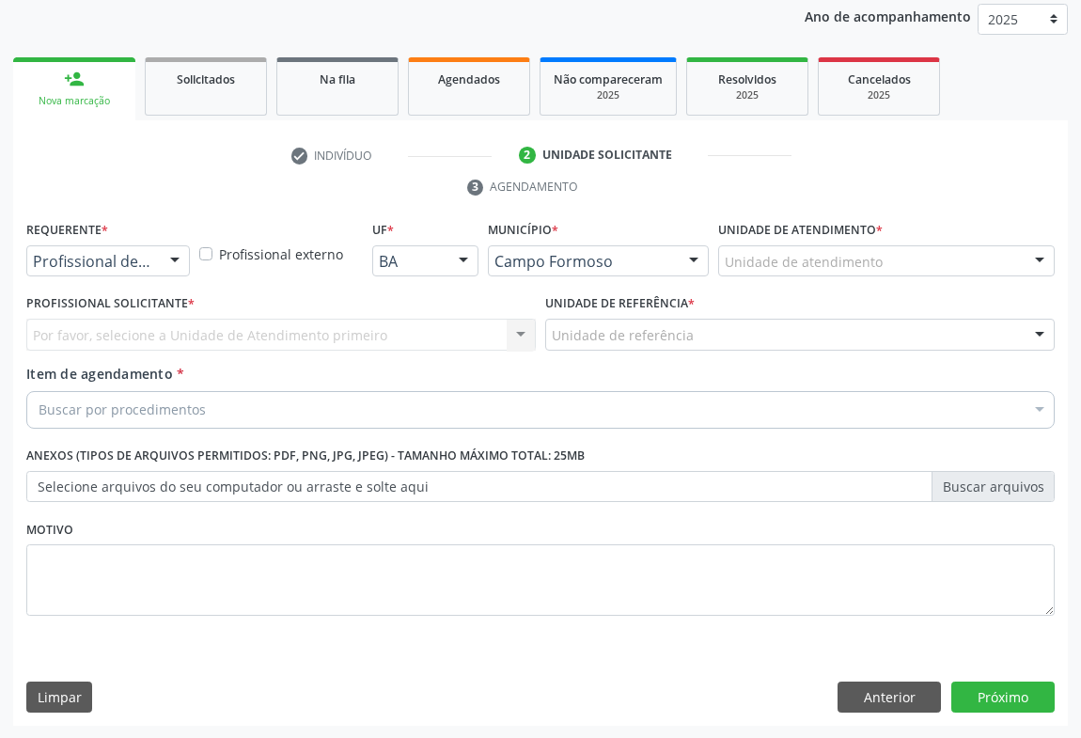
click at [185, 259] on div at bounding box center [175, 262] width 28 height 32
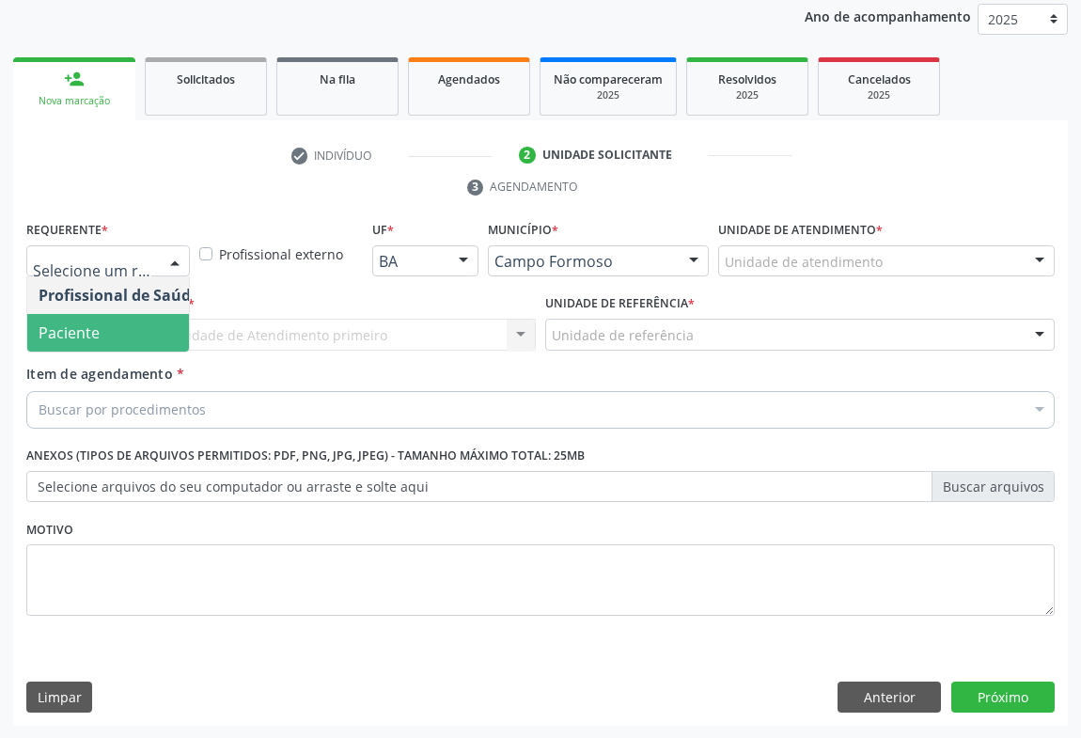
click at [79, 342] on span "Paciente" at bounding box center [118, 333] width 183 height 38
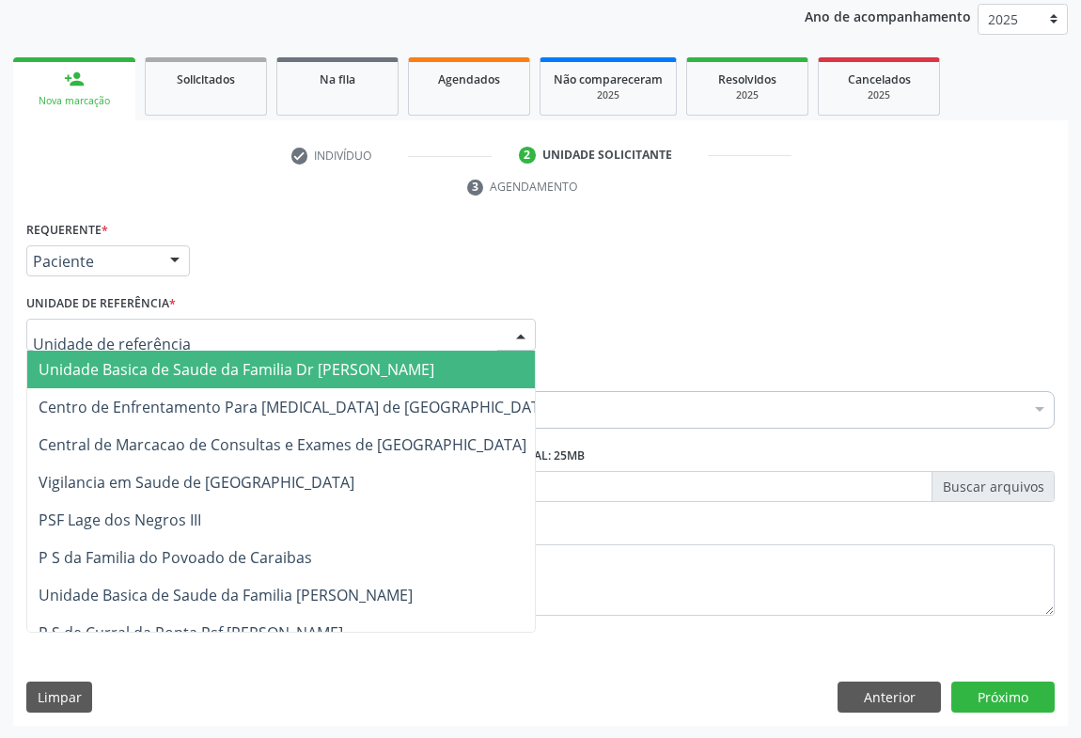
click at [288, 336] on div at bounding box center [280, 335] width 509 height 32
click at [204, 366] on span "Unidade Basica de Saude da Familia Dr [PERSON_NAME]" at bounding box center [237, 369] width 396 height 21
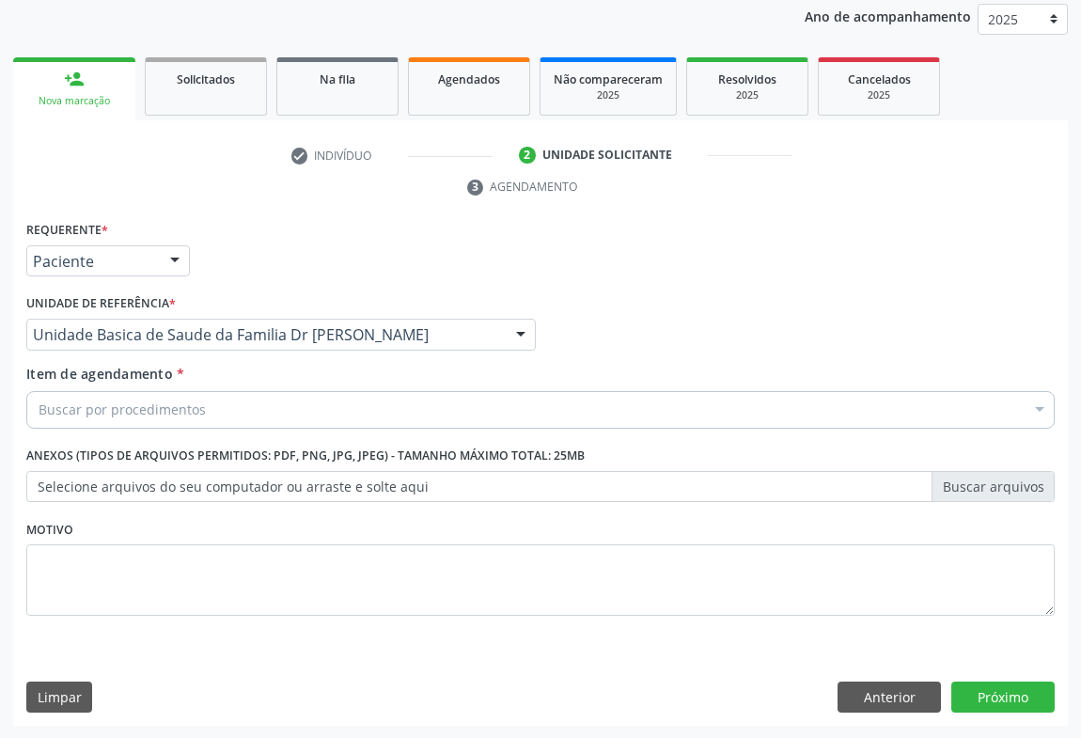
click at [121, 384] on div "Item de agendamento * Buscar por procedimentos Selecionar todos 0202040089 - 3X…" at bounding box center [540, 393] width 1028 height 59
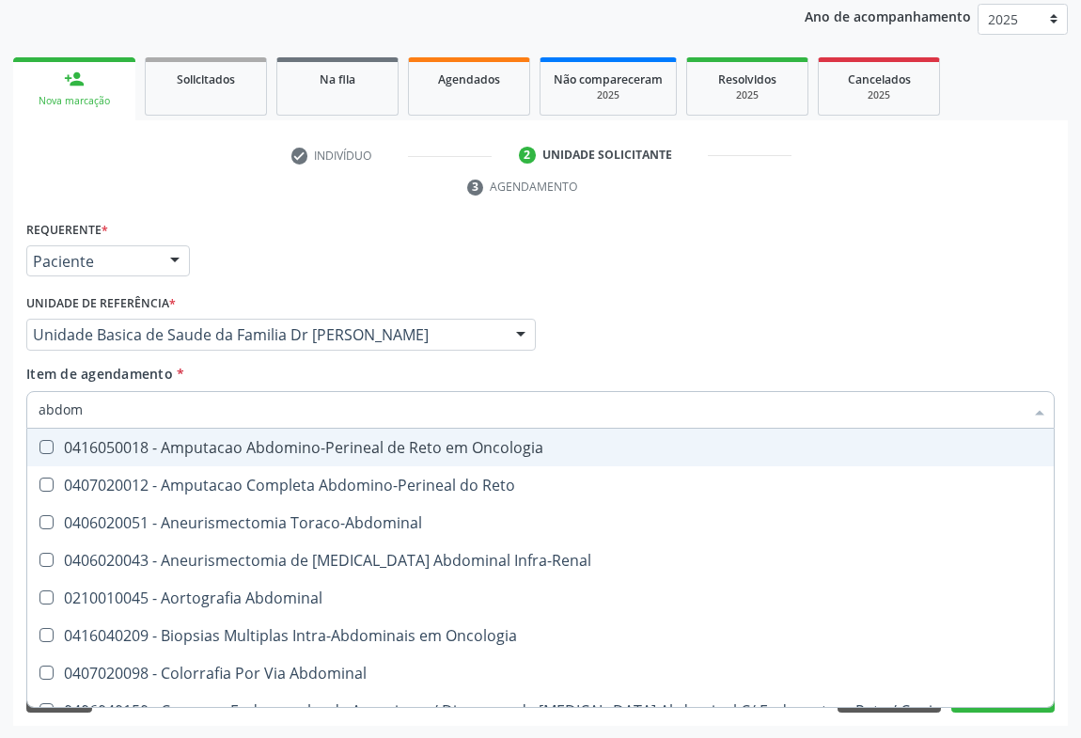
type input "abdome"
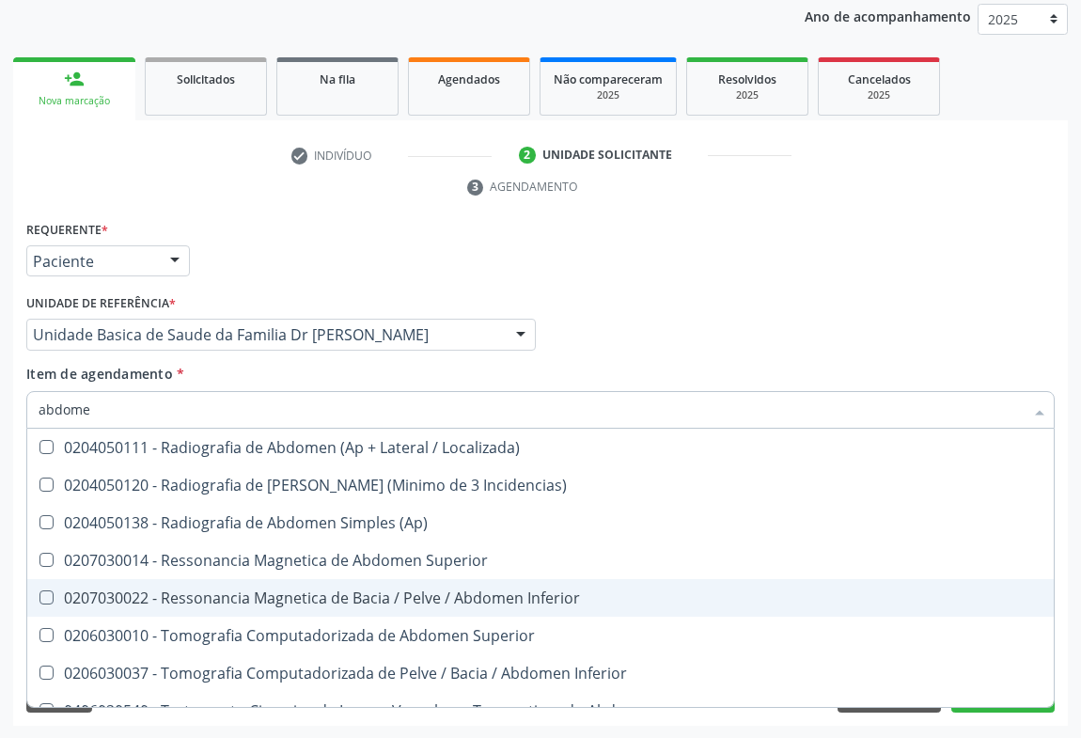
scroll to position [97, 0]
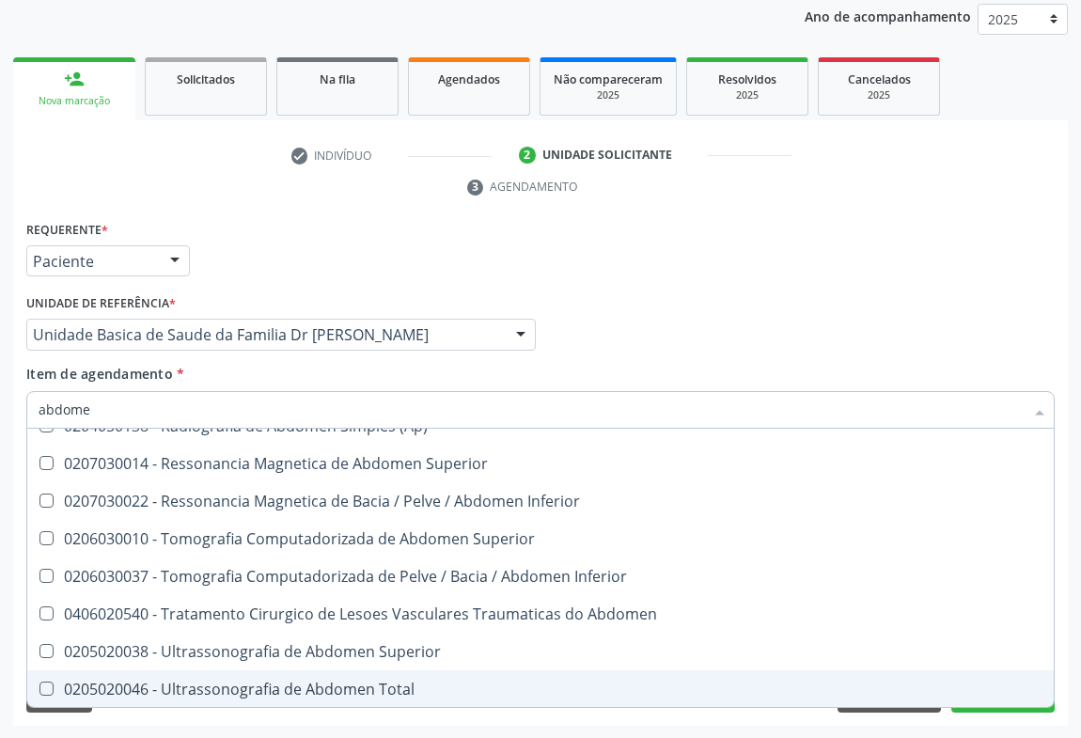
click at [245, 685] on div "0205020046 - Ultrassonografia de Abdomen Total" at bounding box center [541, 688] width 1004 height 15
checkbox Total "true"
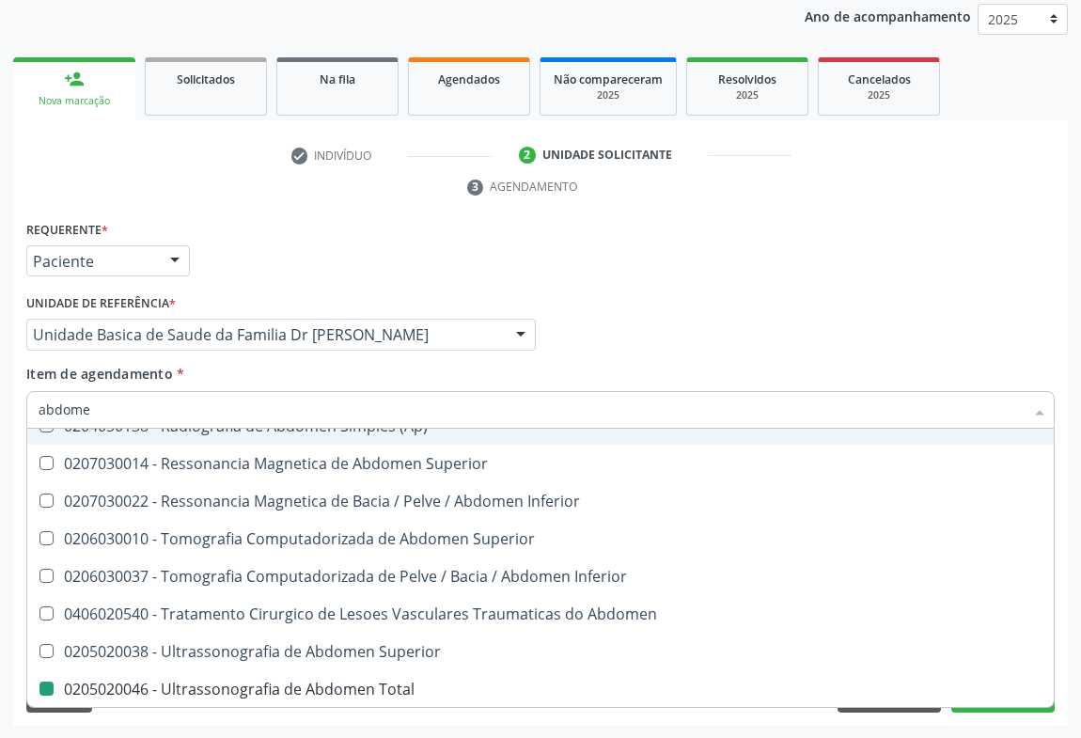
click at [576, 345] on div "Profissional Solicitante Por favor, selecione a Unidade de Atendimento primeiro…" at bounding box center [540, 325] width 1037 height 73
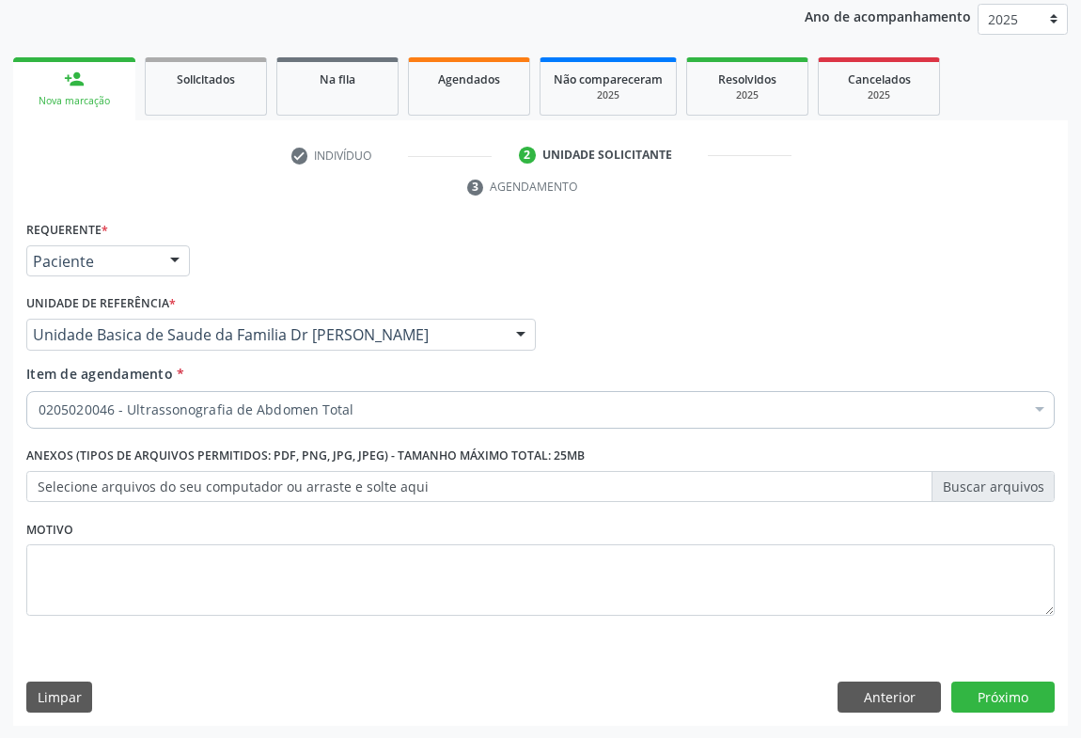
scroll to position [0, 0]
click at [1003, 681] on button "Próximo" at bounding box center [1002, 697] width 103 height 32
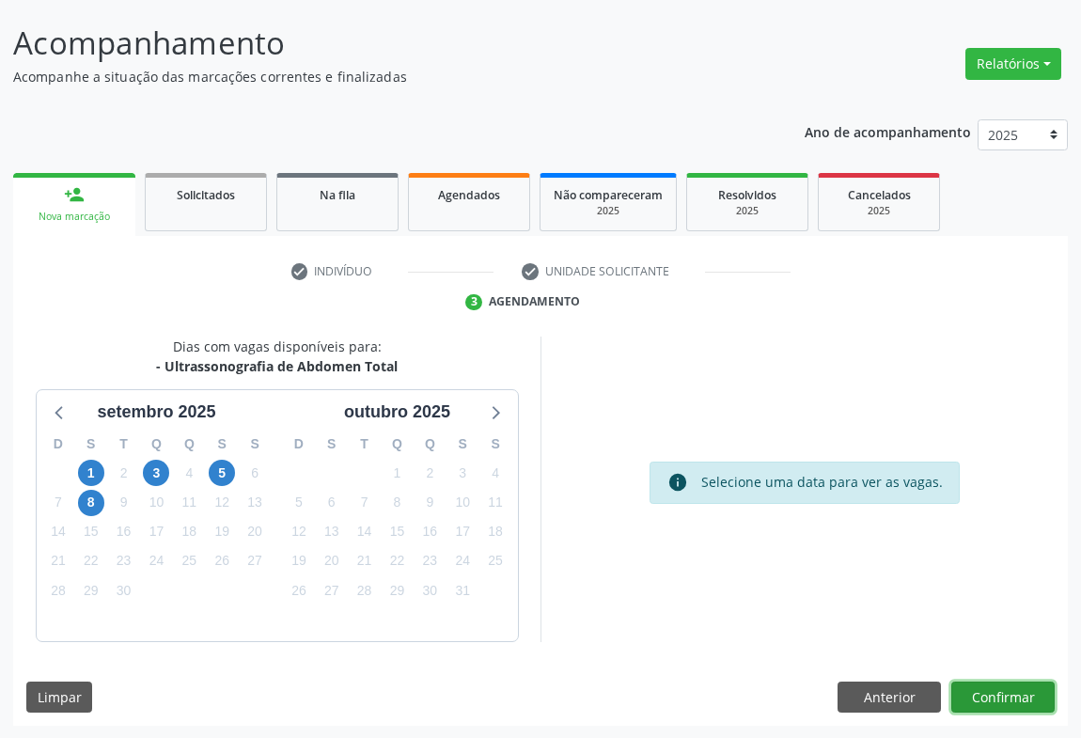
click at [987, 687] on button "Confirmar" at bounding box center [1002, 697] width 103 height 32
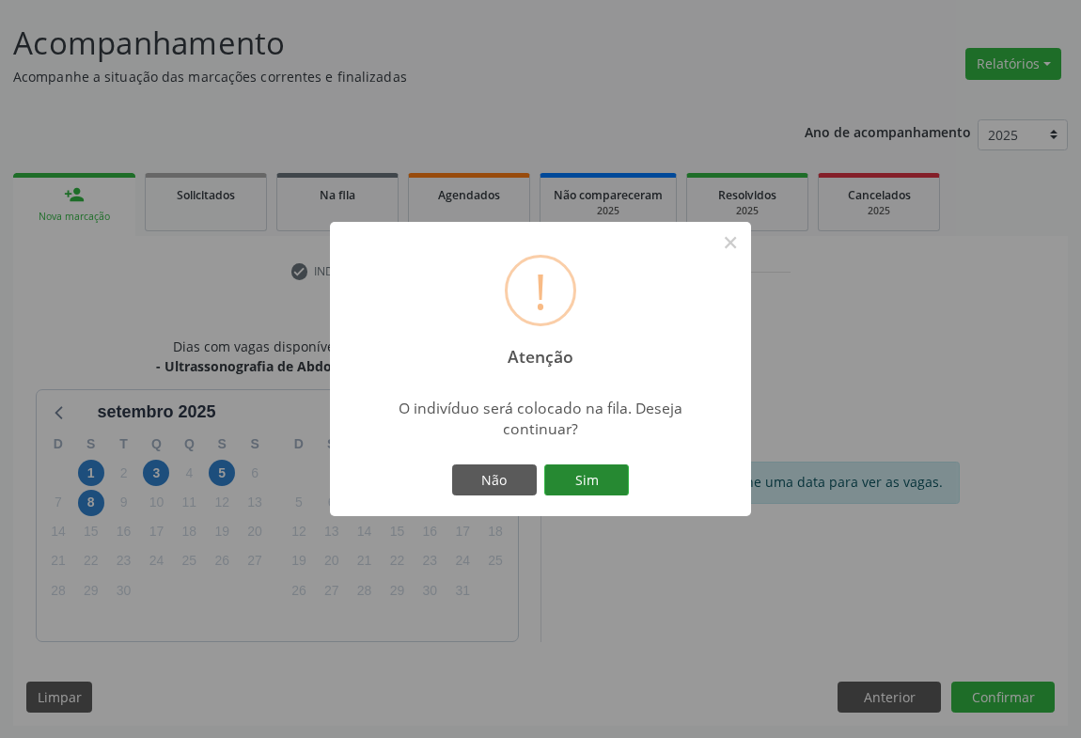
click at [578, 480] on button "Sim" at bounding box center [586, 480] width 85 height 32
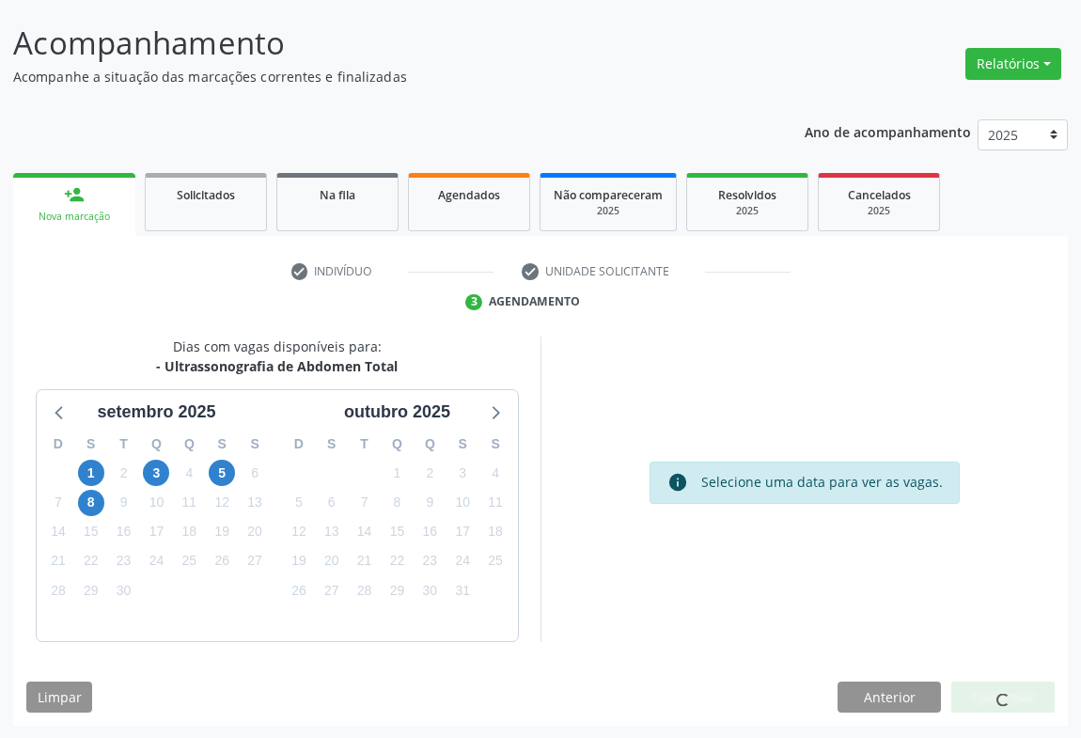
scroll to position [0, 0]
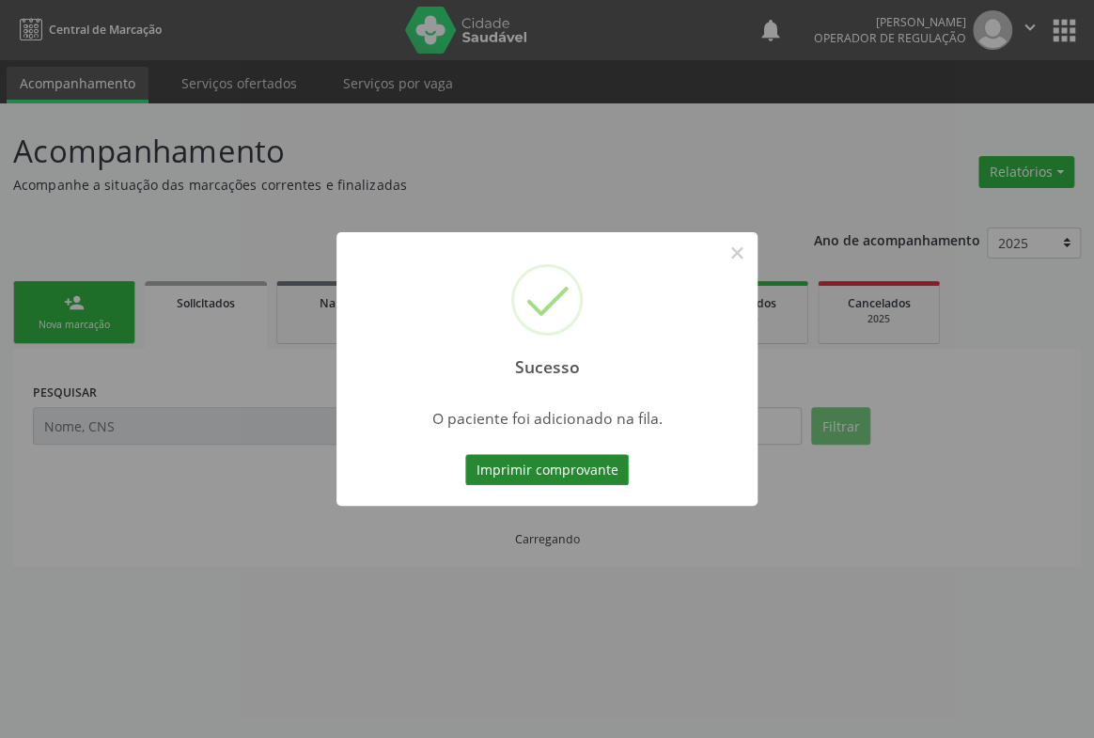
click at [553, 465] on button "Imprimir comprovante" at bounding box center [547, 470] width 164 height 32
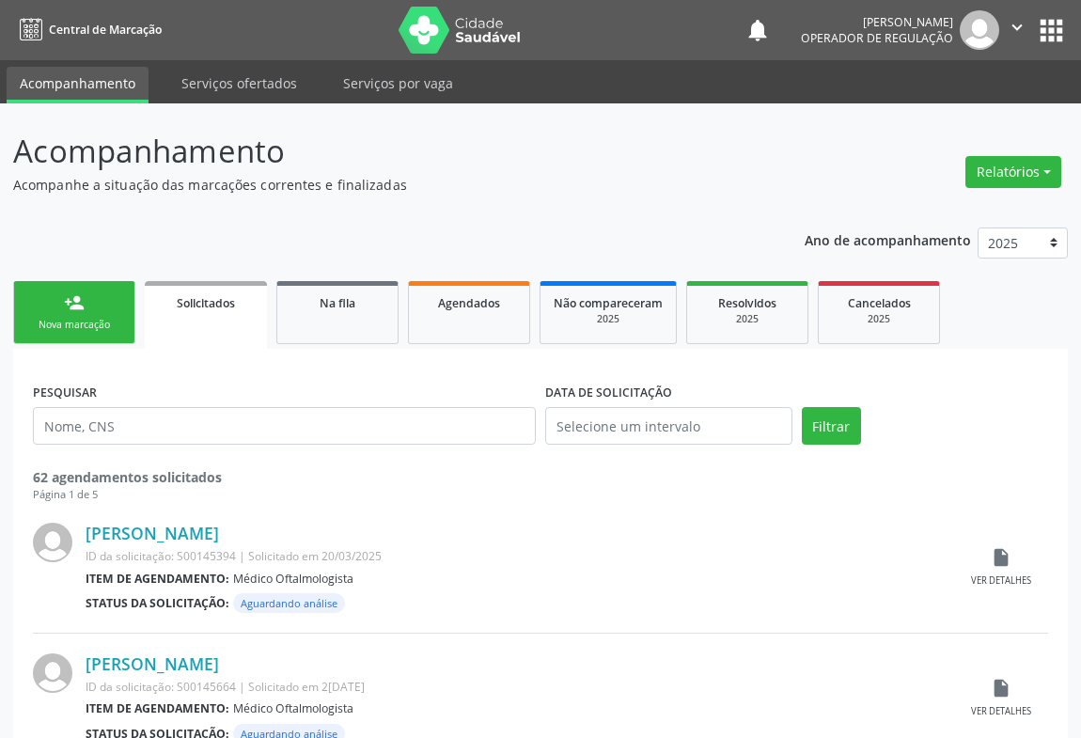
click at [91, 304] on link "person_add Nova marcação" at bounding box center [74, 312] width 122 height 63
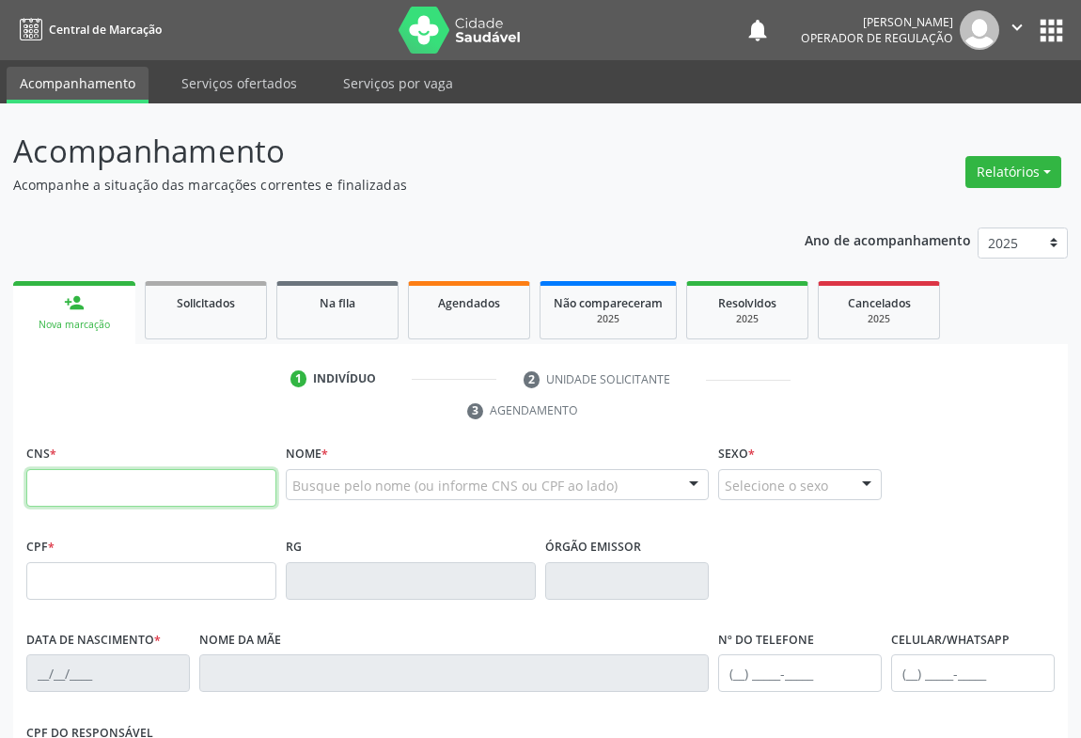
drag, startPoint x: 93, startPoint y: 501, endPoint x: 154, endPoint y: 498, distance: 61.1
click at [93, 501] on input "text" at bounding box center [151, 488] width 250 height 38
type input "703 4001 2902 5300"
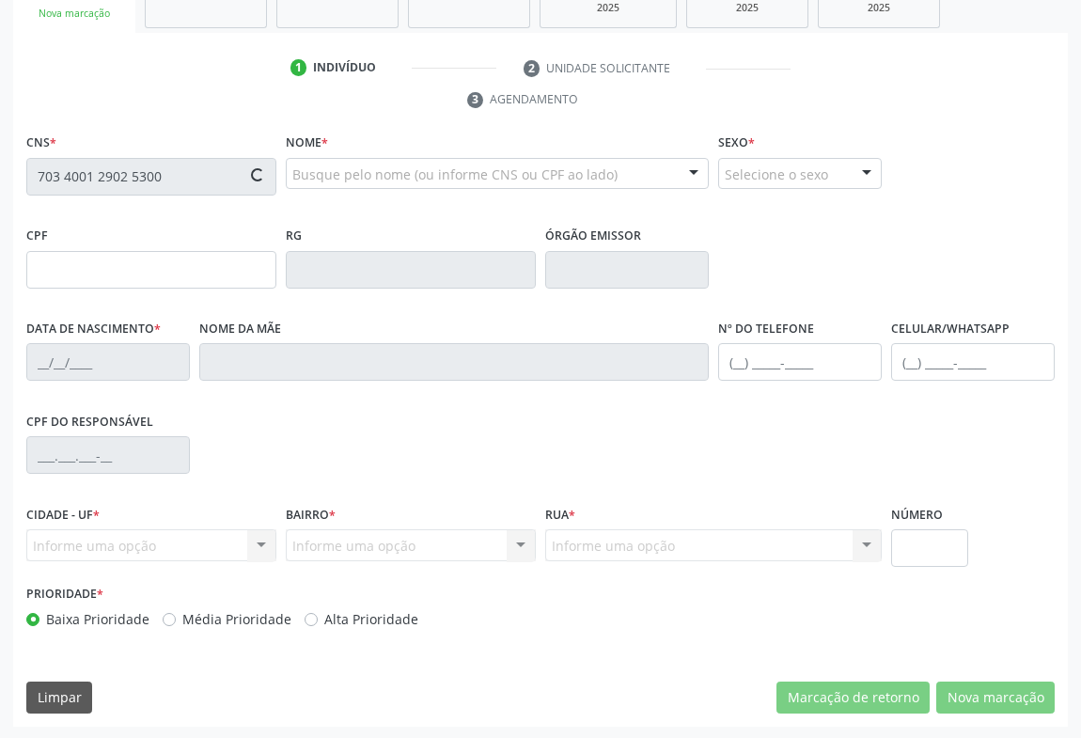
type input "005.847.455-24"
type input "1135206465"
type input "[DATE]"
type input "[PHONE_NUMBER]"
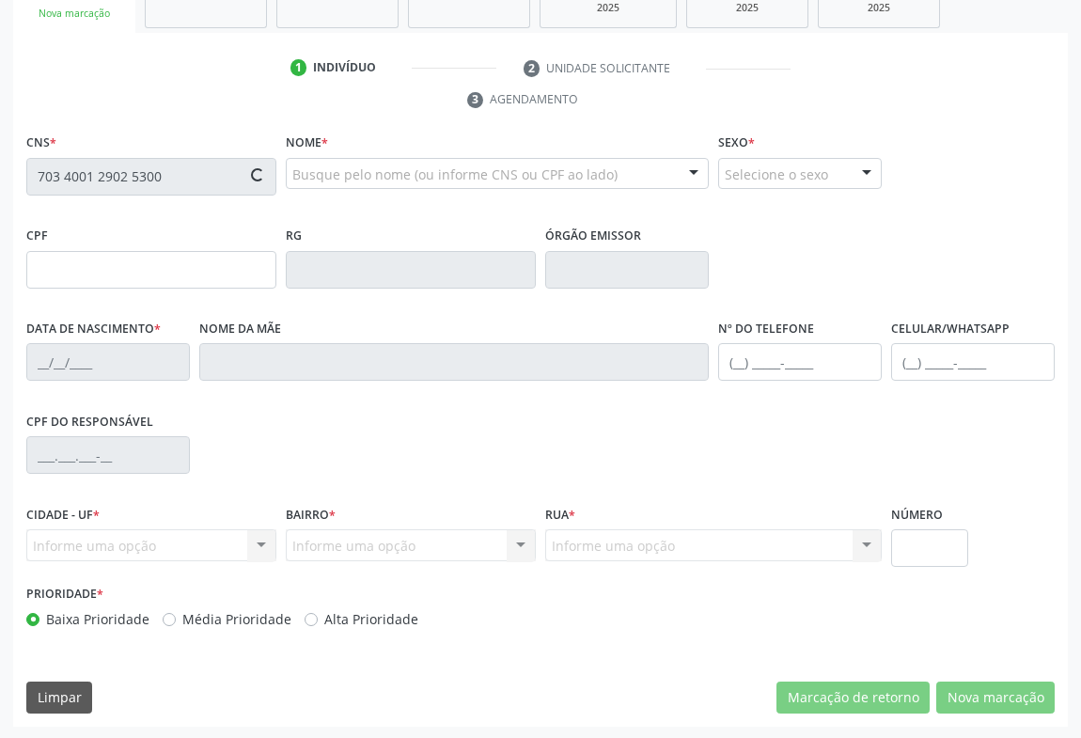
type input "005.847.455-24"
type input "S/N"
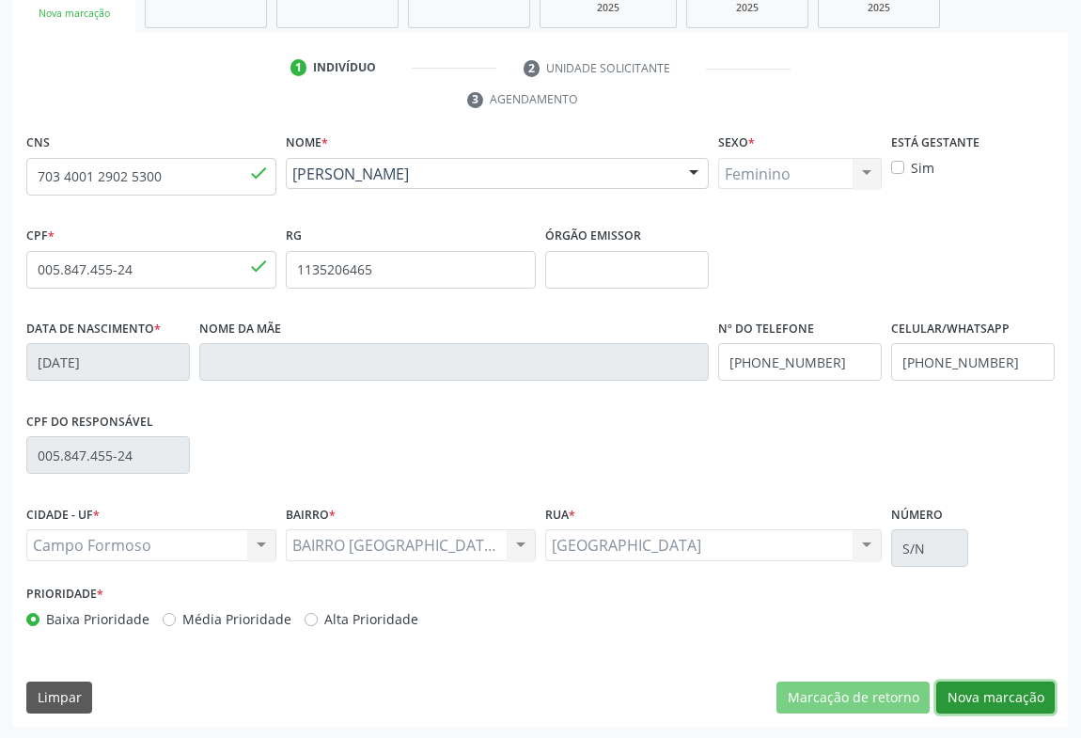
click at [993, 694] on button "Nova marcação" at bounding box center [995, 697] width 118 height 32
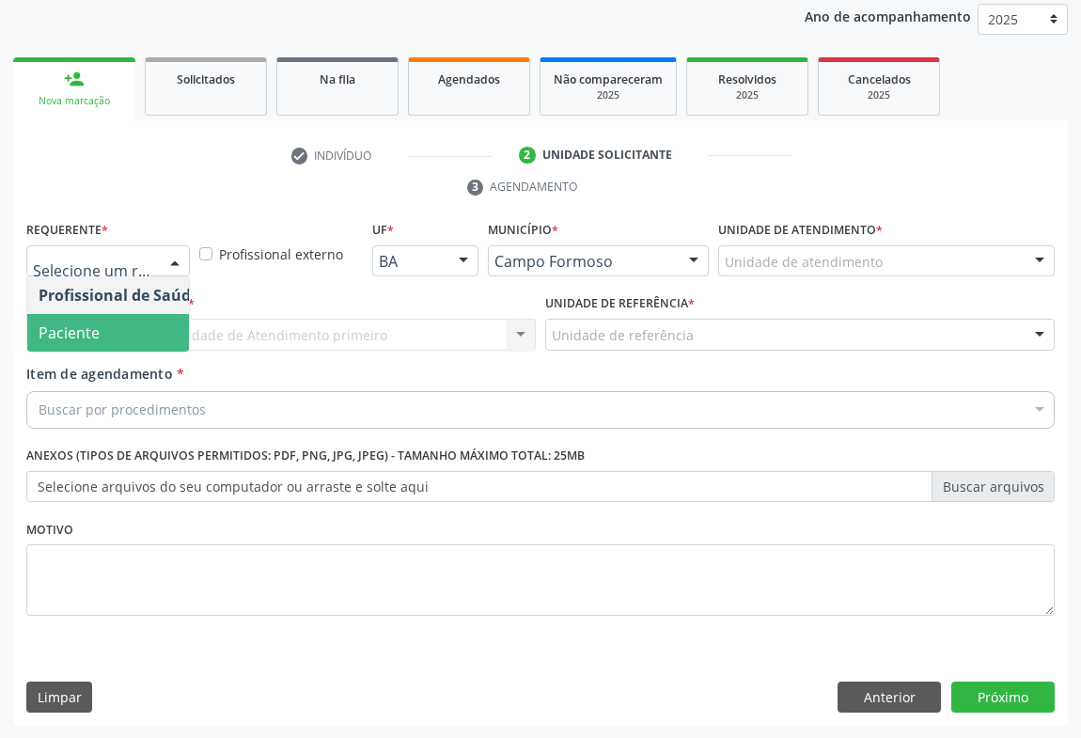
drag, startPoint x: 80, startPoint y: 335, endPoint x: 210, endPoint y: 335, distance: 130.6
click at [79, 335] on span "Paciente" at bounding box center [69, 332] width 61 height 21
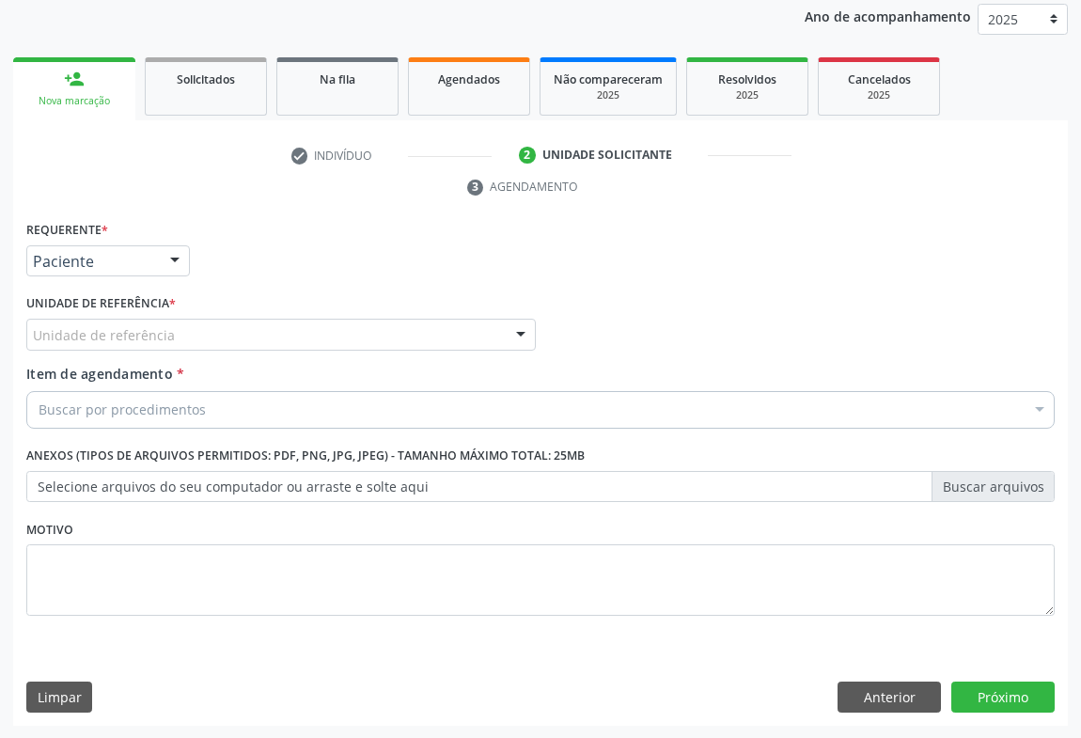
drag, startPoint x: 267, startPoint y: 322, endPoint x: 206, endPoint y: 345, distance: 65.1
click at [265, 322] on div "Unidade de referência" at bounding box center [280, 335] width 509 height 32
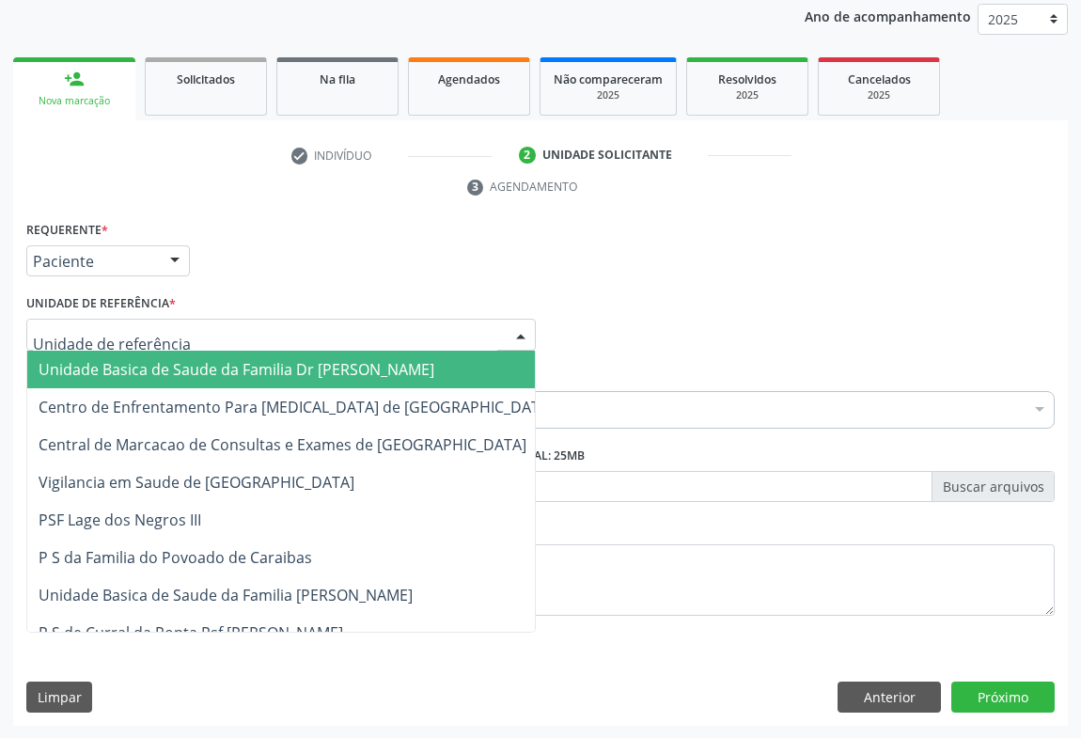
click at [174, 361] on span "Unidade Basica de Saude da Familia Dr [PERSON_NAME]" at bounding box center [237, 369] width 396 height 21
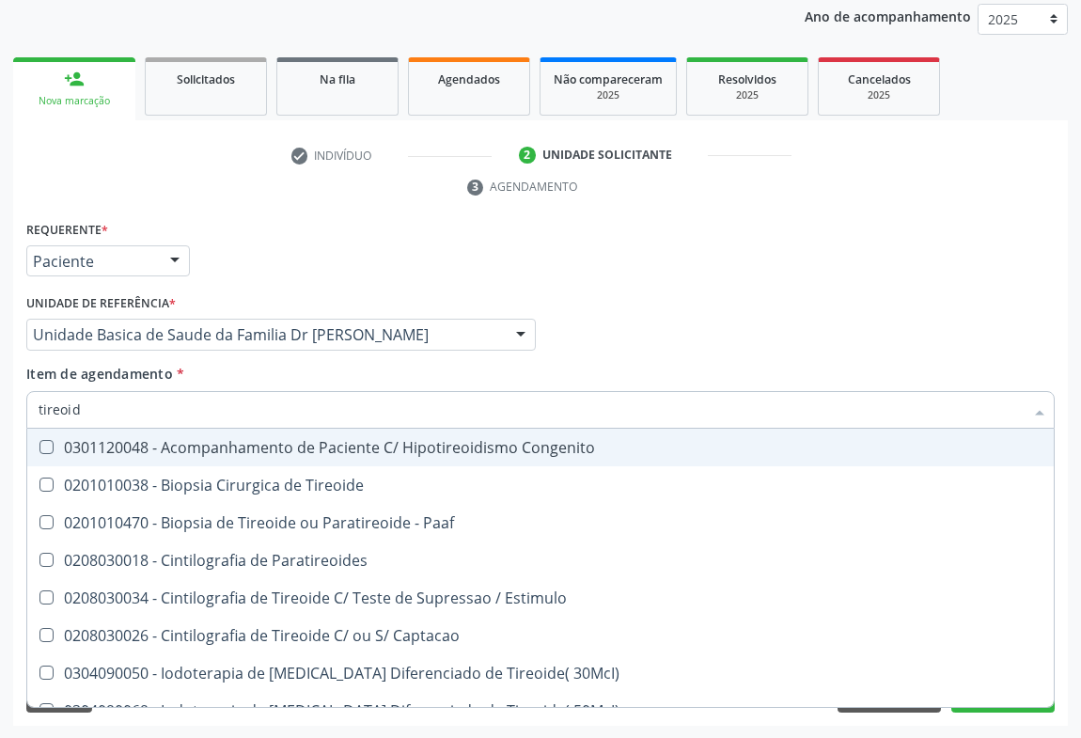
type input "tireoide"
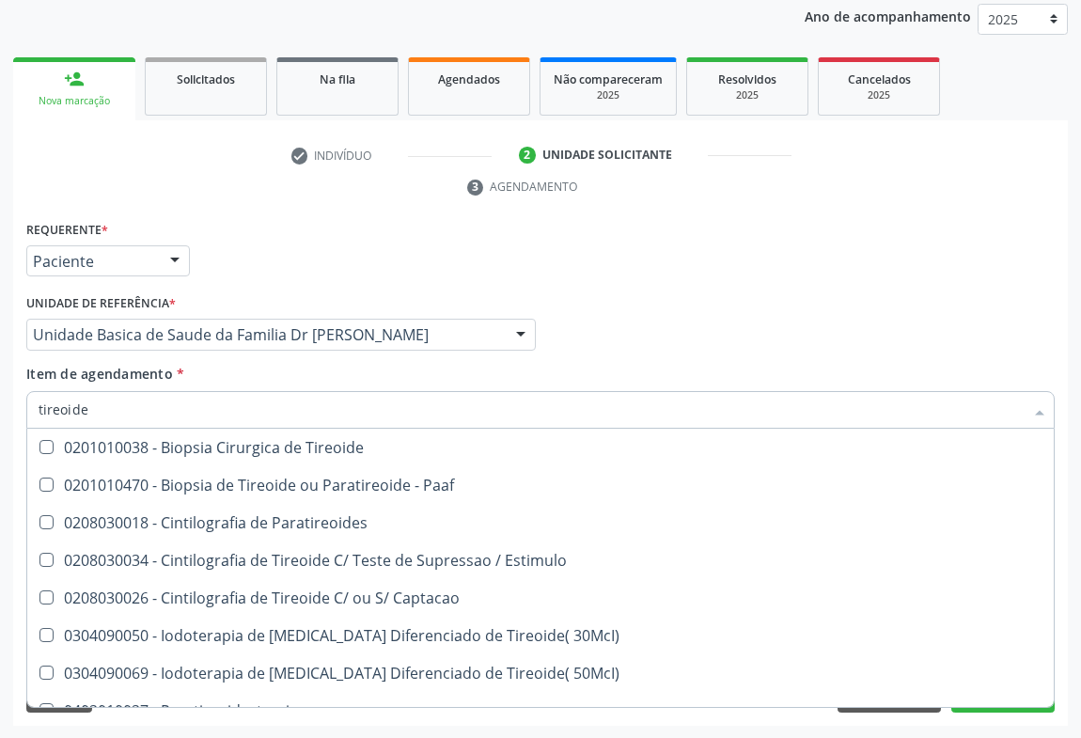
scroll to position [360, 0]
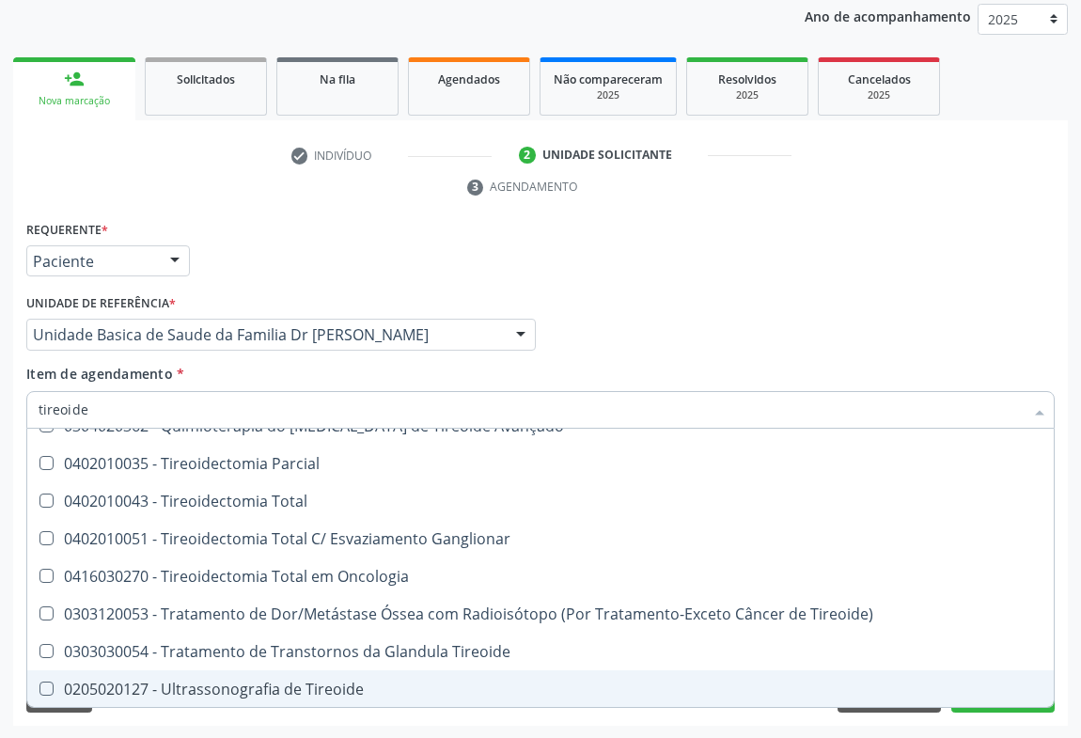
click at [258, 694] on div "0205020127 - Ultrassonografia de Tireoide" at bounding box center [541, 688] width 1004 height 15
checkbox Tireoide "true"
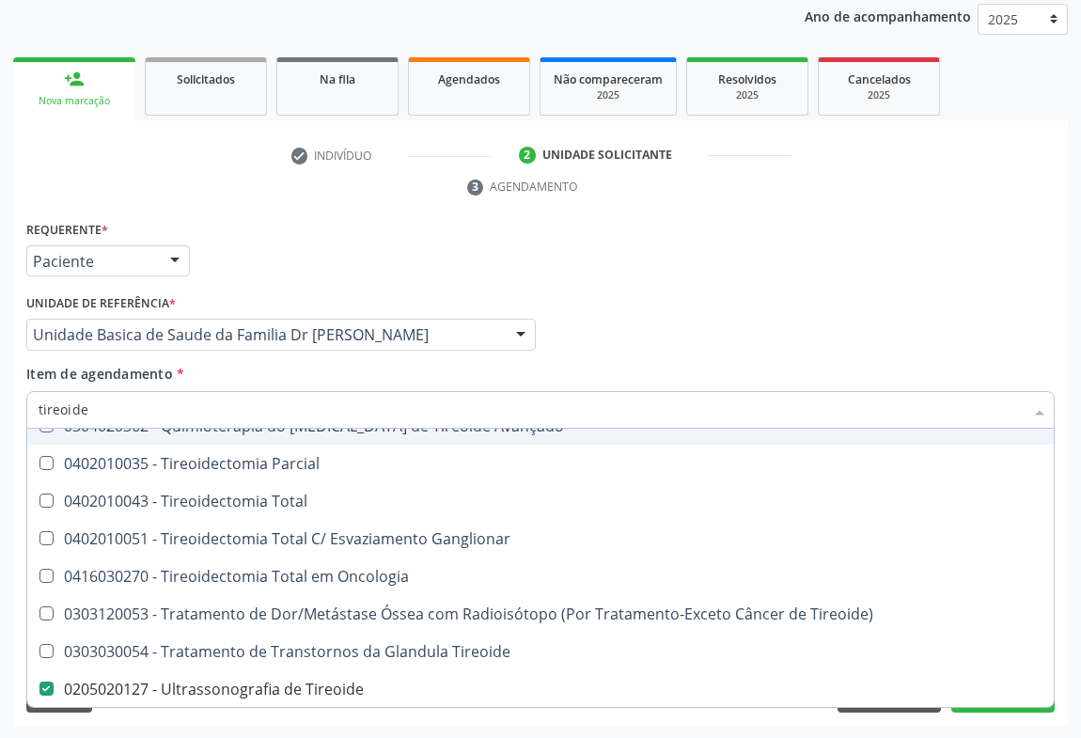
drag, startPoint x: 655, startPoint y: 356, endPoint x: 905, endPoint y: 686, distance: 413.8
click at [656, 356] on div "Profissional Solicitante Por favor, selecione a Unidade de Atendimento primeiro…" at bounding box center [540, 325] width 1037 height 73
checkbox Paaf "true"
checkbox Tireoide "false"
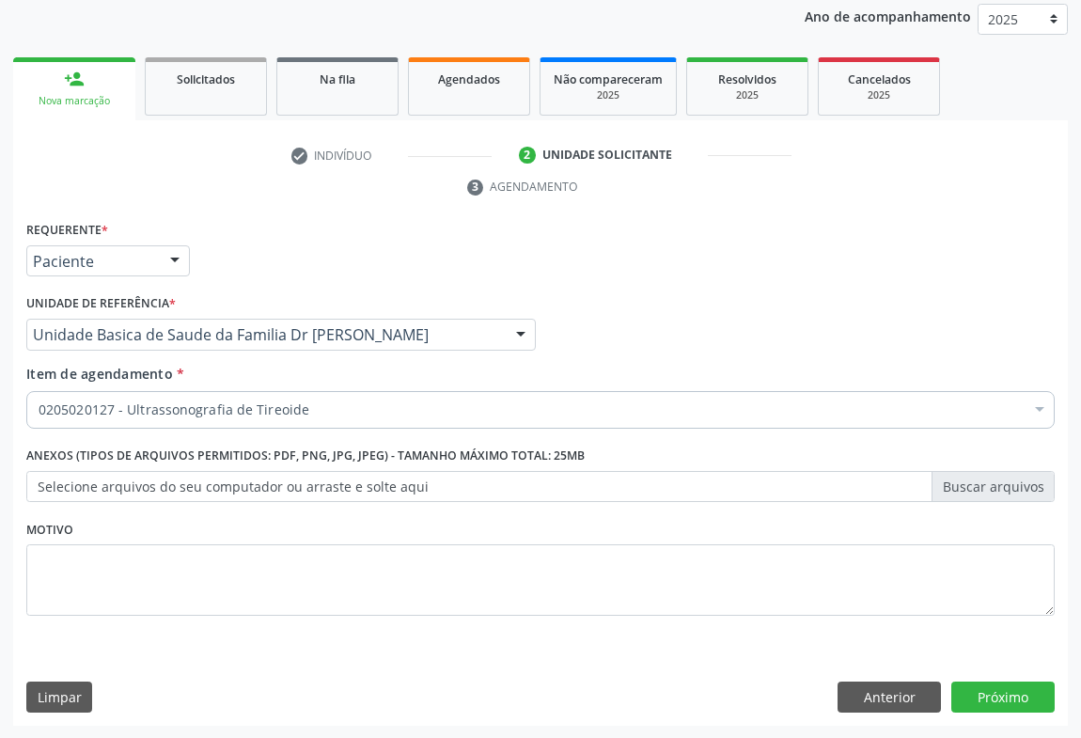
scroll to position [0, 0]
click at [1020, 682] on button "Próximo" at bounding box center [1002, 697] width 103 height 32
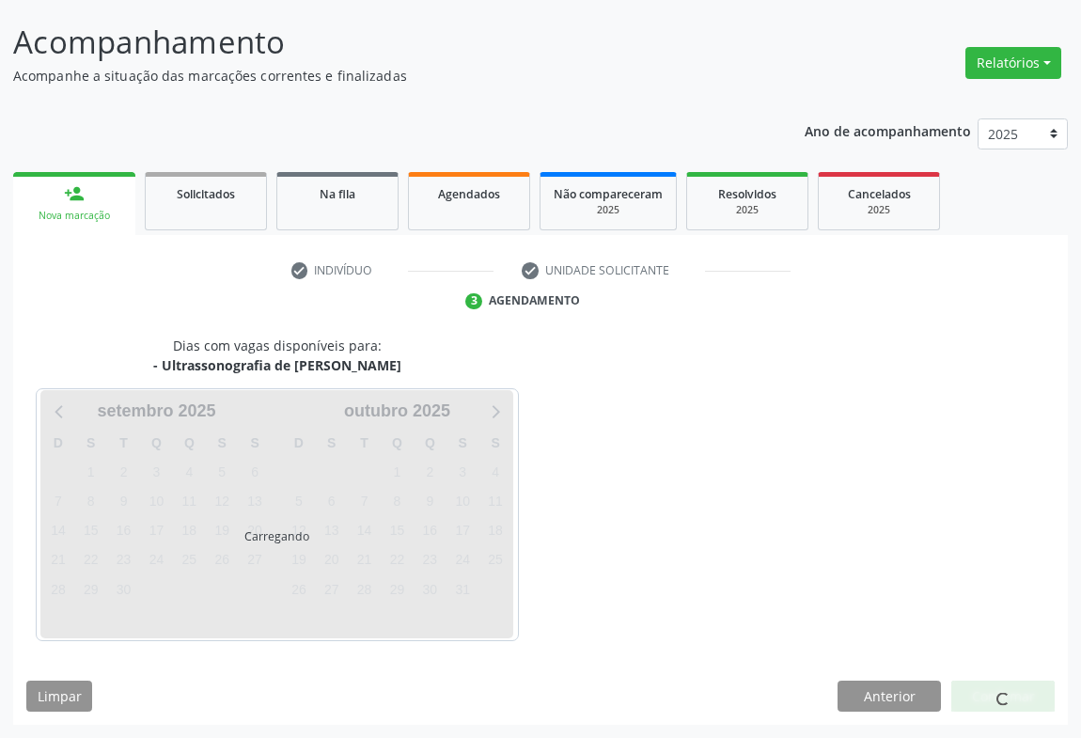
scroll to position [108, 0]
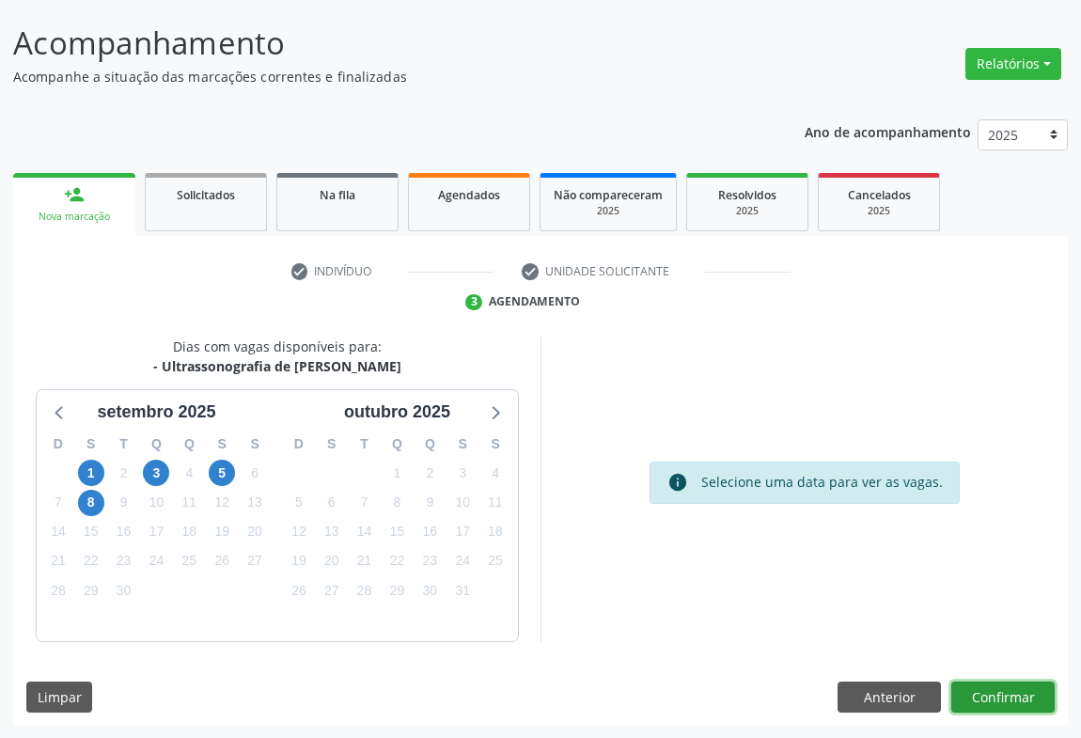
click at [1012, 681] on button "Confirmar" at bounding box center [1002, 697] width 103 height 32
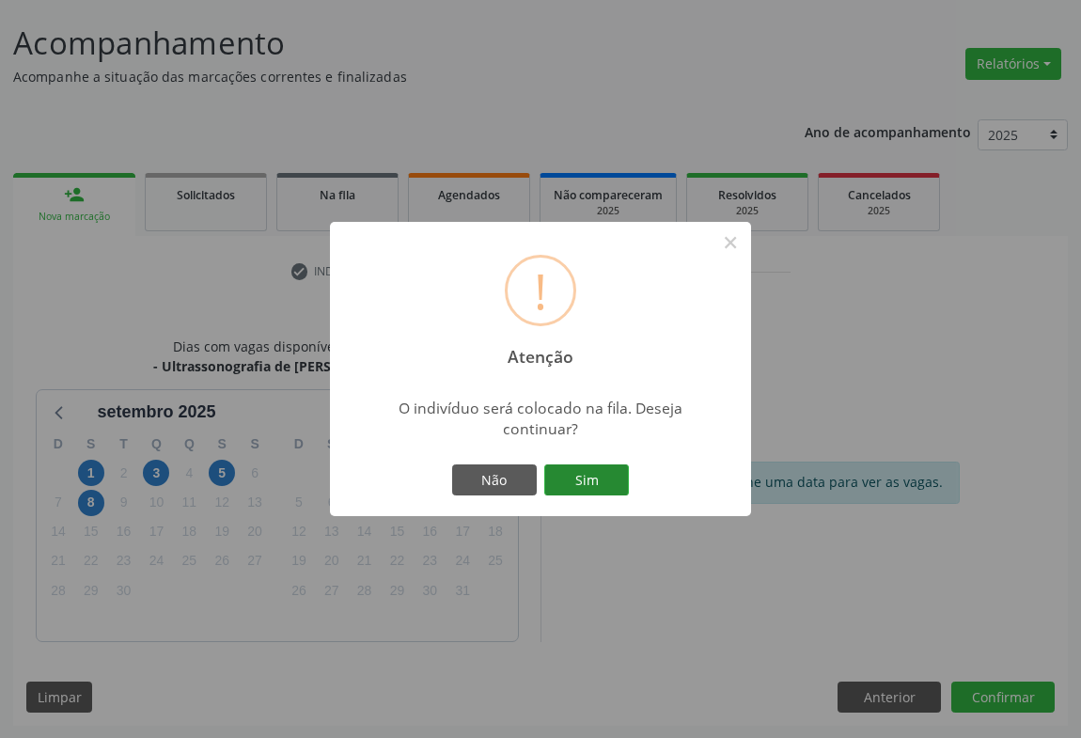
click at [578, 484] on button "Sim" at bounding box center [586, 480] width 85 height 32
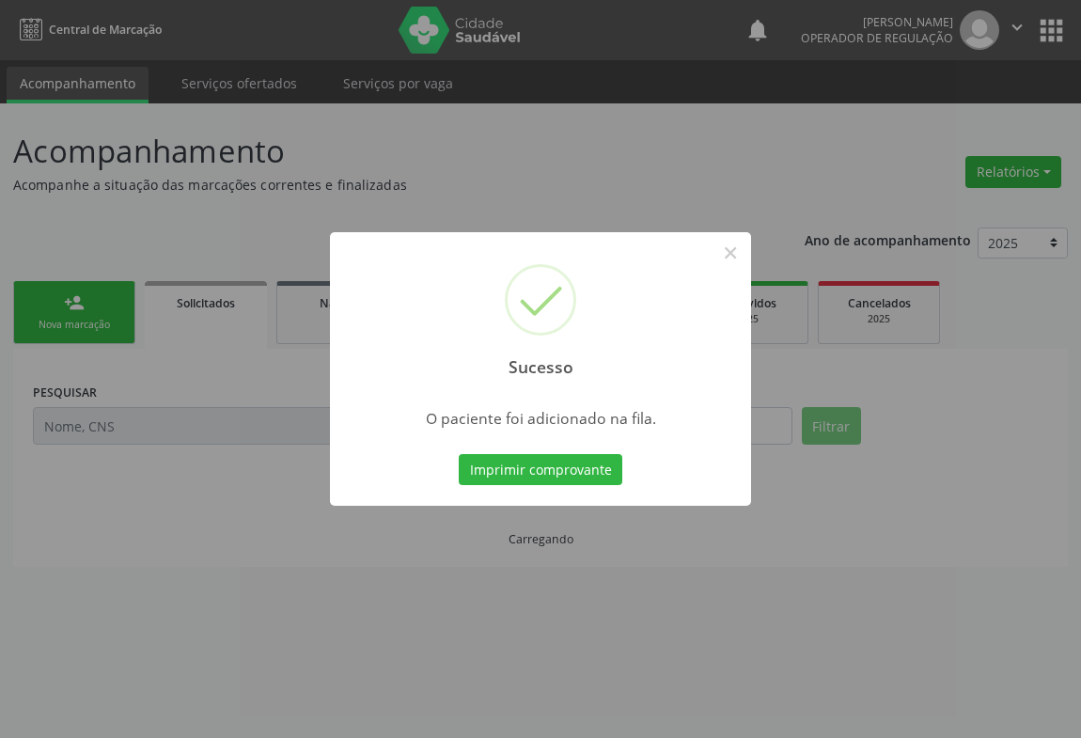
scroll to position [0, 0]
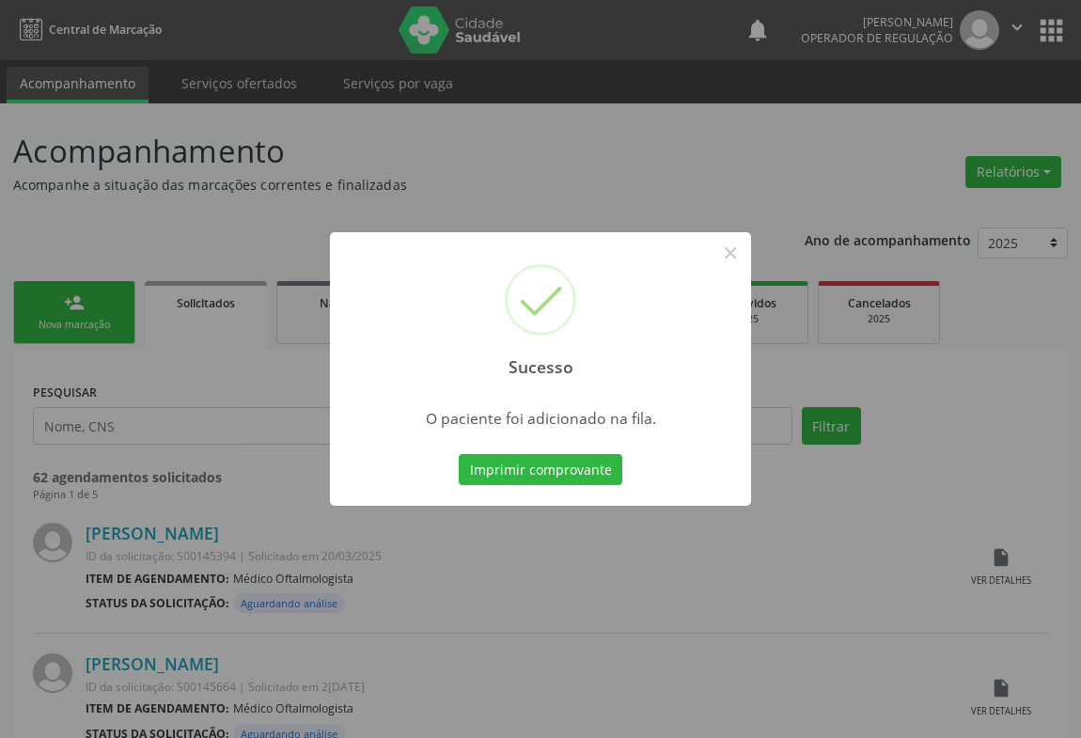
click at [459, 454] on button "Imprimir comprovante" at bounding box center [541, 470] width 164 height 32
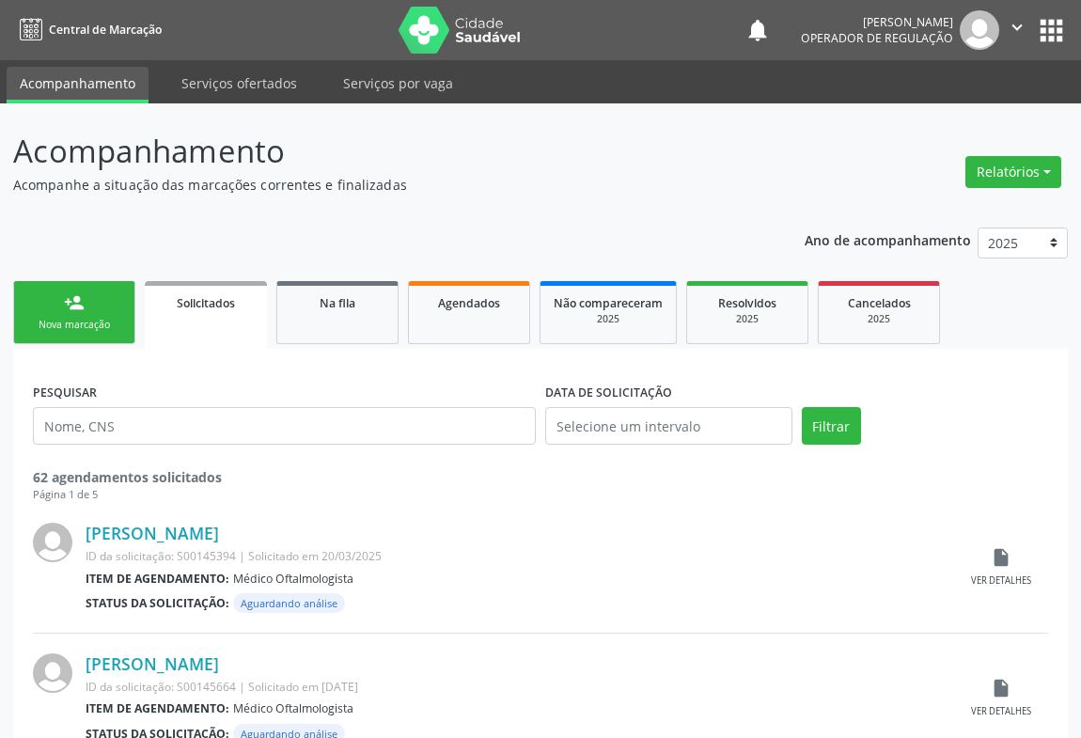
click at [83, 314] on link "person_add Nova marcação" at bounding box center [74, 312] width 122 height 63
click at [79, 314] on link "person_add Nova marcação" at bounding box center [74, 312] width 122 height 63
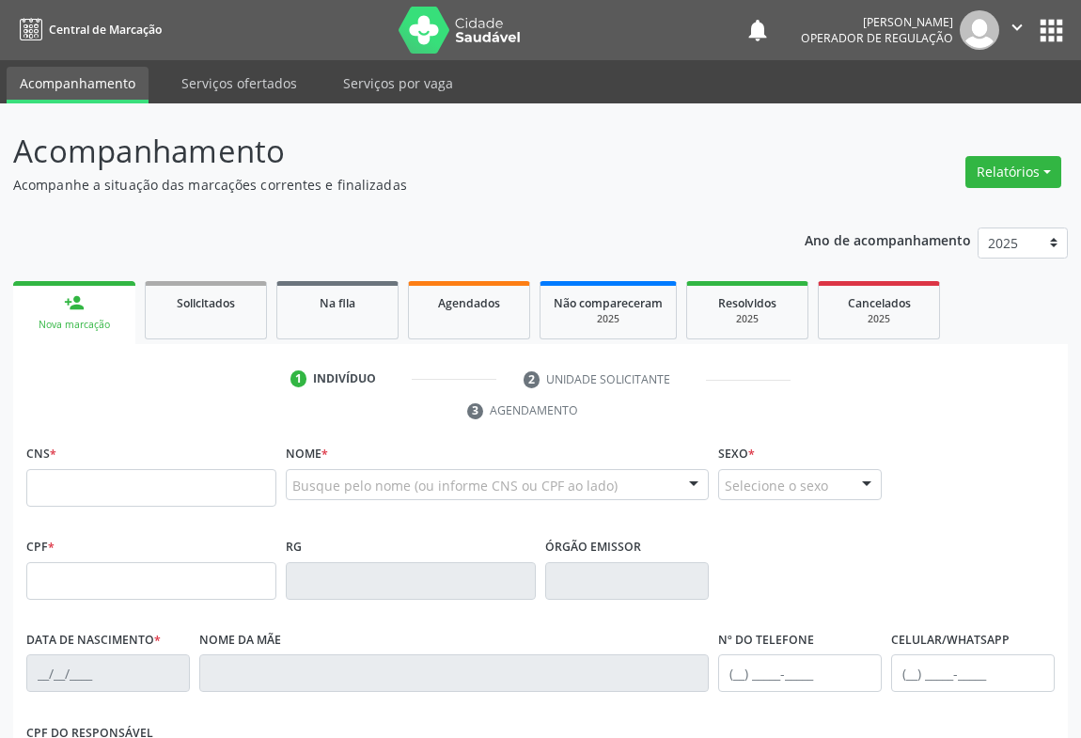
click at [79, 314] on link "person_add Nova marcação" at bounding box center [74, 312] width 122 height 63
click at [110, 494] on input "text" at bounding box center [151, 488] width 250 height 38
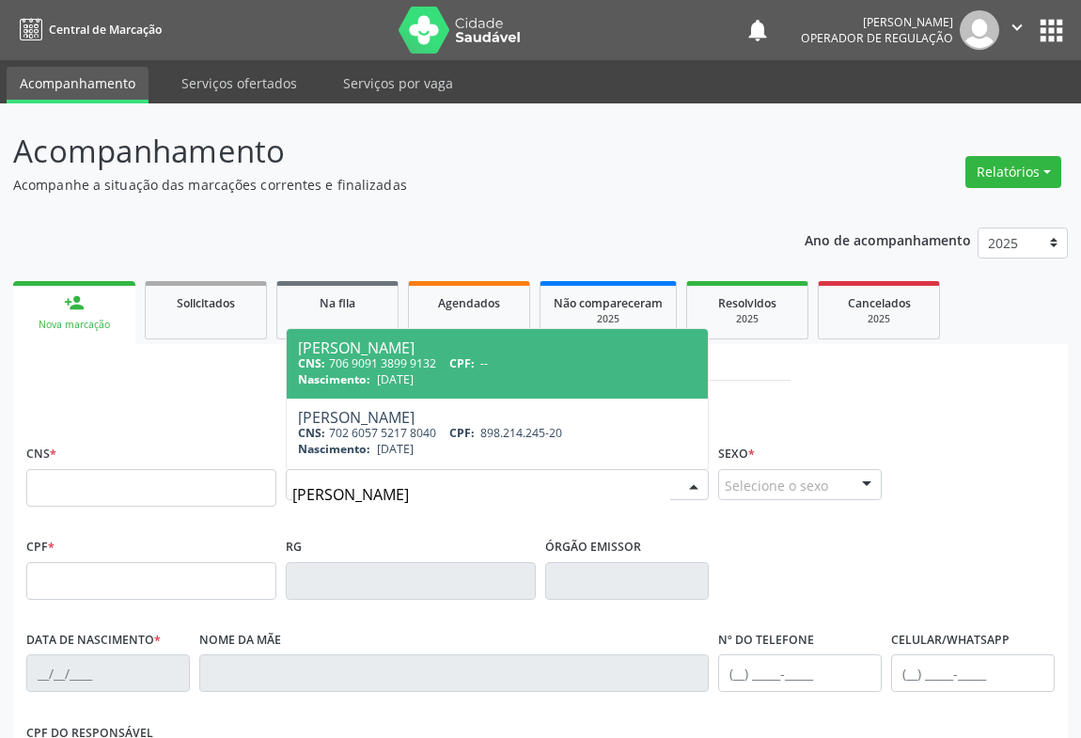
type input "maria souza carvalho guimaraes"
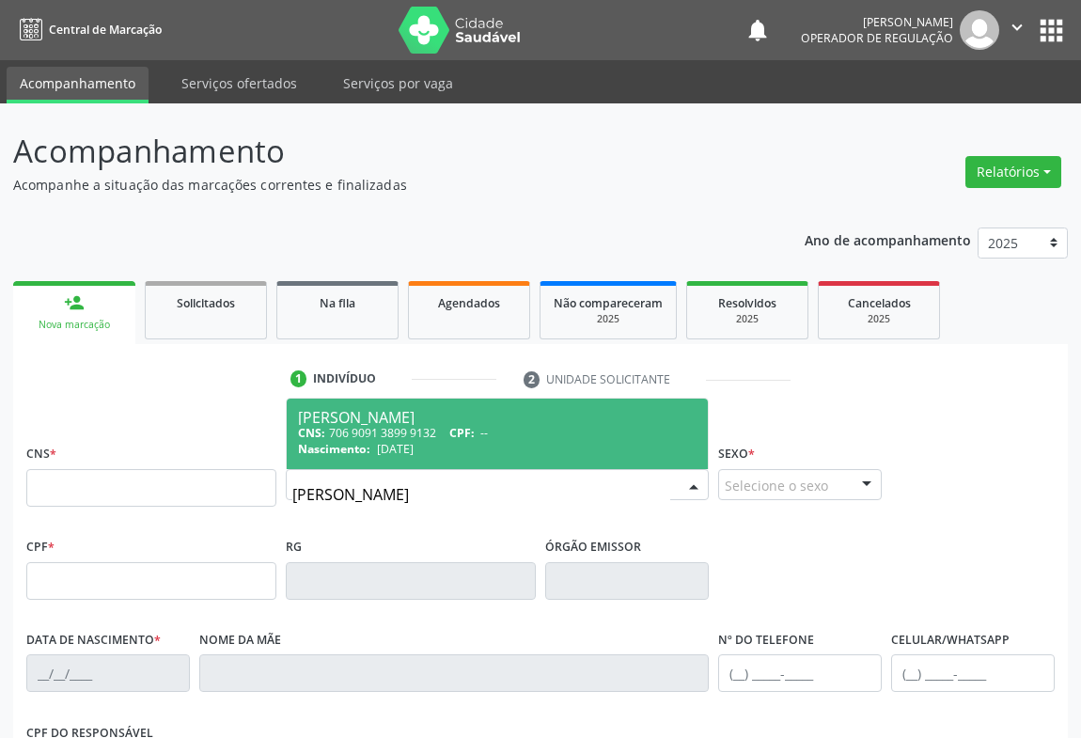
click at [385, 434] on div "CNS: 706 9091 3899 9132 CPF: --" at bounding box center [497, 433] width 398 height 16
type input "706 9091 3899 9132"
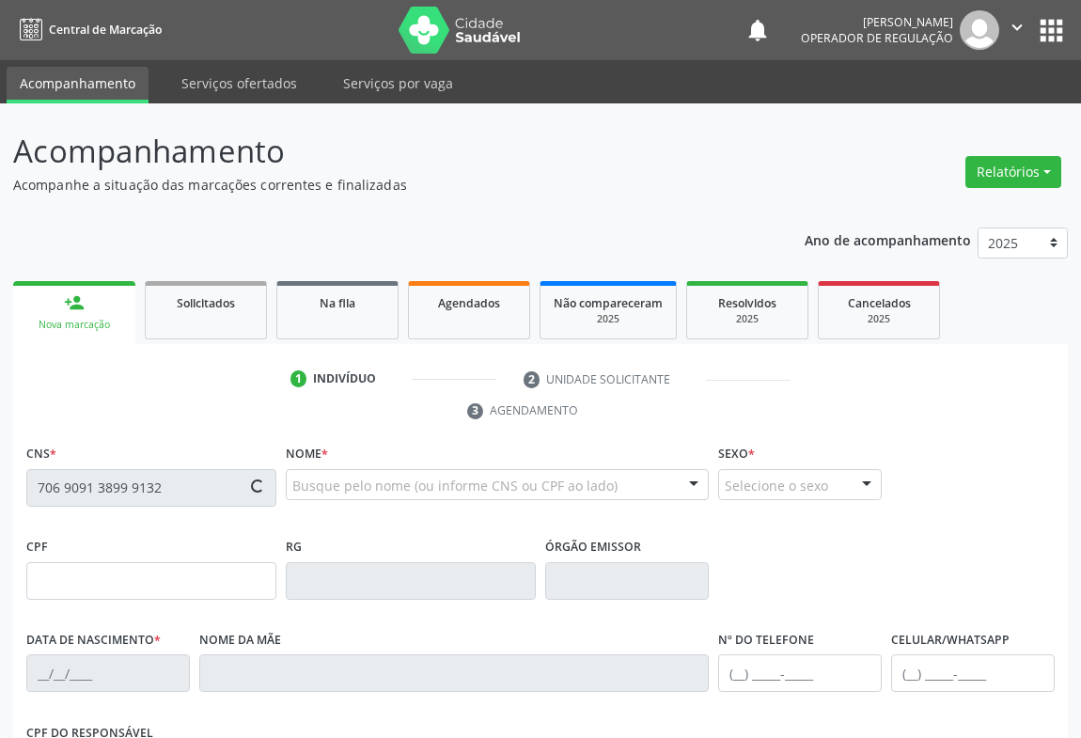
scroll to position [311, 0]
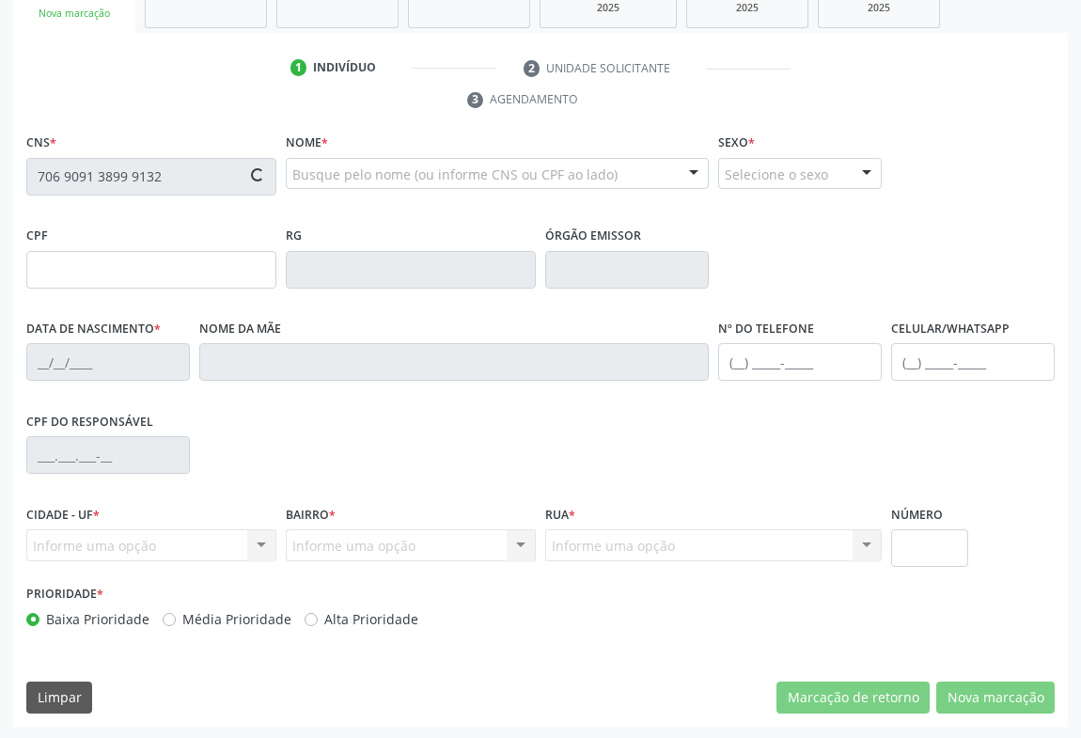
type input "0943896673"
type input "14/10/1976"
type input "(74) 99143-4863"
type input "000.167.685-74"
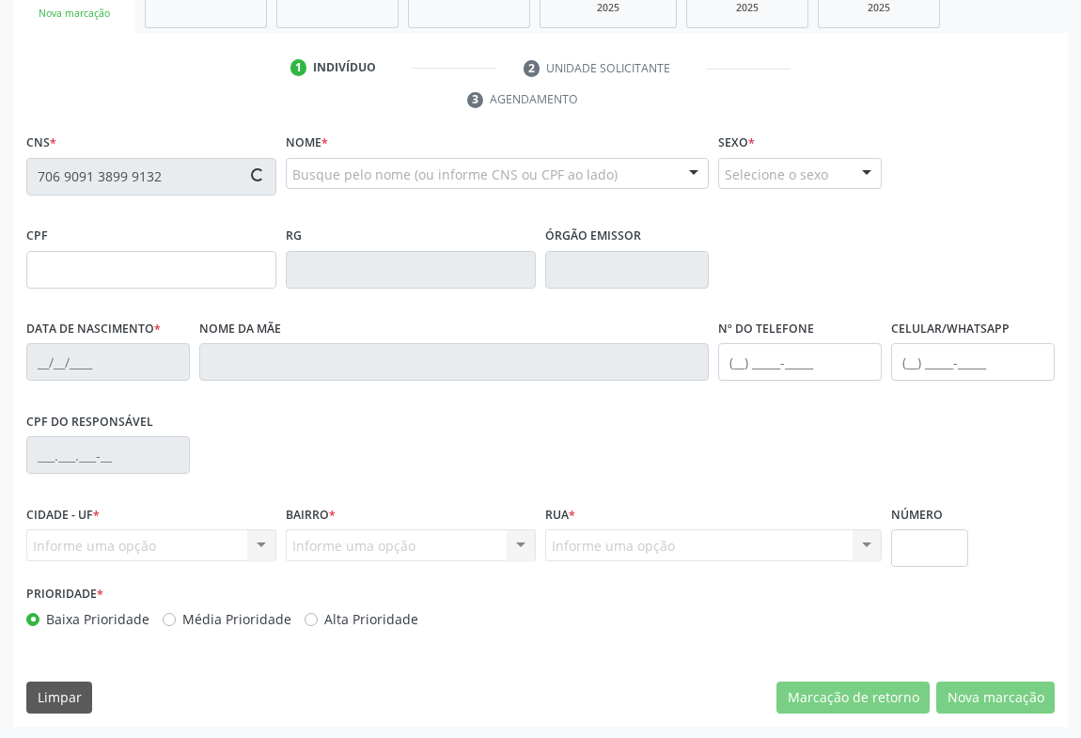
type input "103"
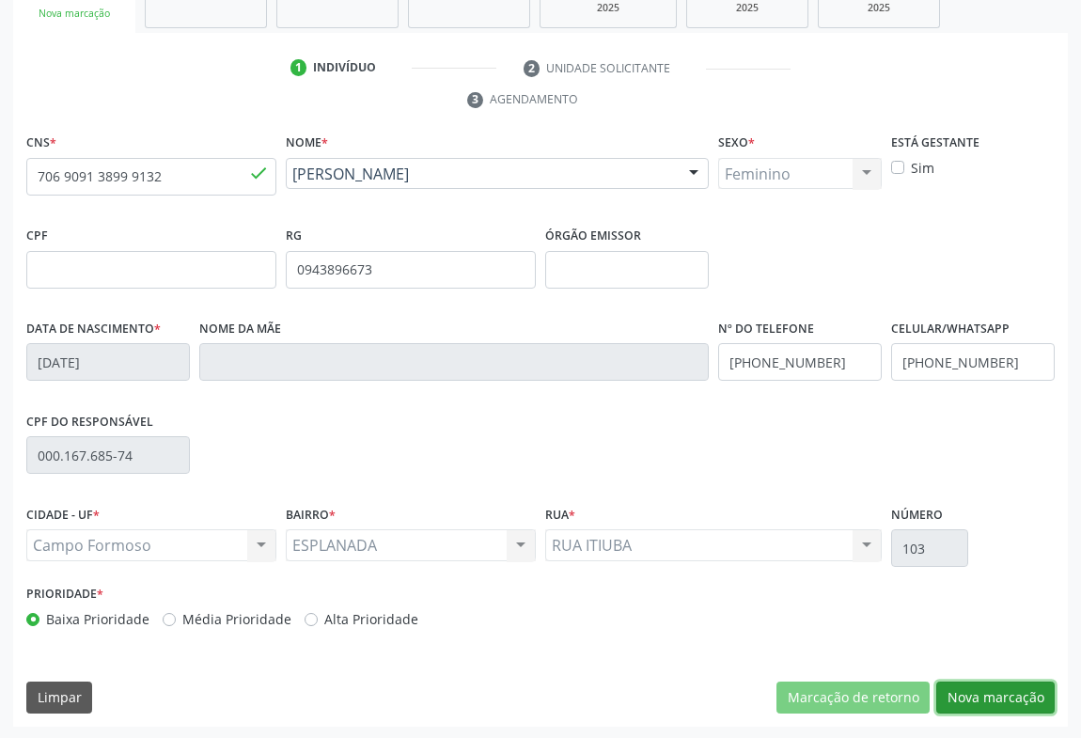
click at [1015, 693] on button "Nova marcação" at bounding box center [995, 697] width 118 height 32
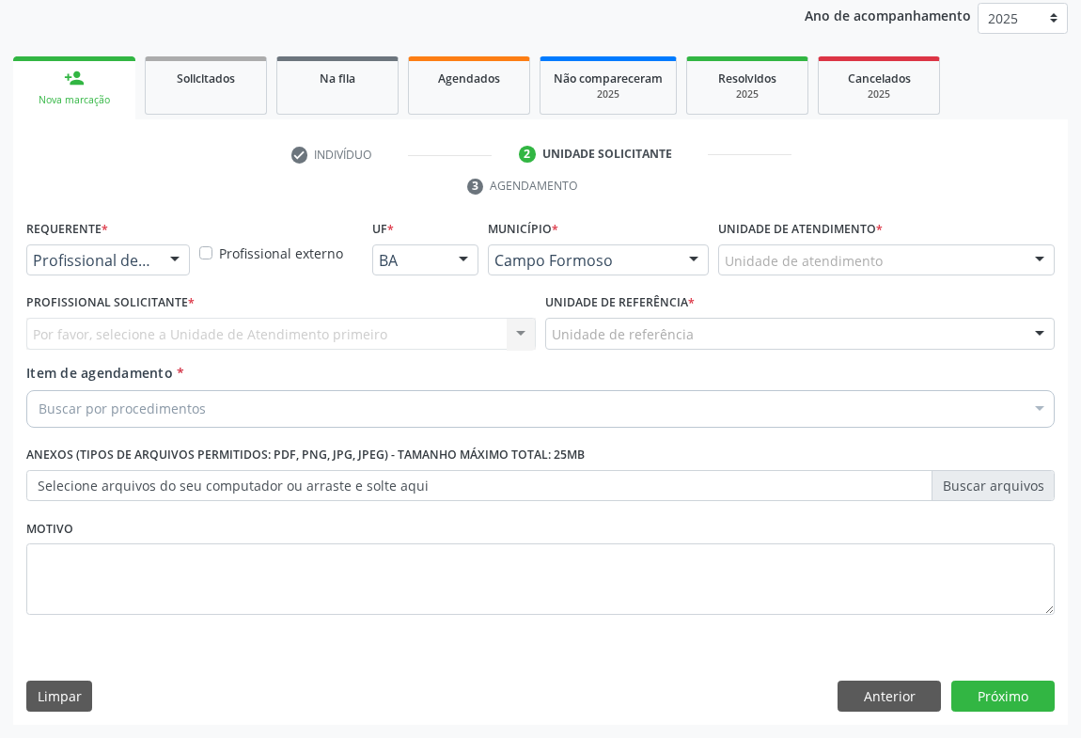
scroll to position [224, 0]
click at [161, 257] on div at bounding box center [175, 262] width 28 height 32
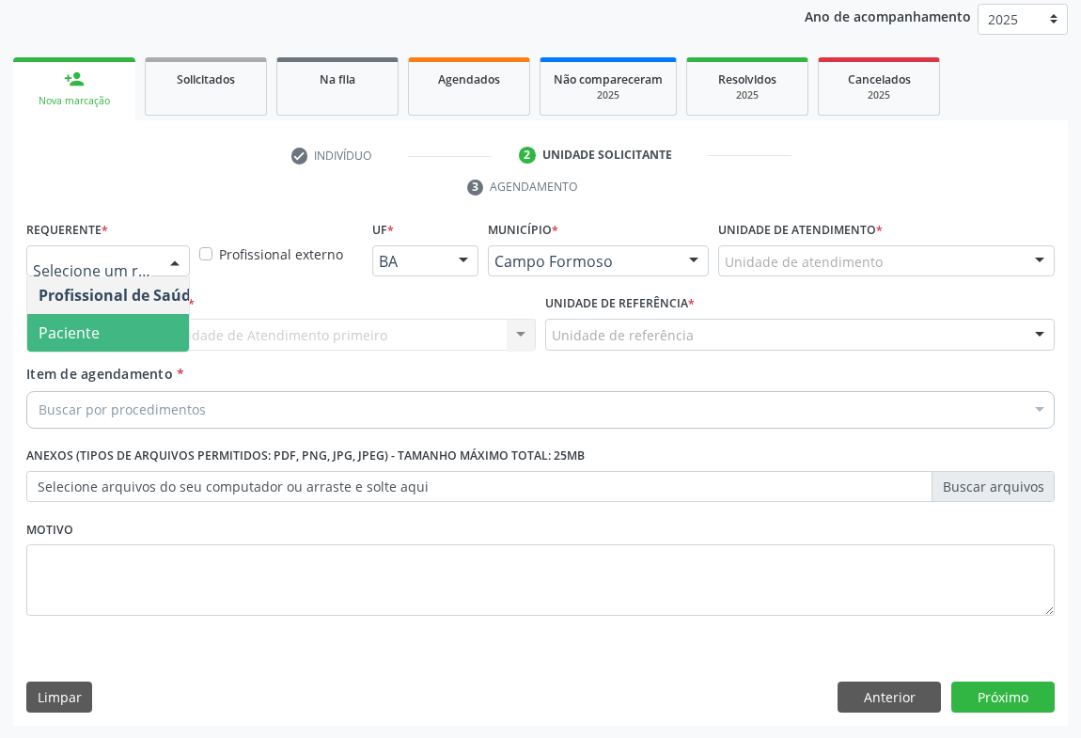
click at [55, 338] on span "Paciente" at bounding box center [69, 332] width 61 height 21
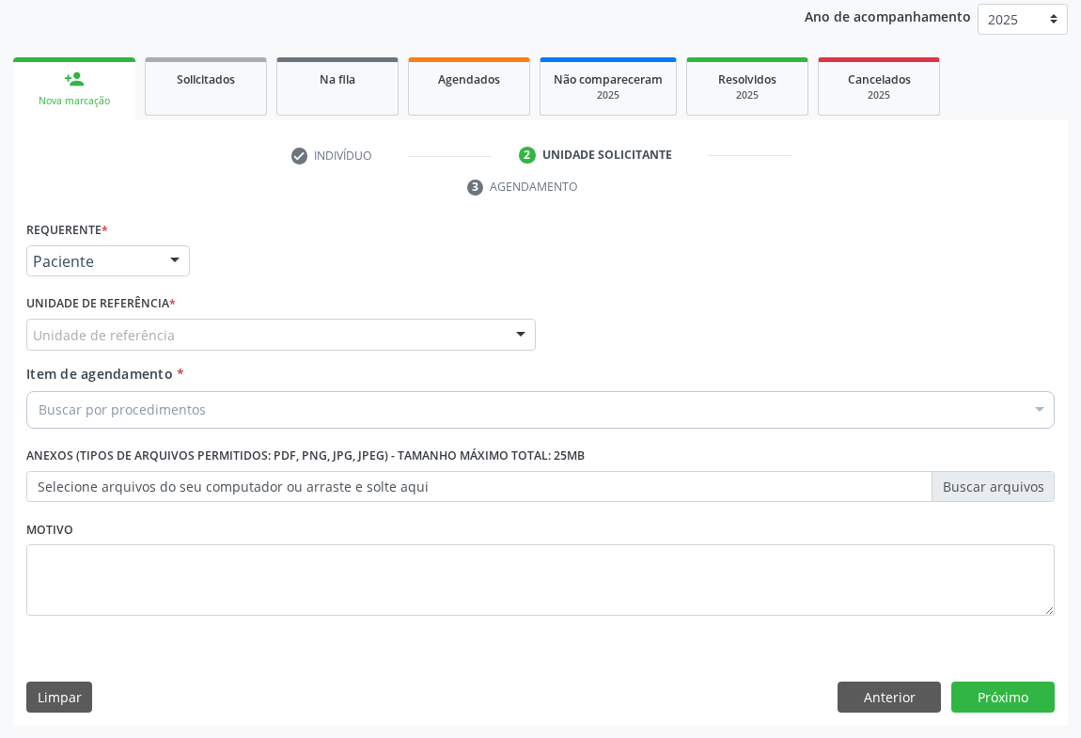
click at [380, 325] on div "Unidade de referência" at bounding box center [280, 335] width 509 height 32
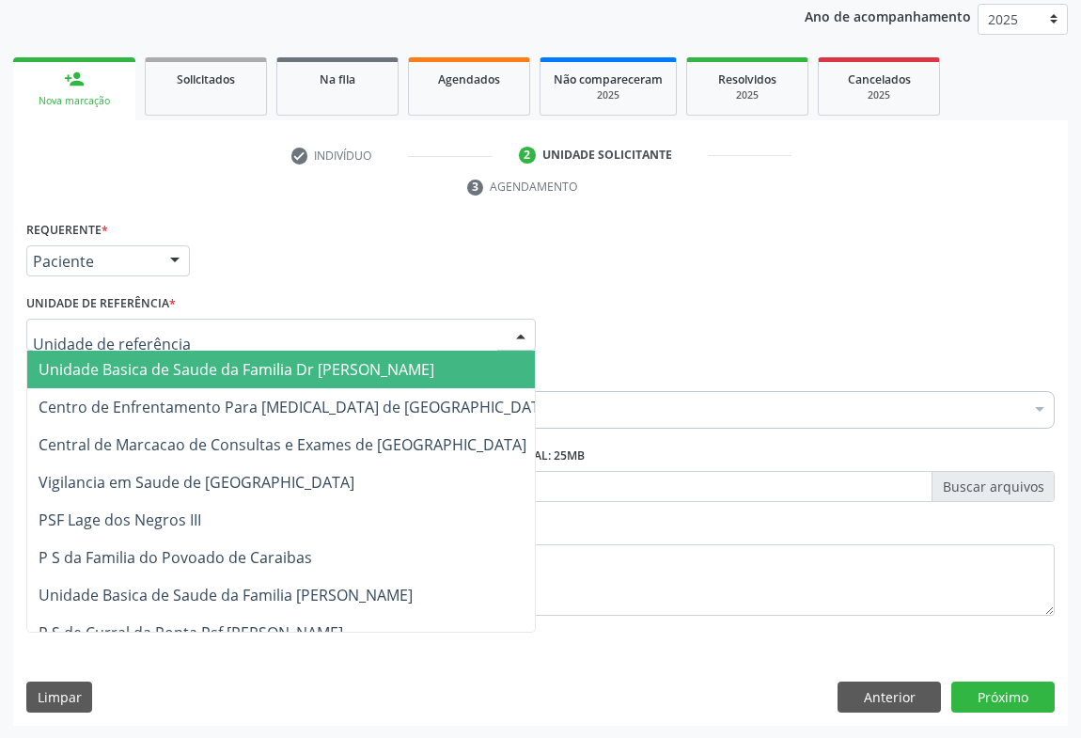
drag, startPoint x: 235, startPoint y: 369, endPoint x: 254, endPoint y: 366, distance: 19.0
click at [237, 369] on span "Unidade Basica de Saude da Familia Dr [PERSON_NAME]" at bounding box center [237, 369] width 396 height 21
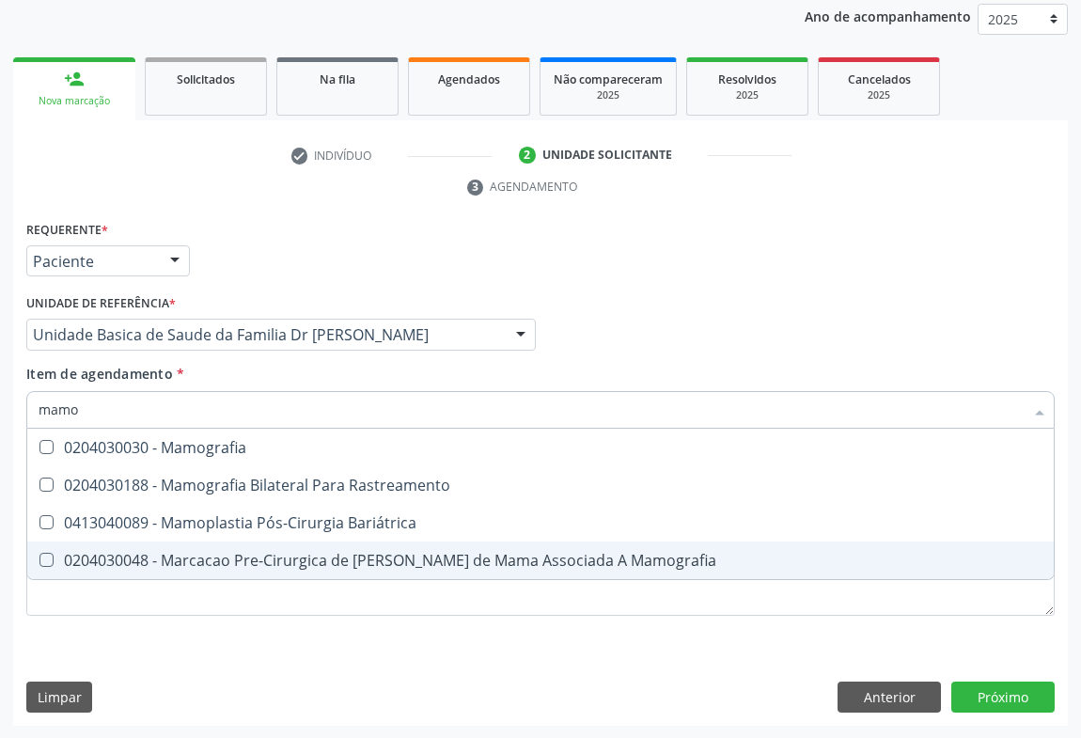
scroll to position [0, 0]
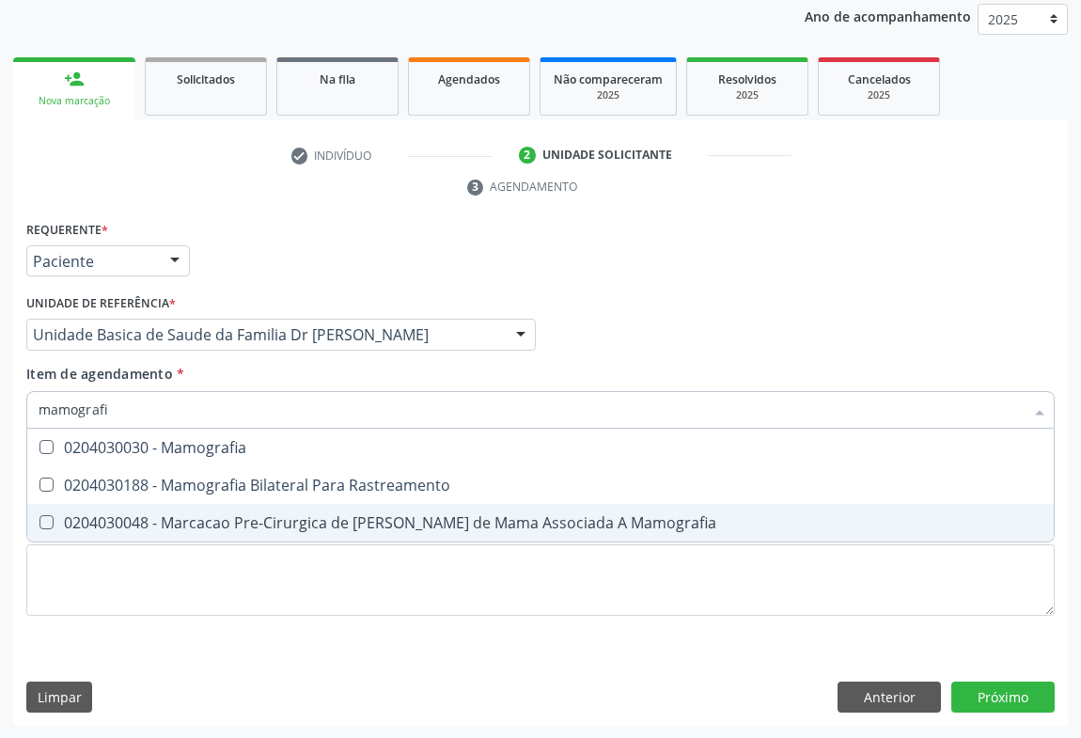
type input "mamografia"
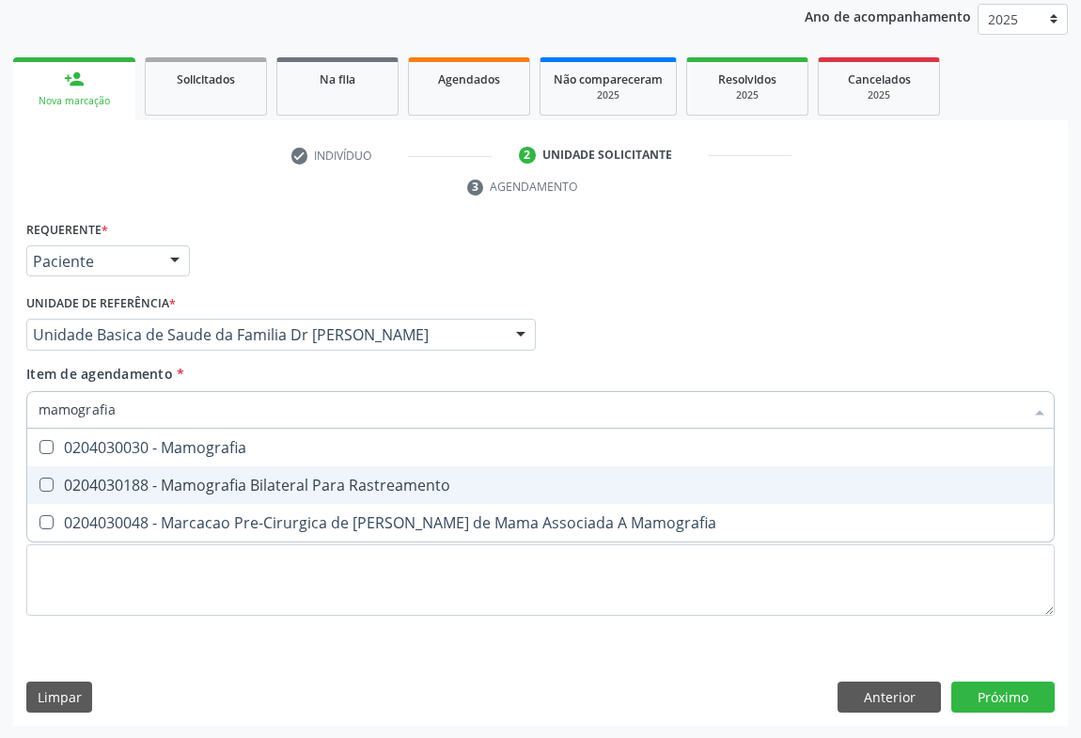
click at [242, 488] on div "0204030188 - Mamografia Bilateral Para Rastreamento" at bounding box center [541, 484] width 1004 height 15
checkbox Rastreamento "true"
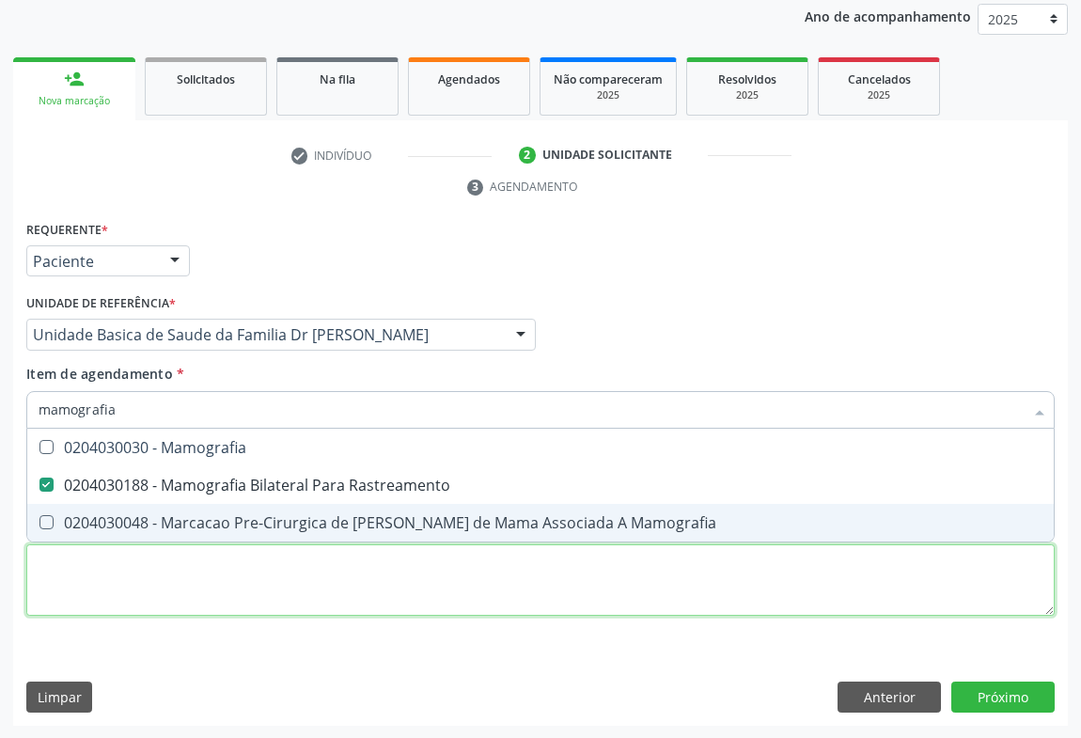
click at [297, 596] on div "Requerente * Paciente Profissional de Saúde Paciente Nenhum resultado encontrad…" at bounding box center [540, 429] width 1028 height 426
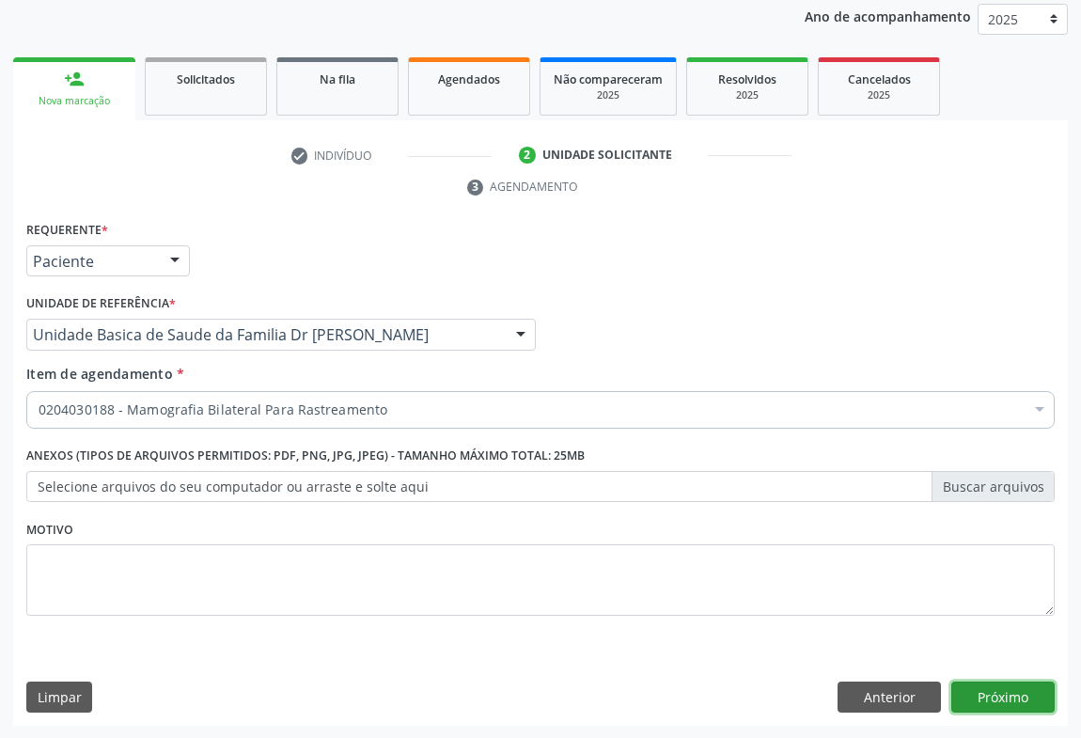
click at [987, 688] on button "Próximo" at bounding box center [1002, 697] width 103 height 32
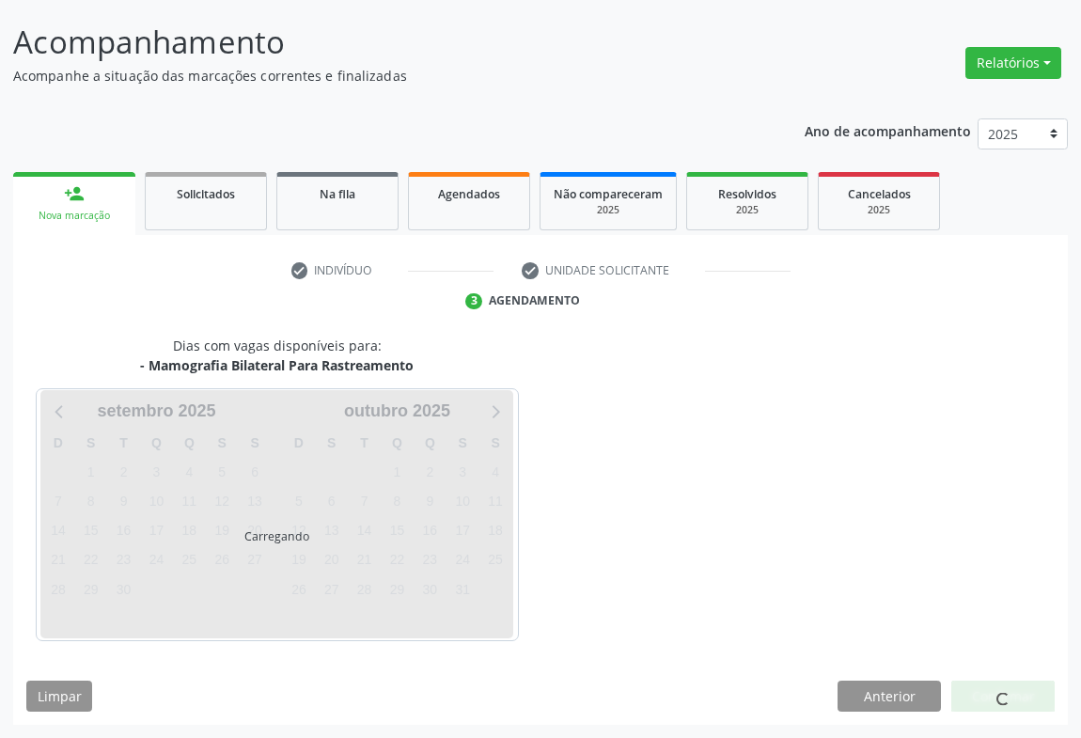
scroll to position [108, 0]
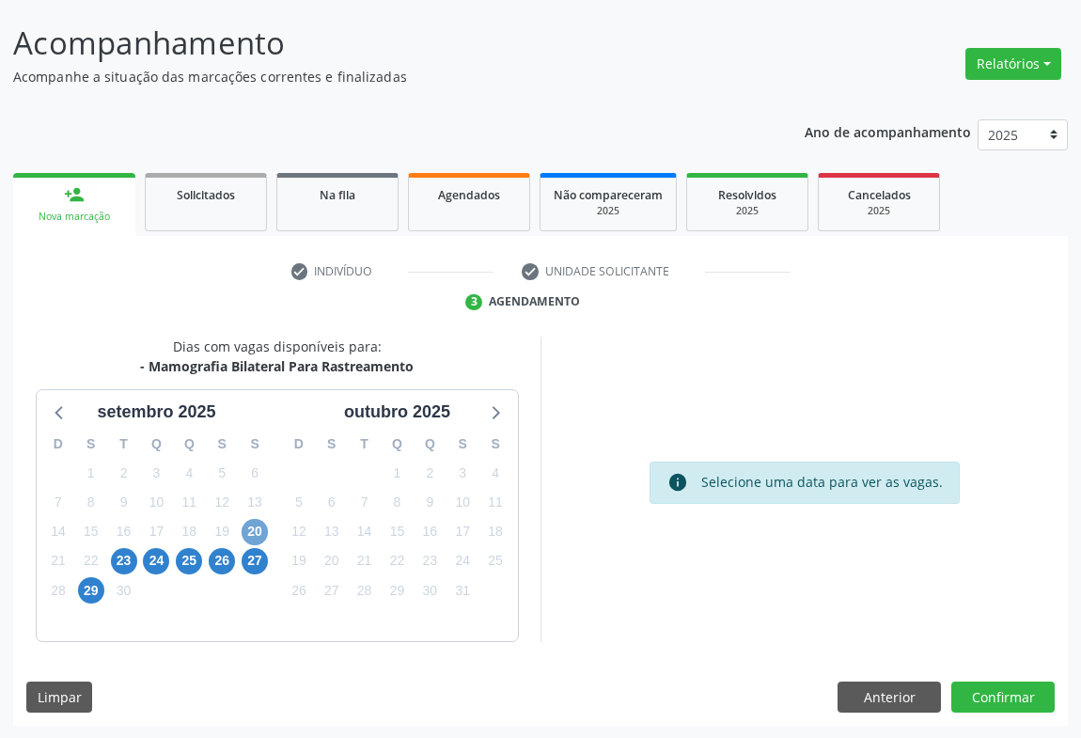
click at [257, 528] on span "20" at bounding box center [254, 532] width 26 height 26
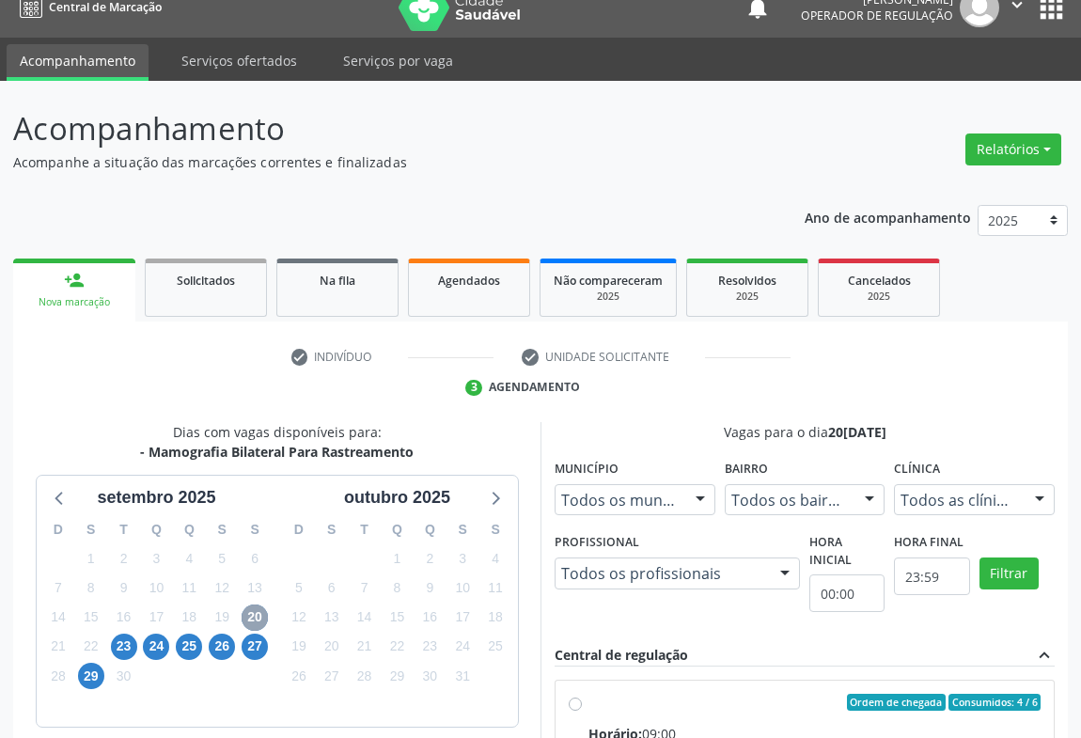
scroll to position [0, 0]
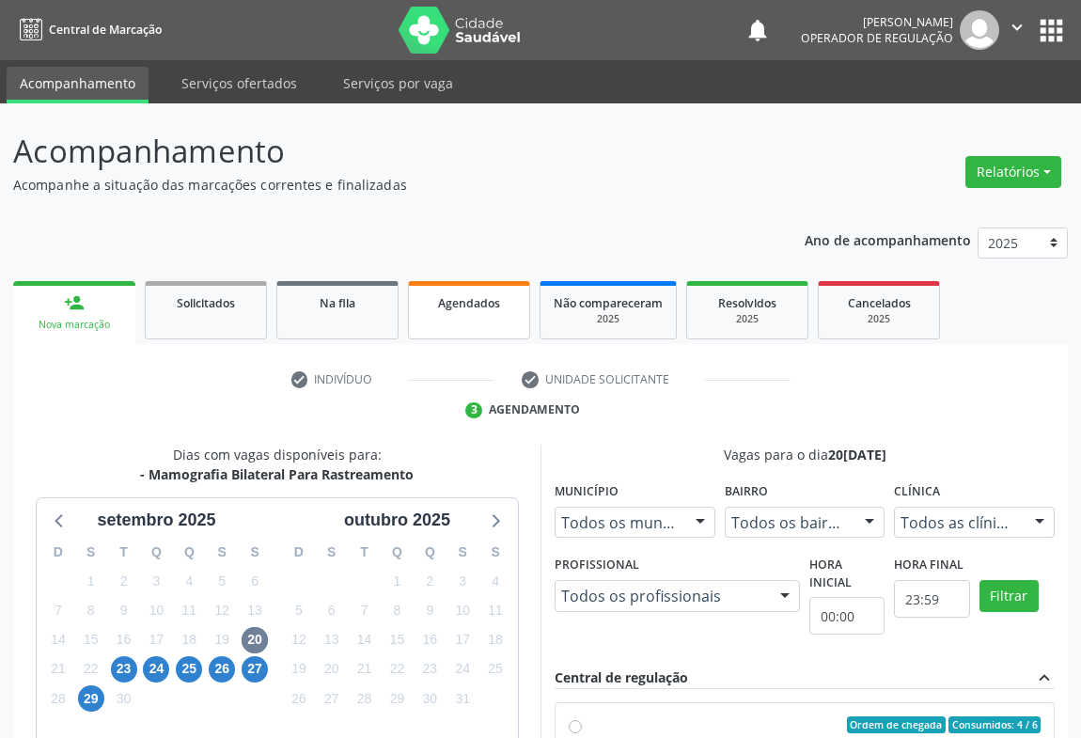
click at [440, 312] on link "Agendados" at bounding box center [469, 310] width 122 height 58
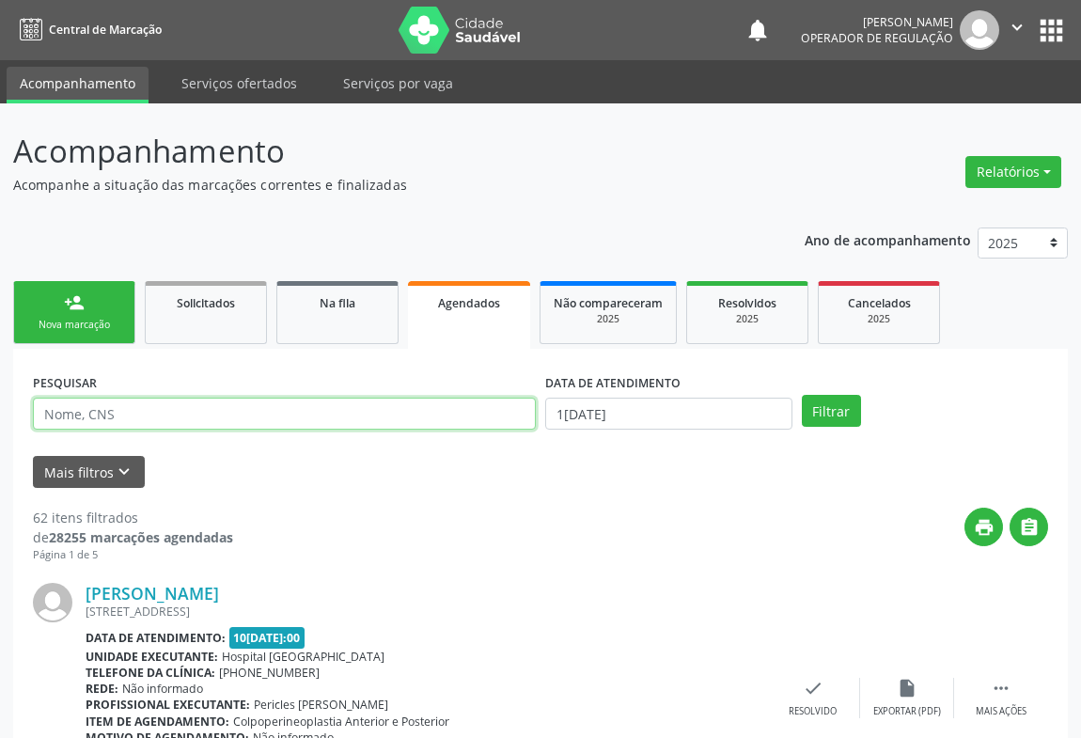
drag, startPoint x: 141, startPoint y: 413, endPoint x: 150, endPoint y: 407, distance: 11.0
click at [141, 413] on input "text" at bounding box center [284, 413] width 503 height 32
click at [168, 410] on input "maria souza carvalgo guimares" at bounding box center [284, 413] width 503 height 32
click at [219, 413] on input "maria souza carvalho guimares" at bounding box center [284, 413] width 503 height 32
type input "maria souza carvalho guimaraes"
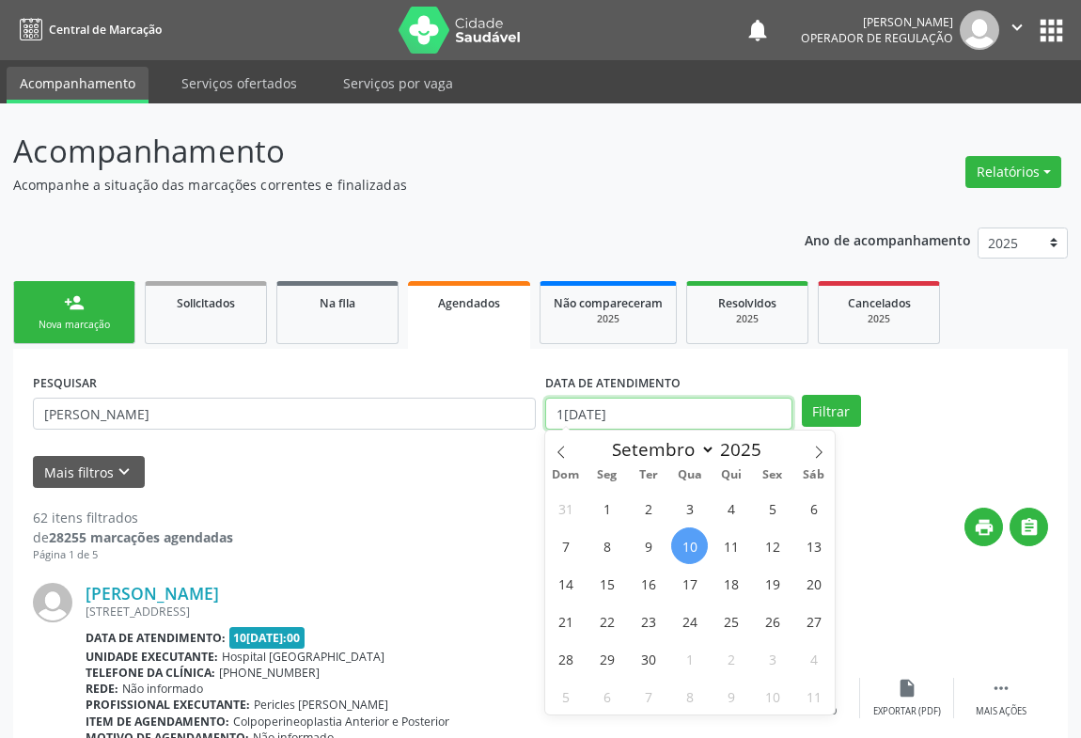
click at [773, 403] on input "10/09/2025" at bounding box center [668, 413] width 247 height 32
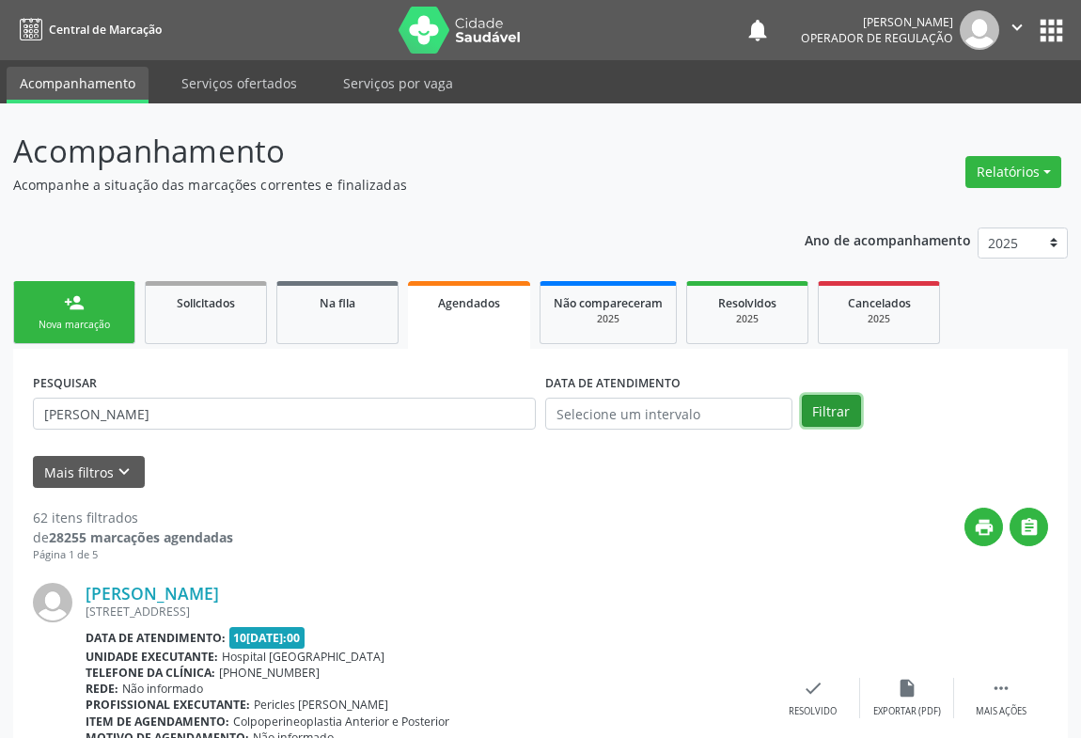
click at [831, 405] on button "Filtrar" at bounding box center [831, 411] width 59 height 32
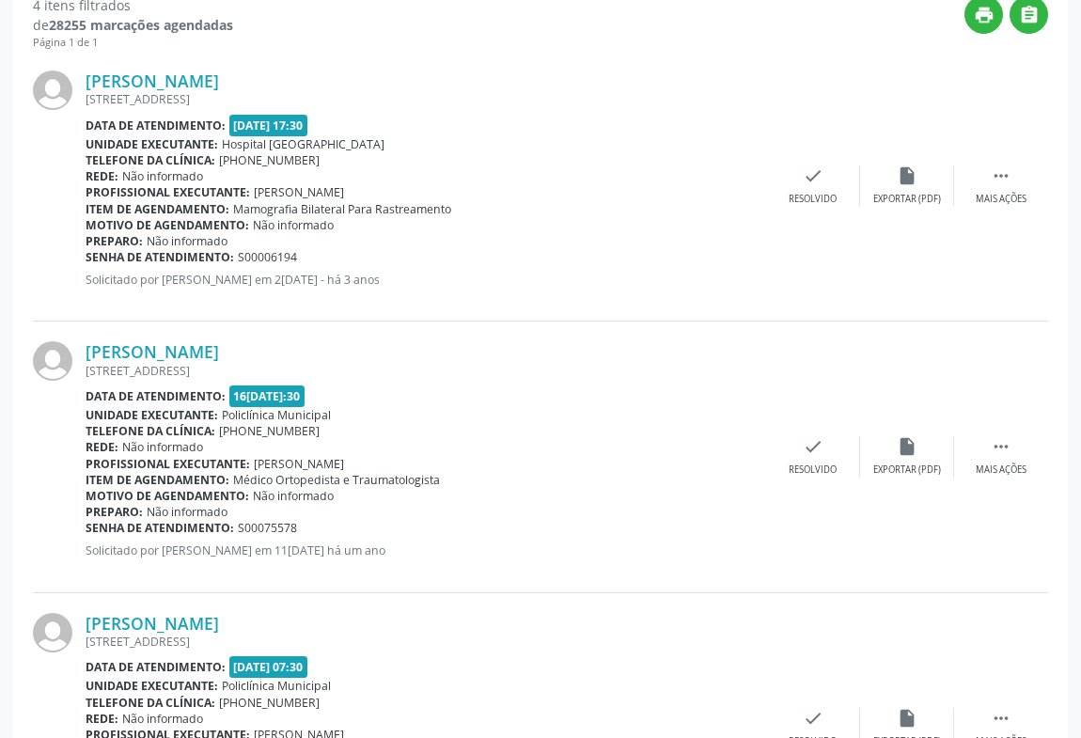
scroll to position [940, 0]
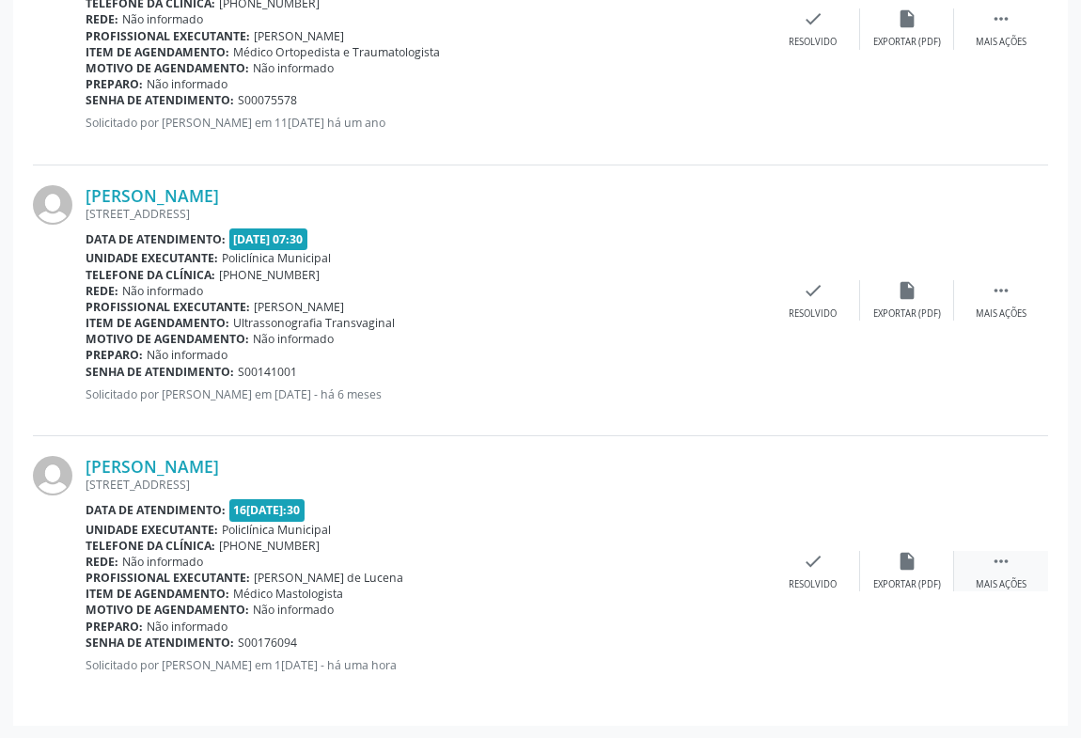
click at [1005, 578] on div "Mais ações" at bounding box center [1000, 584] width 51 height 13
click at [617, 566] on icon "print" at bounding box center [625, 561] width 21 height 21
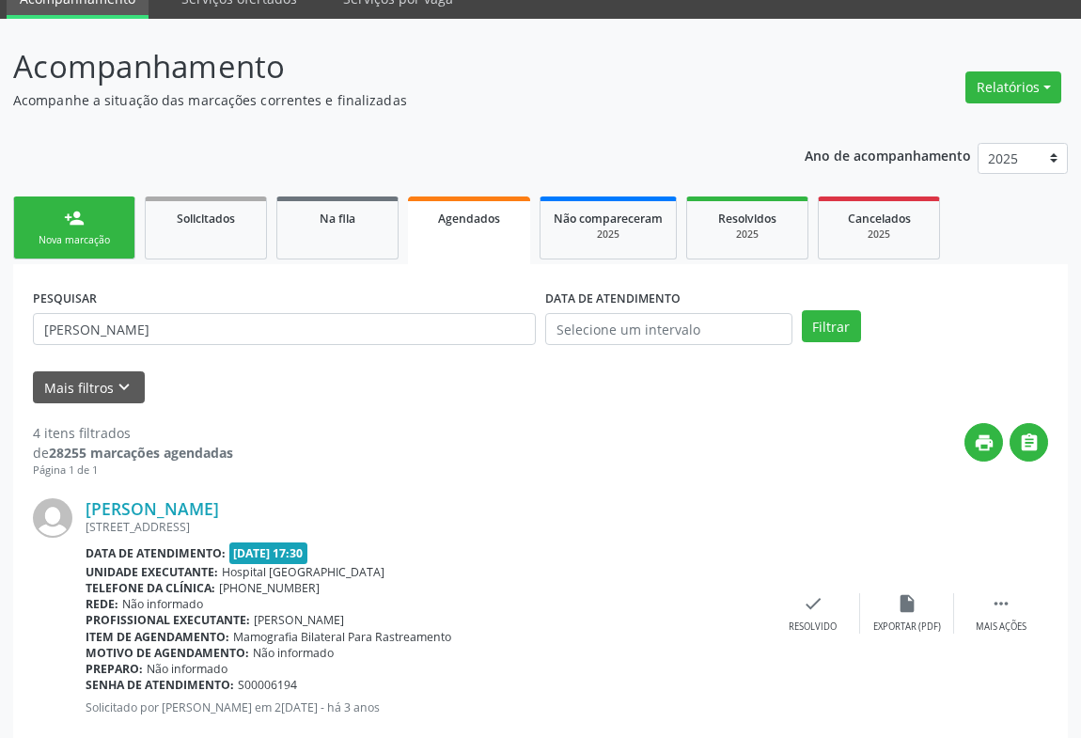
scroll to position [0, 0]
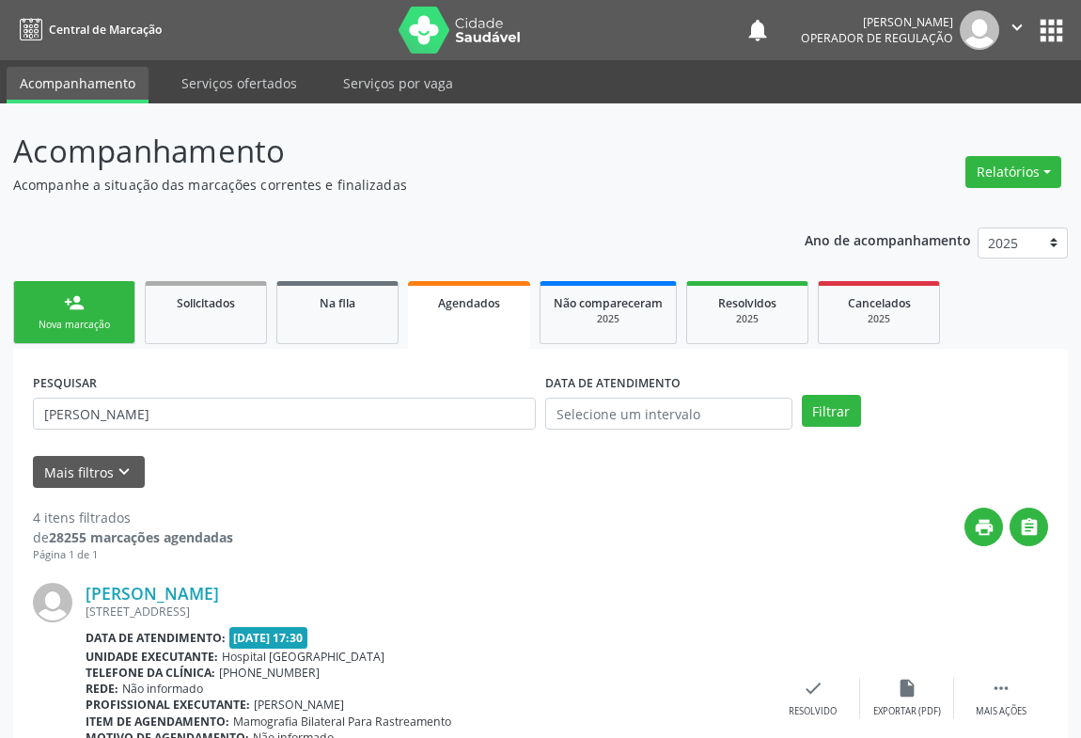
click at [1017, 18] on icon "" at bounding box center [1016, 27] width 21 height 21
click at [929, 112] on link "Sair" at bounding box center [969, 114] width 130 height 26
